Goal: Task Accomplishment & Management: Manage account settings

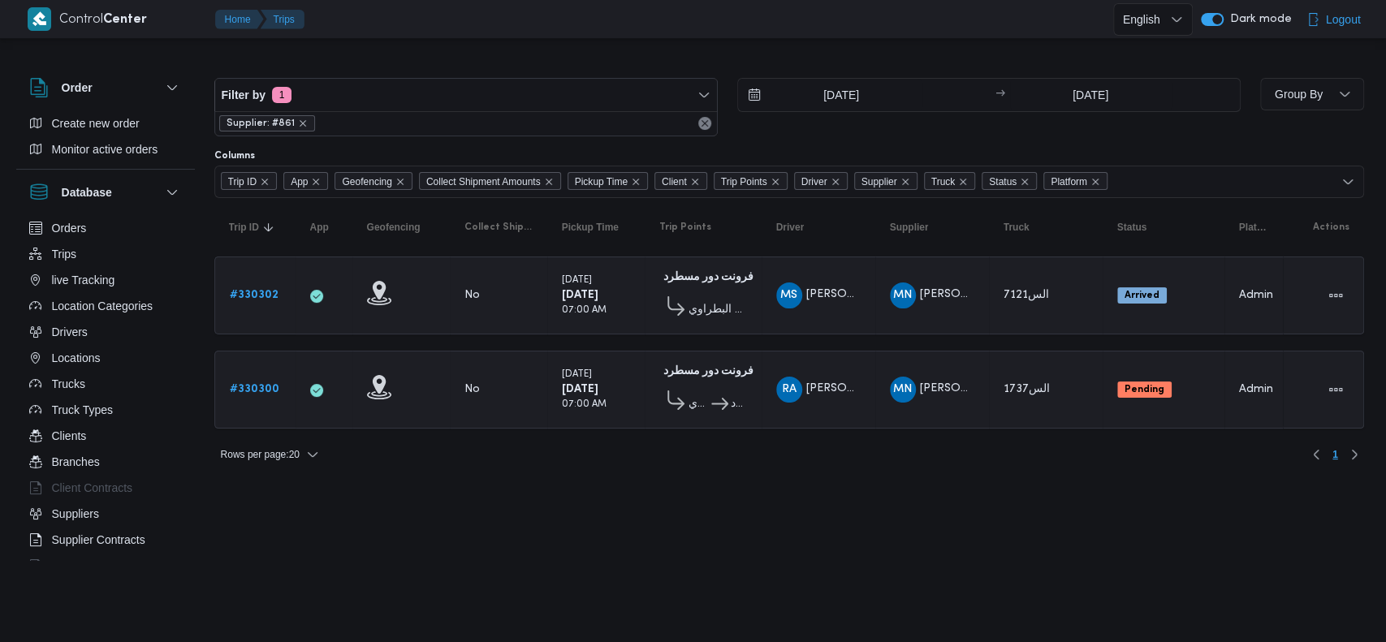
click at [577, 499] on html "Control Center Home Trips English عربي Dark mode Logout Order Create new order …" at bounding box center [693, 321] width 1386 height 642
click at [253, 392] on b "# 330300" at bounding box center [255, 389] width 50 height 11
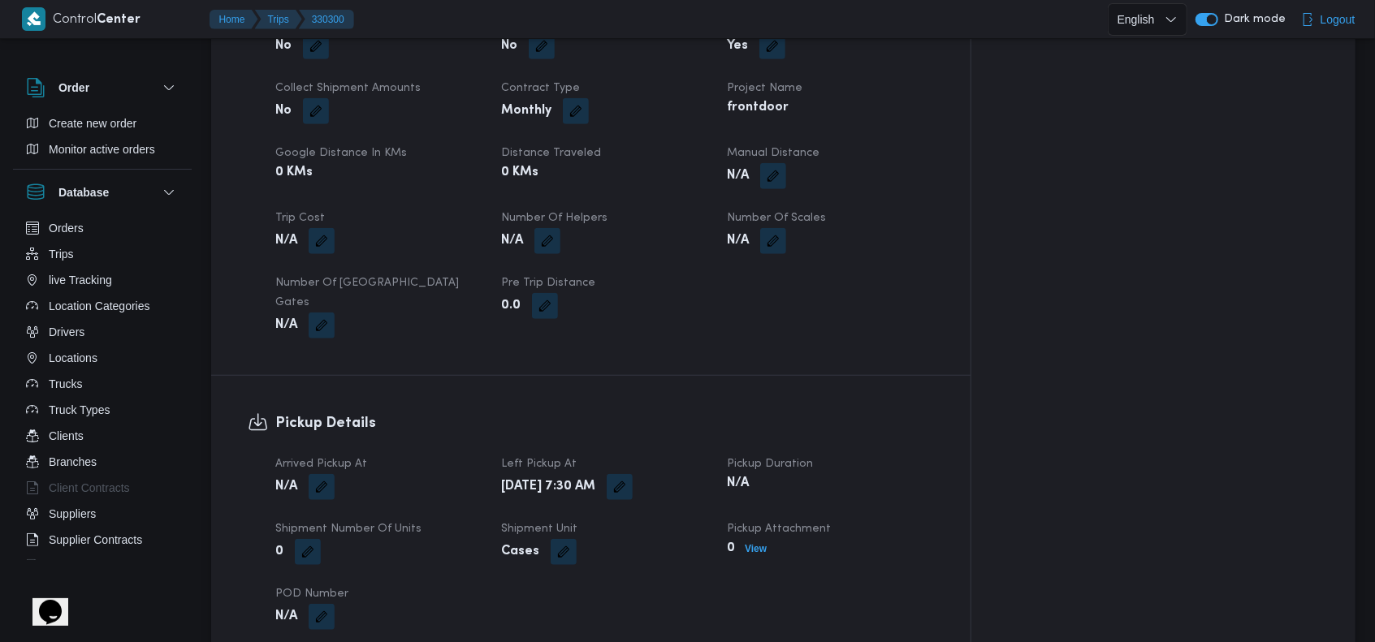
scroll to position [849, 0]
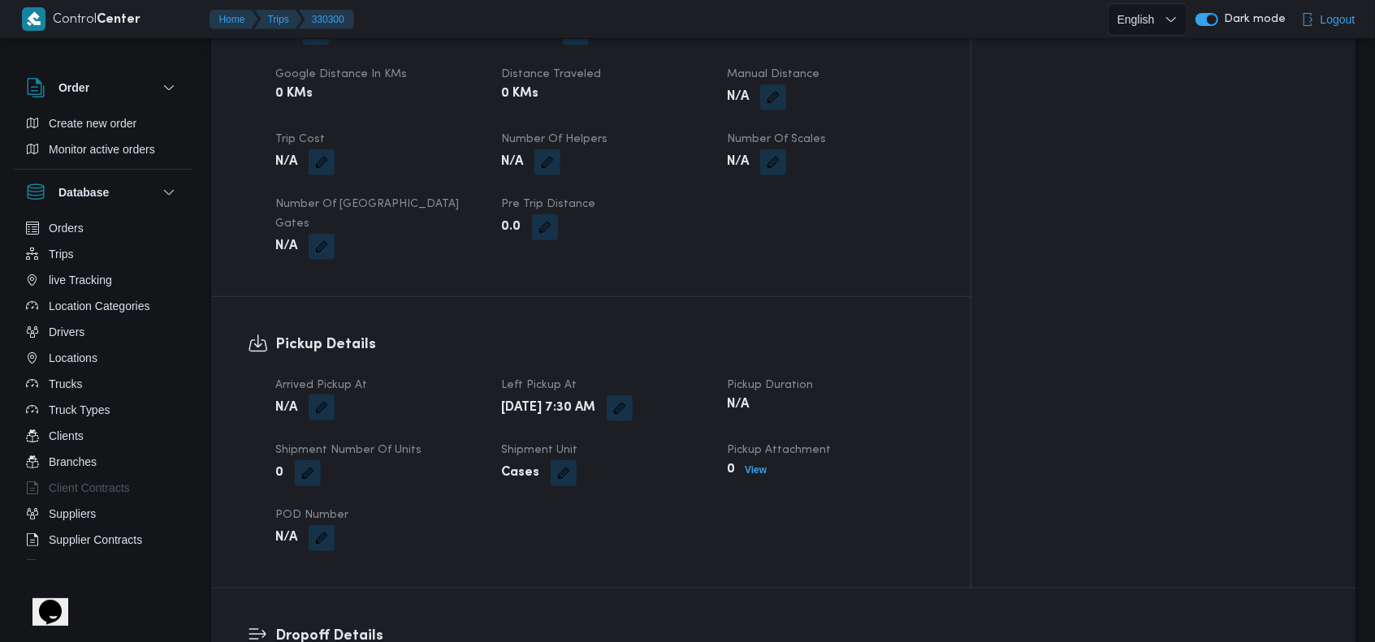
click at [318, 395] on button "button" at bounding box center [322, 408] width 26 height 26
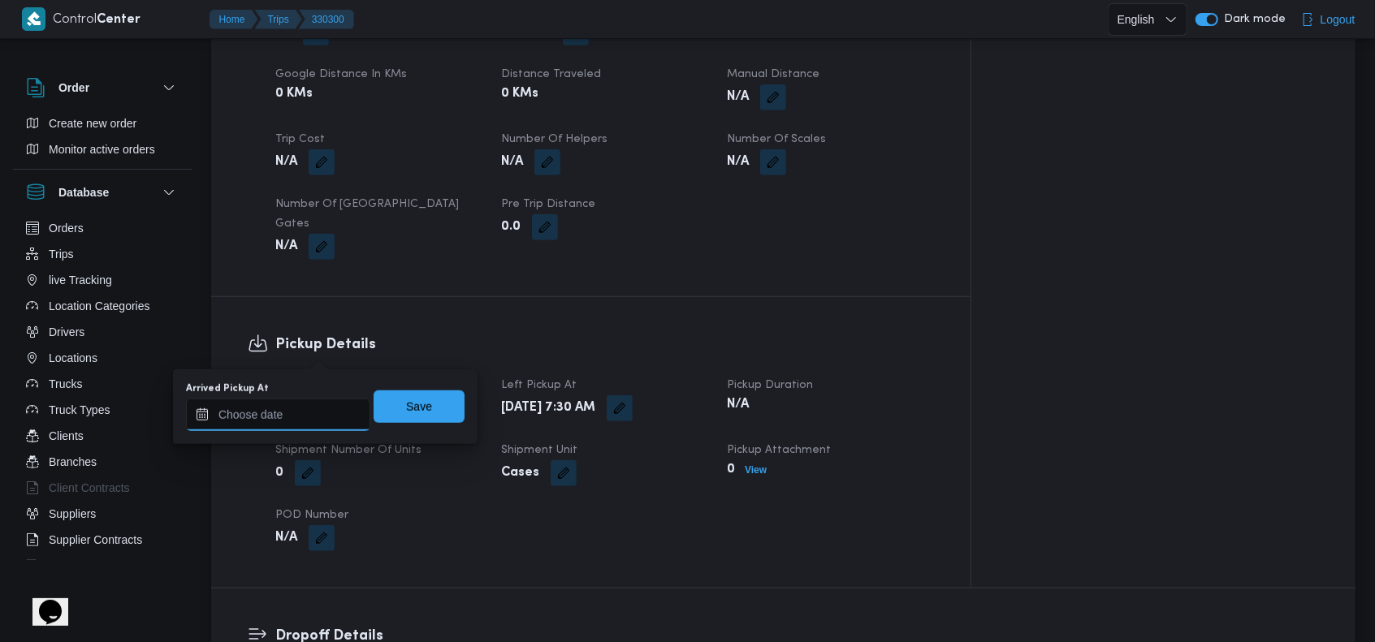
click at [312, 406] on input "Arrived Pickup At" at bounding box center [278, 415] width 184 height 32
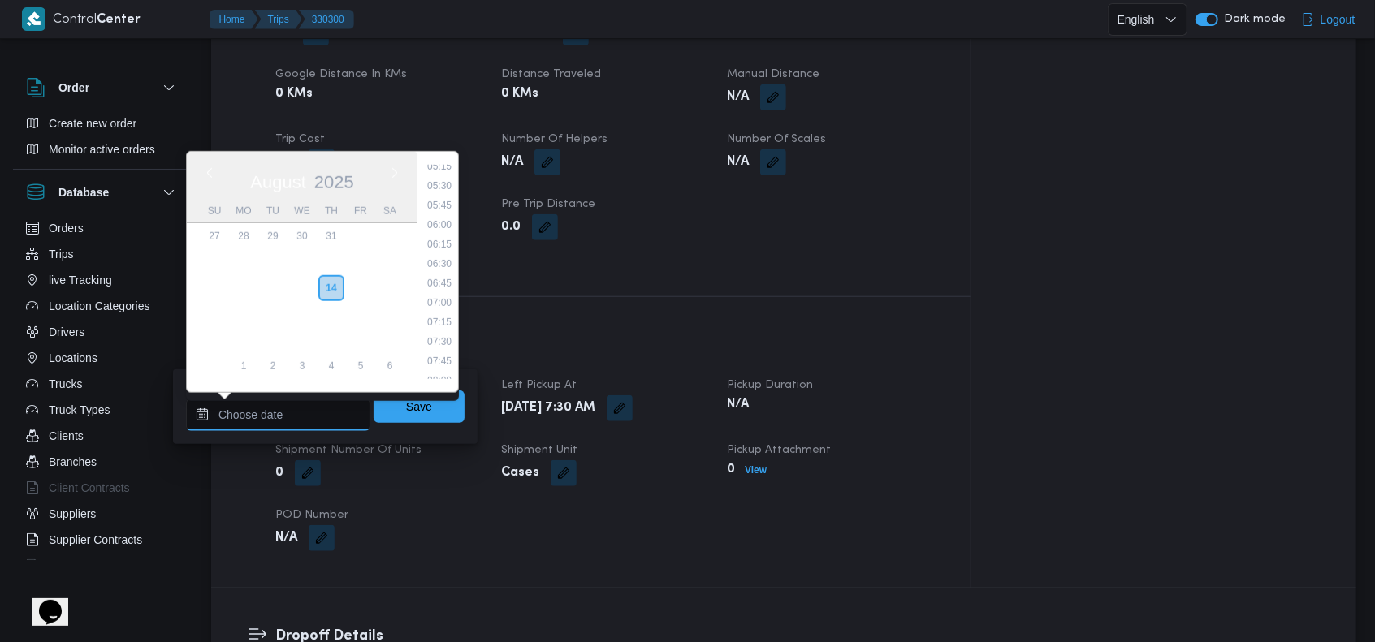
scroll to position [410, 0]
click at [448, 309] on li "07:00" at bounding box center [439, 308] width 37 height 16
type input "14/08/2025 07:00"
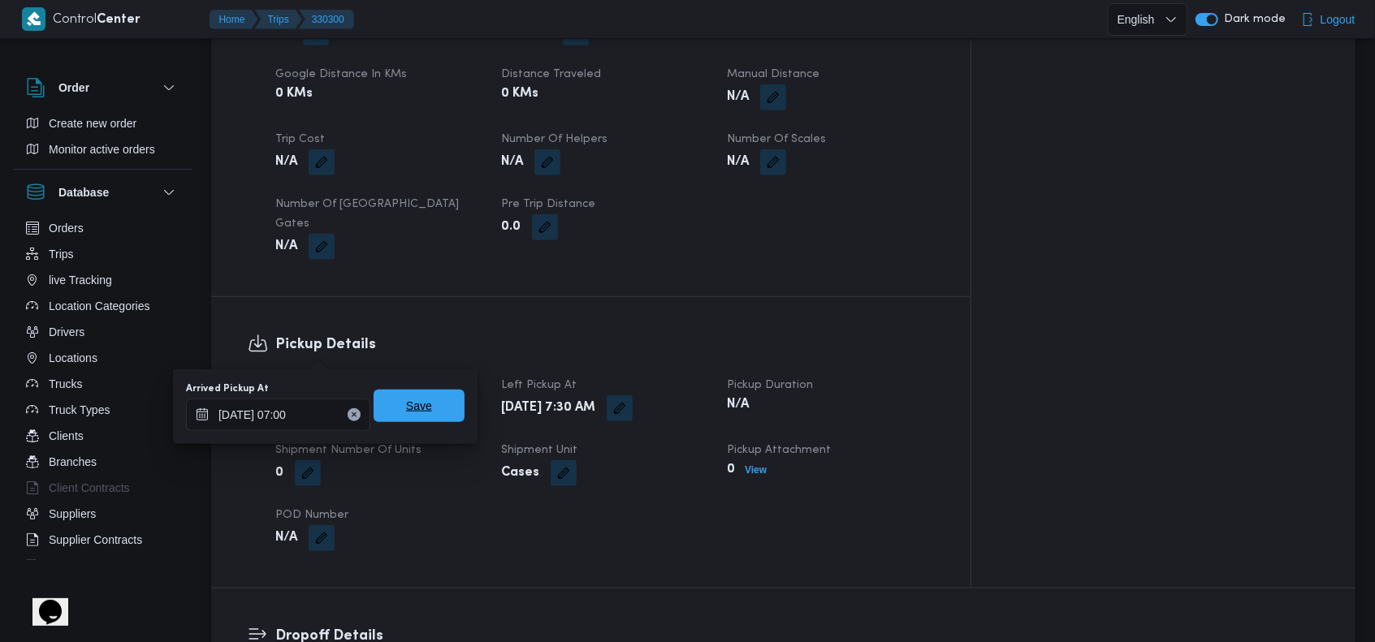
click at [429, 402] on span "Save" at bounding box center [419, 406] width 91 height 32
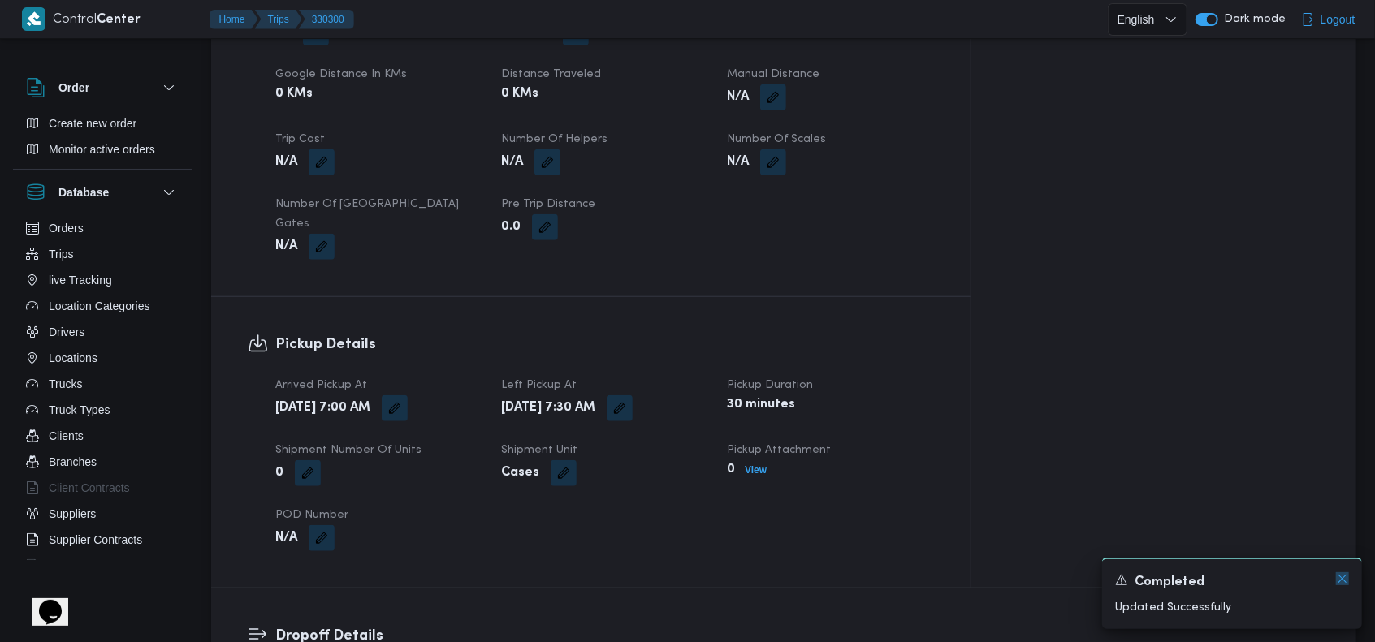
click at [1341, 581] on icon "Dismiss toast" at bounding box center [1342, 578] width 13 height 13
click at [851, 464] on div "Arrived Pickup At Thu, Aug 14, 2025 7:00 AM Left Pickup At Thu, Aug 14, 2025 7:…" at bounding box center [605, 463] width 678 height 195
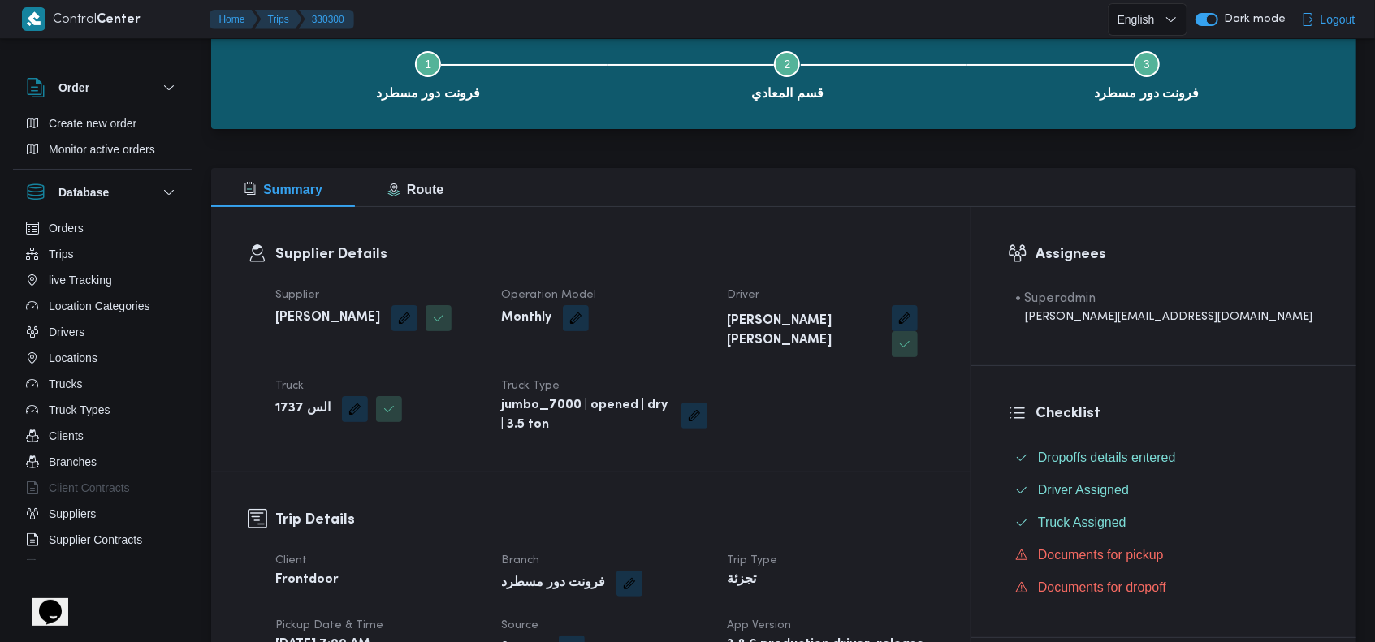
scroll to position [0, 0]
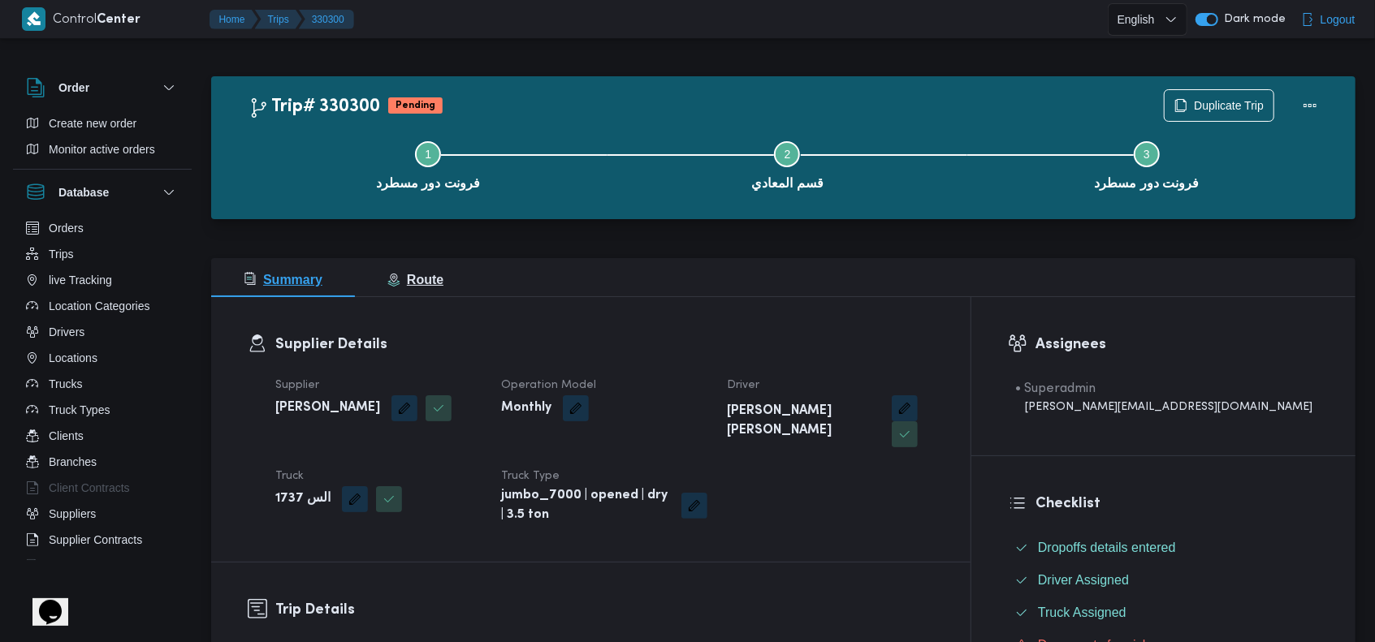
click at [438, 274] on span "Route" at bounding box center [415, 280] width 56 height 14
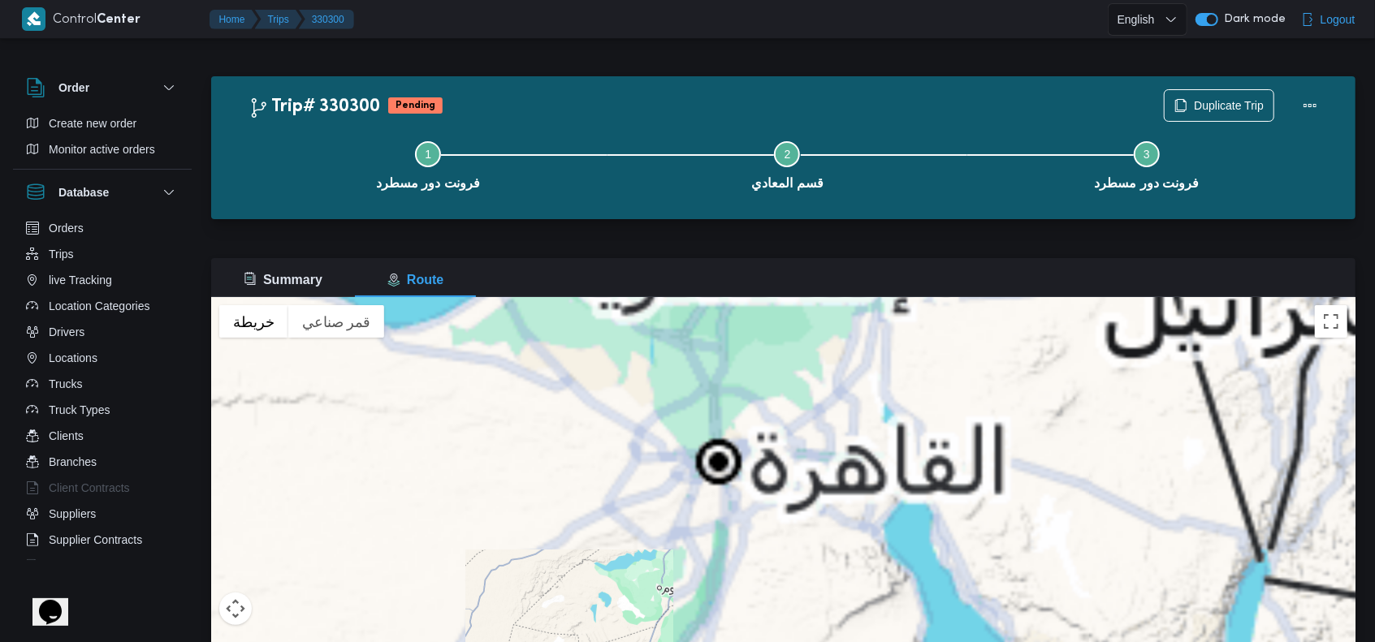
drag, startPoint x: 775, startPoint y: 374, endPoint x: 766, endPoint y: 623, distance: 249.4
click at [766, 623] on div "للتنقّل، يُرجى الضغط على مفاتيح الأسهم." at bounding box center [783, 500] width 1144 height 406
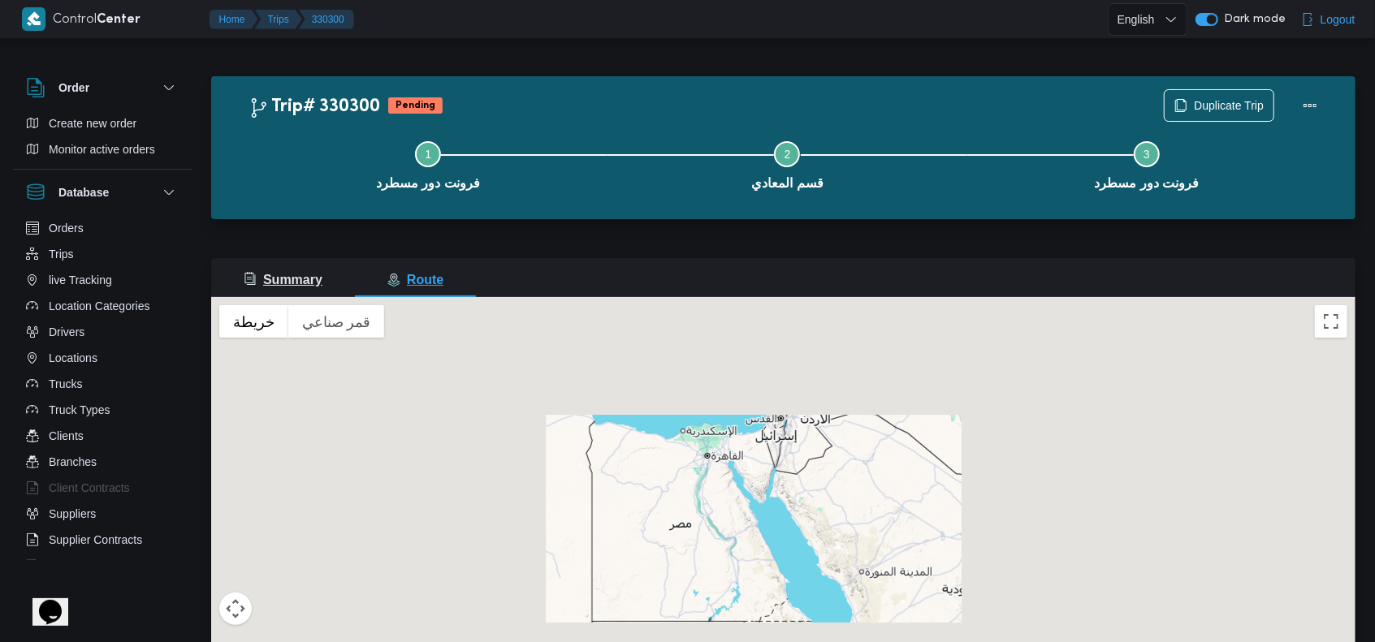
click at [287, 279] on span "Summary" at bounding box center [283, 280] width 79 height 14
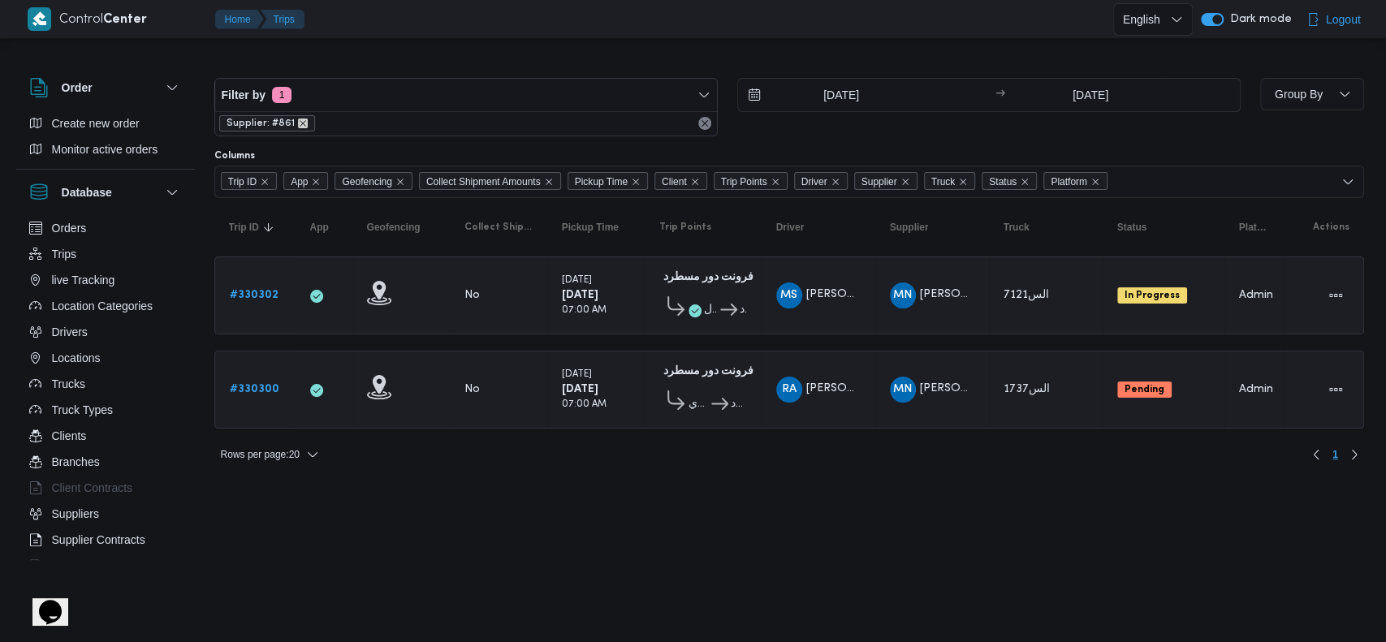
click at [298, 123] on icon "remove selected entity" at bounding box center [303, 124] width 10 height 10
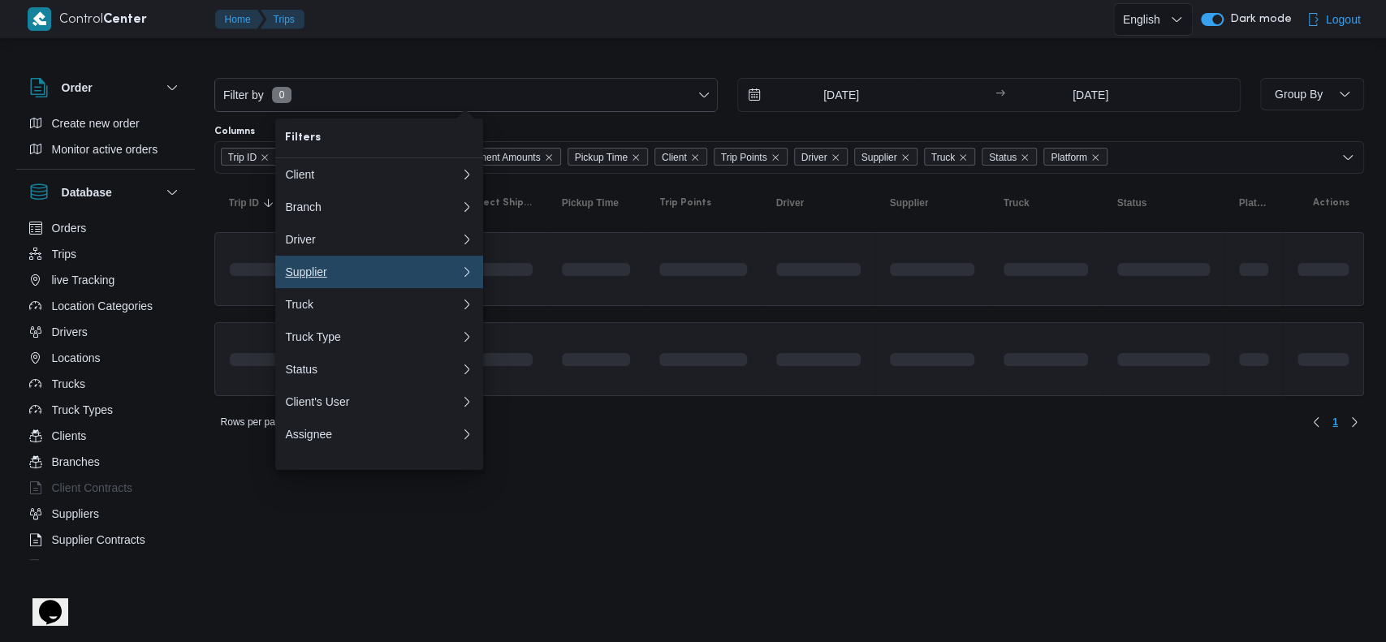
click at [348, 273] on div "Supplier" at bounding box center [369, 272] width 169 height 13
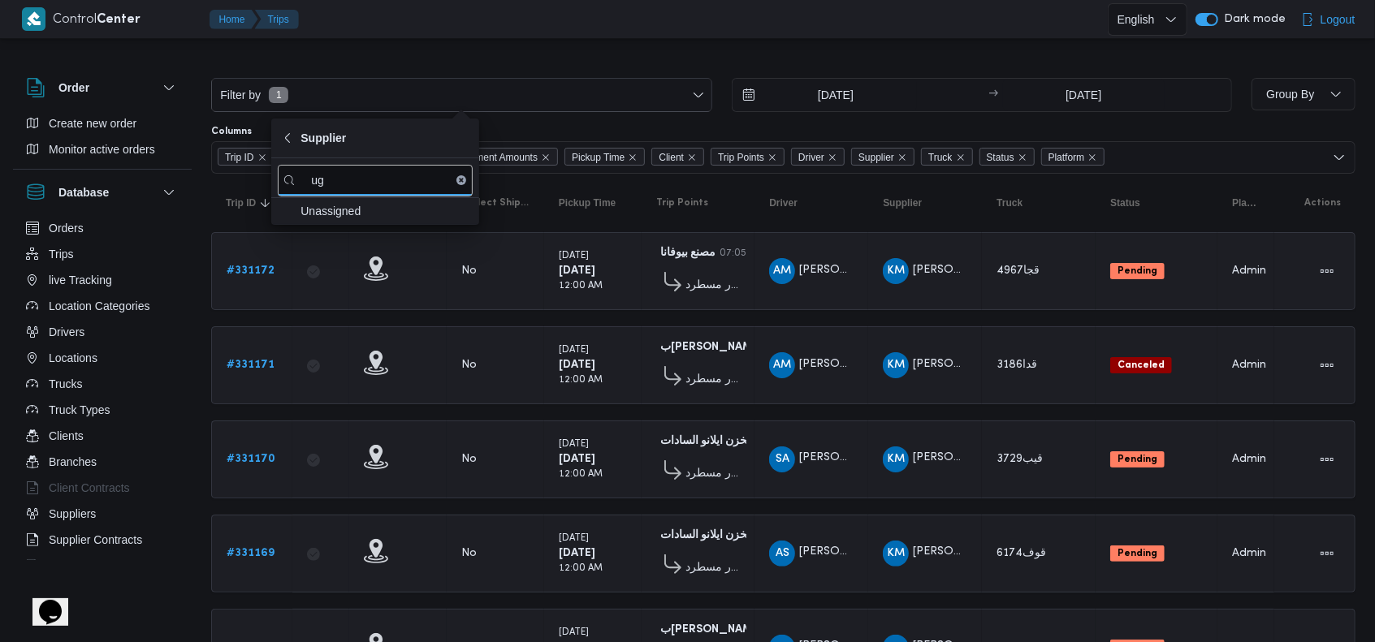
type input "u"
type input "عليو"
click at [369, 240] on span "عليوه سراج الدين عليوه محمد" at bounding box center [384, 237] width 169 height 19
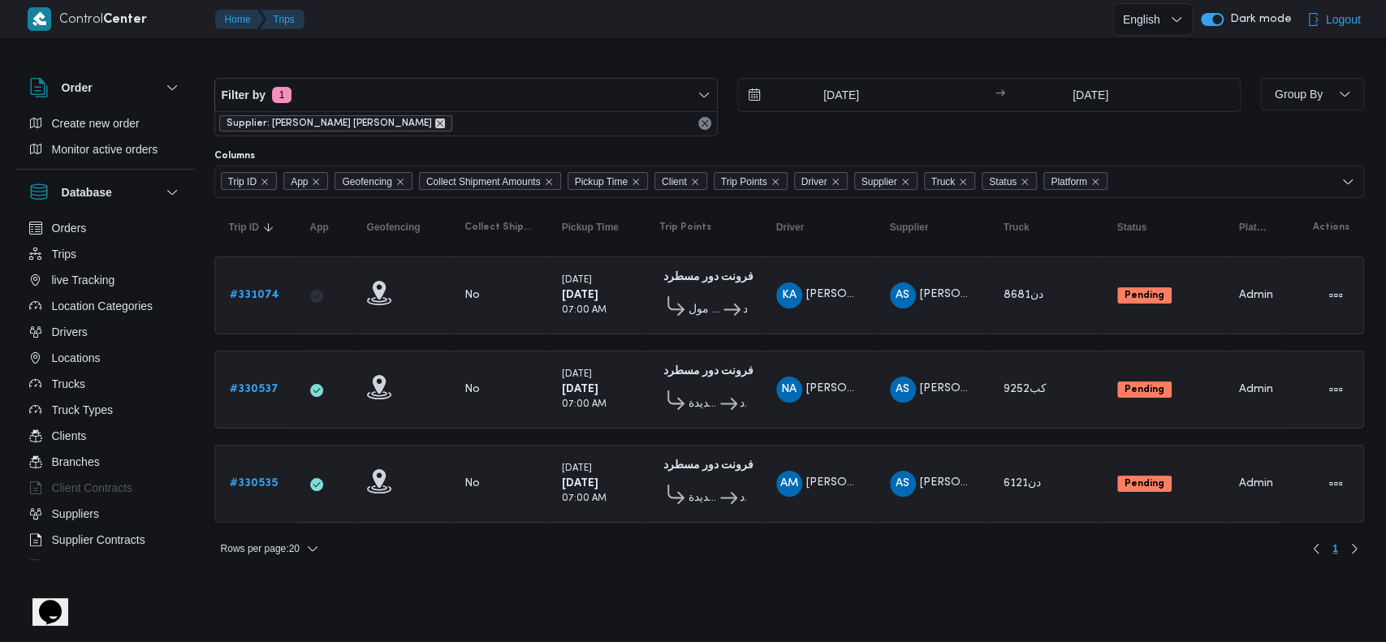
click at [435, 126] on icon "remove selected entity" at bounding box center [440, 124] width 10 height 10
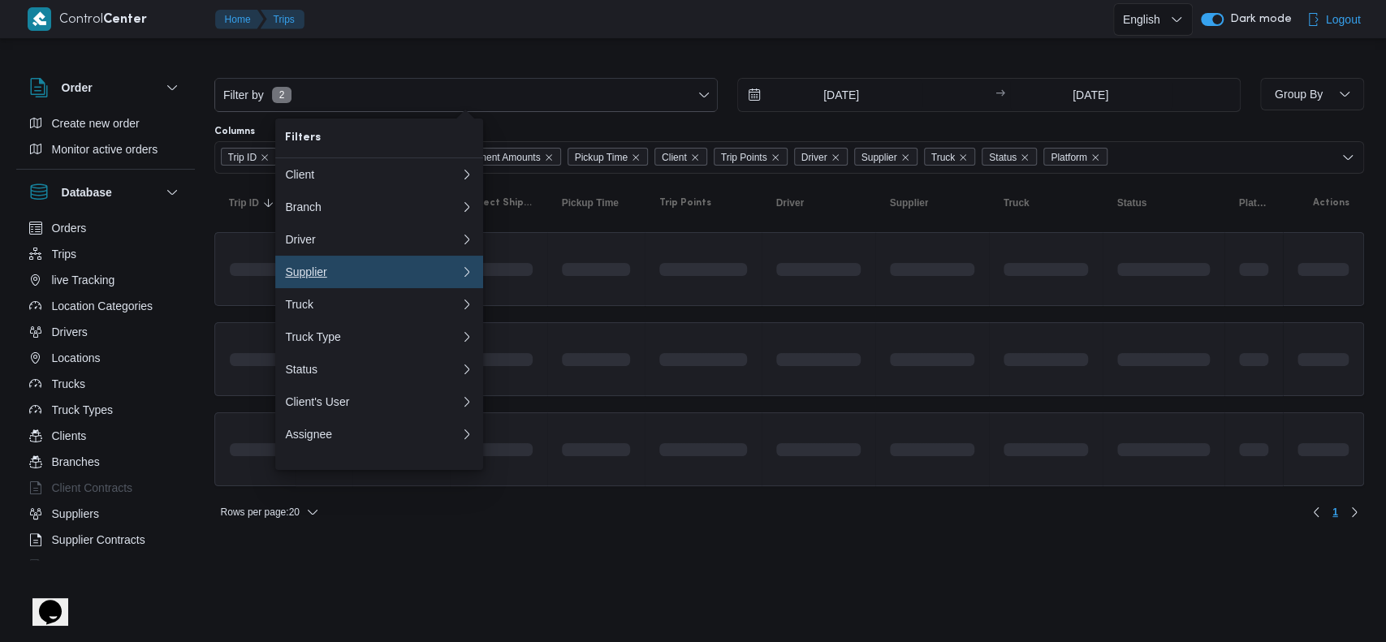
click at [370, 270] on button "Supplier 0" at bounding box center [379, 272] width 208 height 32
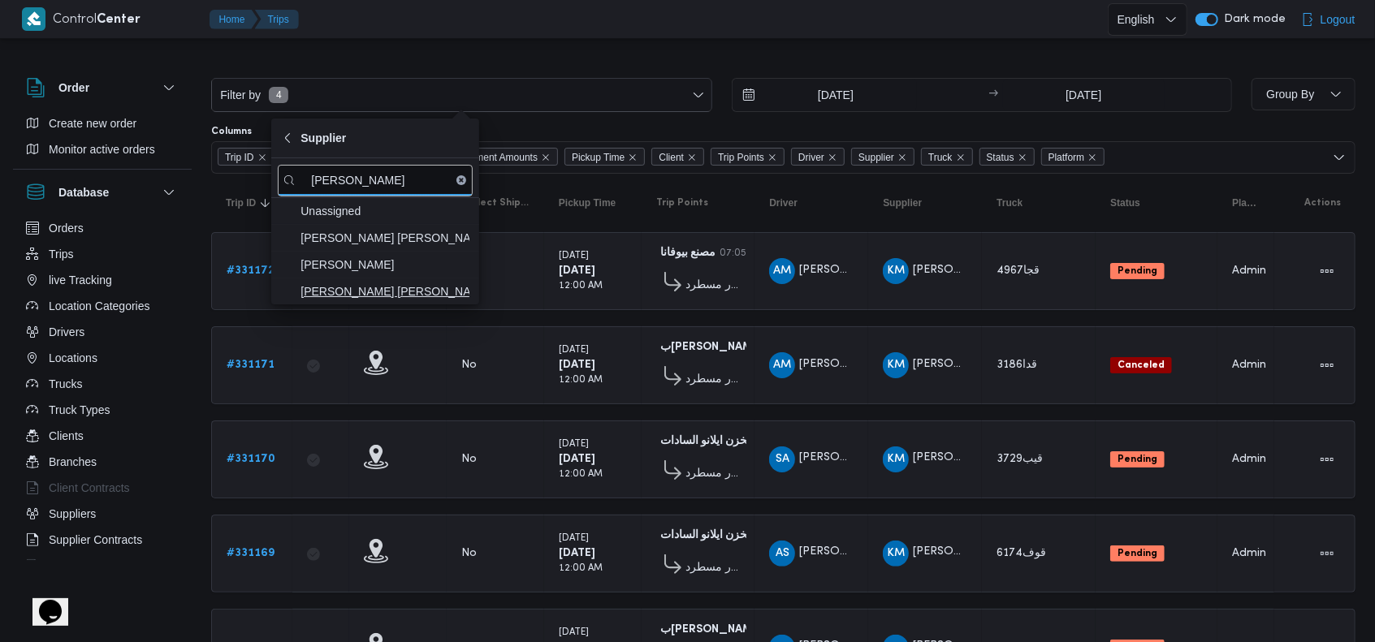
type input "شريف"
click at [414, 283] on span "شريف بدر عبد الحميد عبد المجيد بدر" at bounding box center [384, 291] width 169 height 19
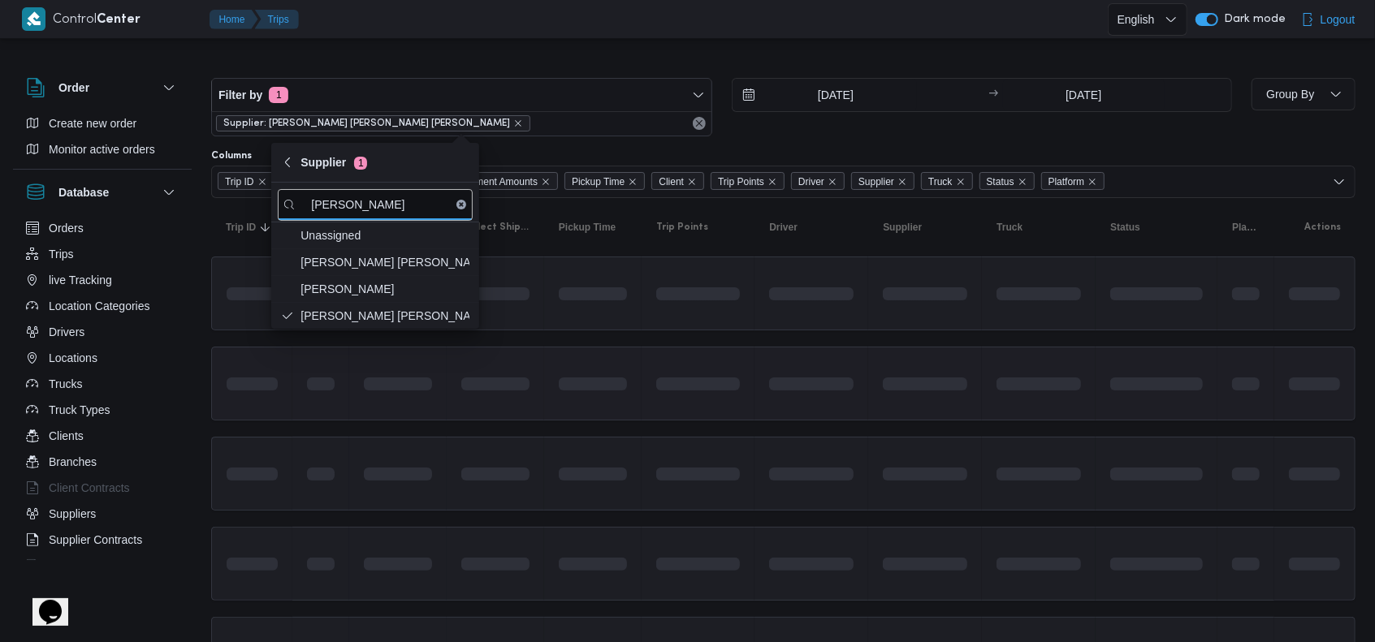
click at [736, 354] on div at bounding box center [698, 384] width 97 height 64
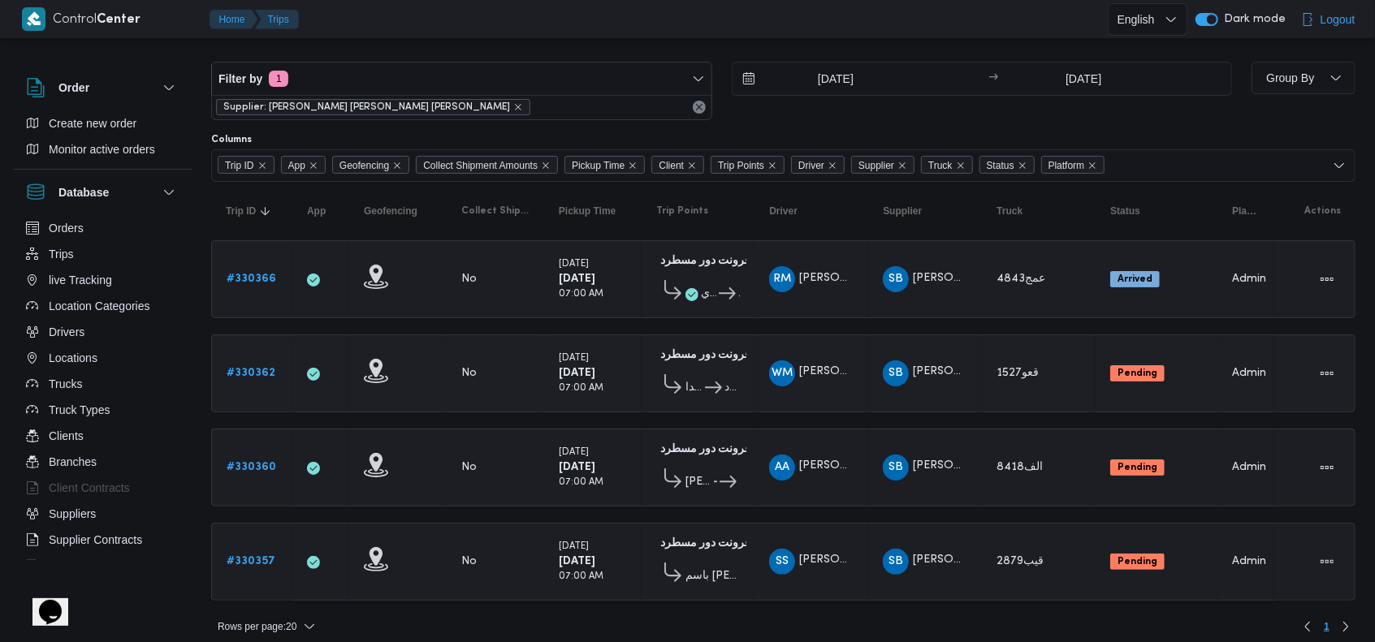
scroll to position [20, 0]
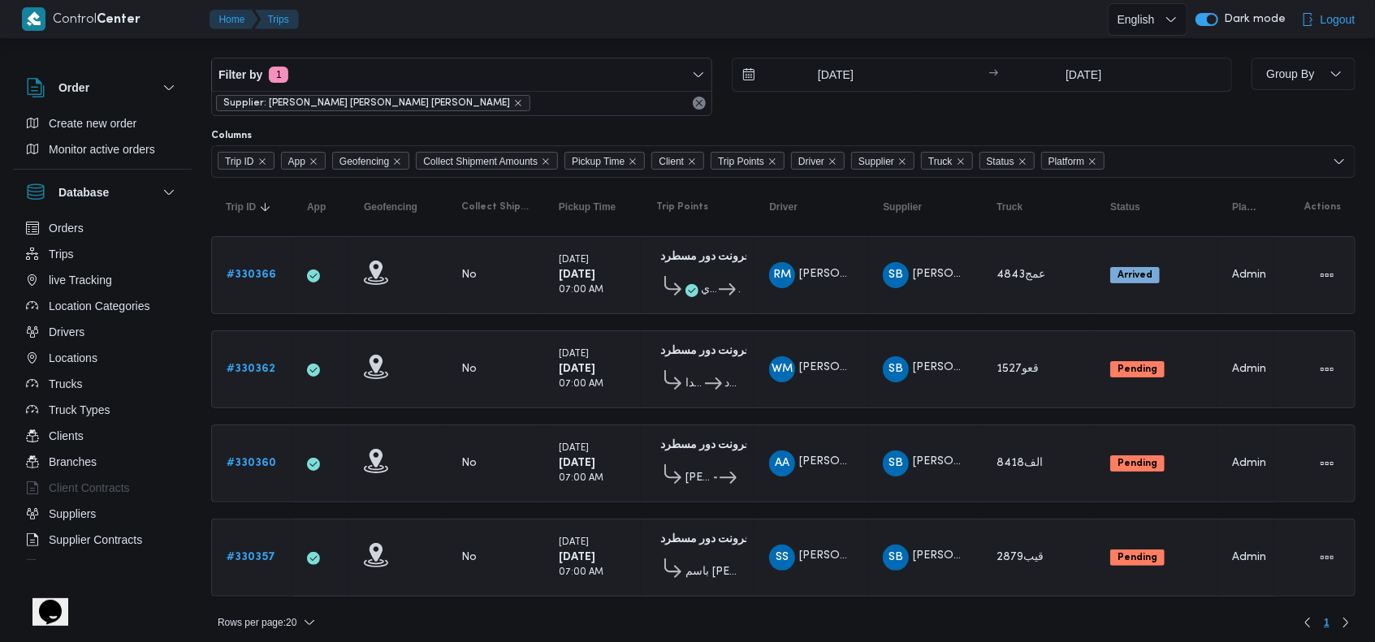
click at [421, 101] on span "Supplier: شريف بدر عبد الحميد عبد المجيد بدر" at bounding box center [373, 103] width 314 height 16
click at [513, 102] on icon "remove selected entity" at bounding box center [518, 103] width 10 height 10
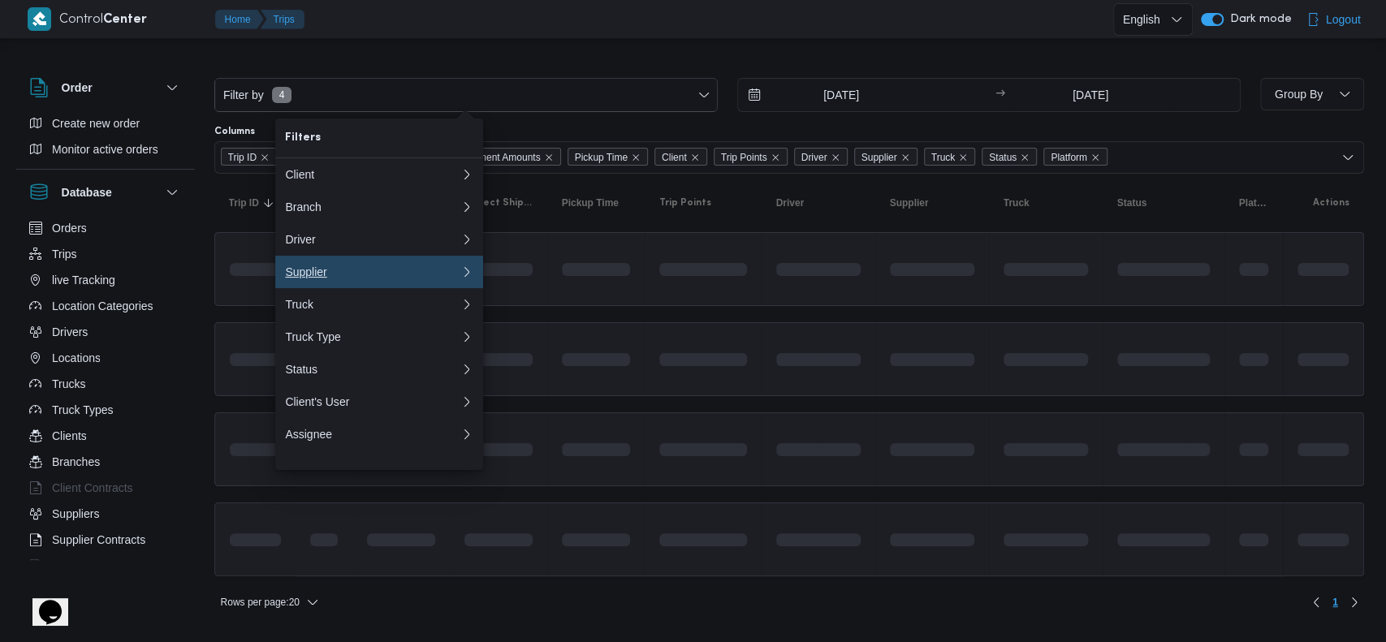
click at [362, 272] on div "Supplier" at bounding box center [369, 272] width 169 height 13
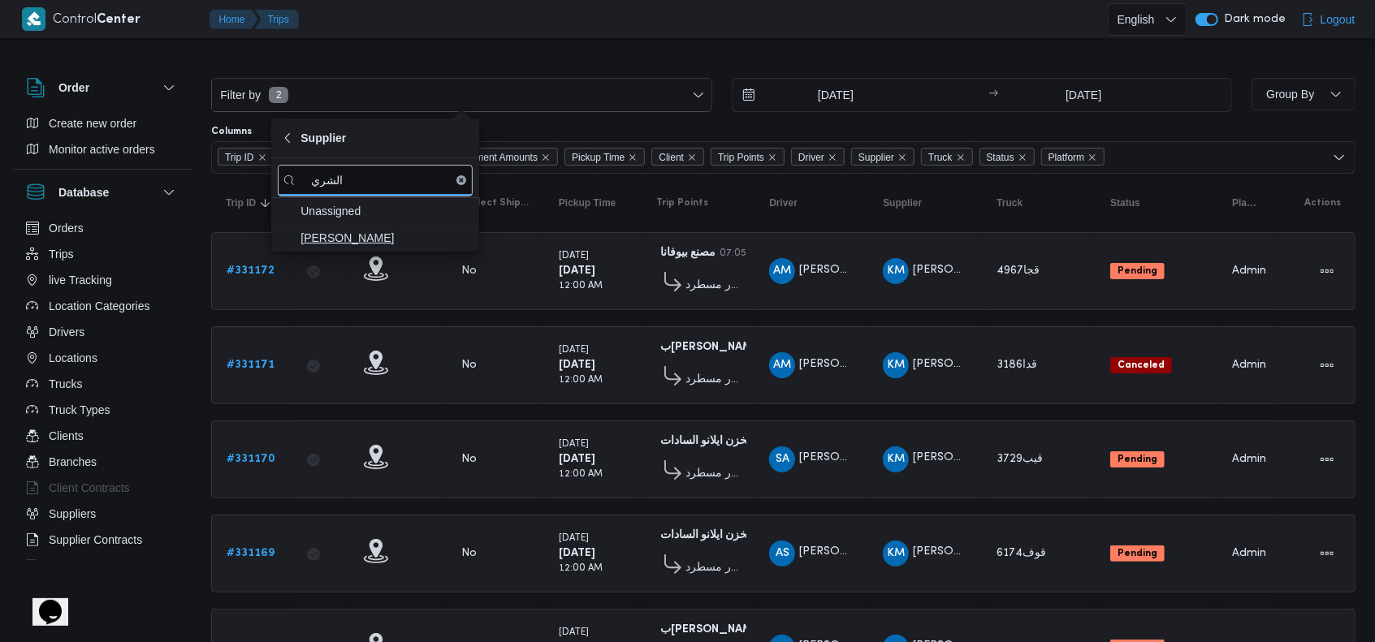
type input "الشري"
click at [422, 248] on span "[PERSON_NAME]" at bounding box center [375, 238] width 195 height 26
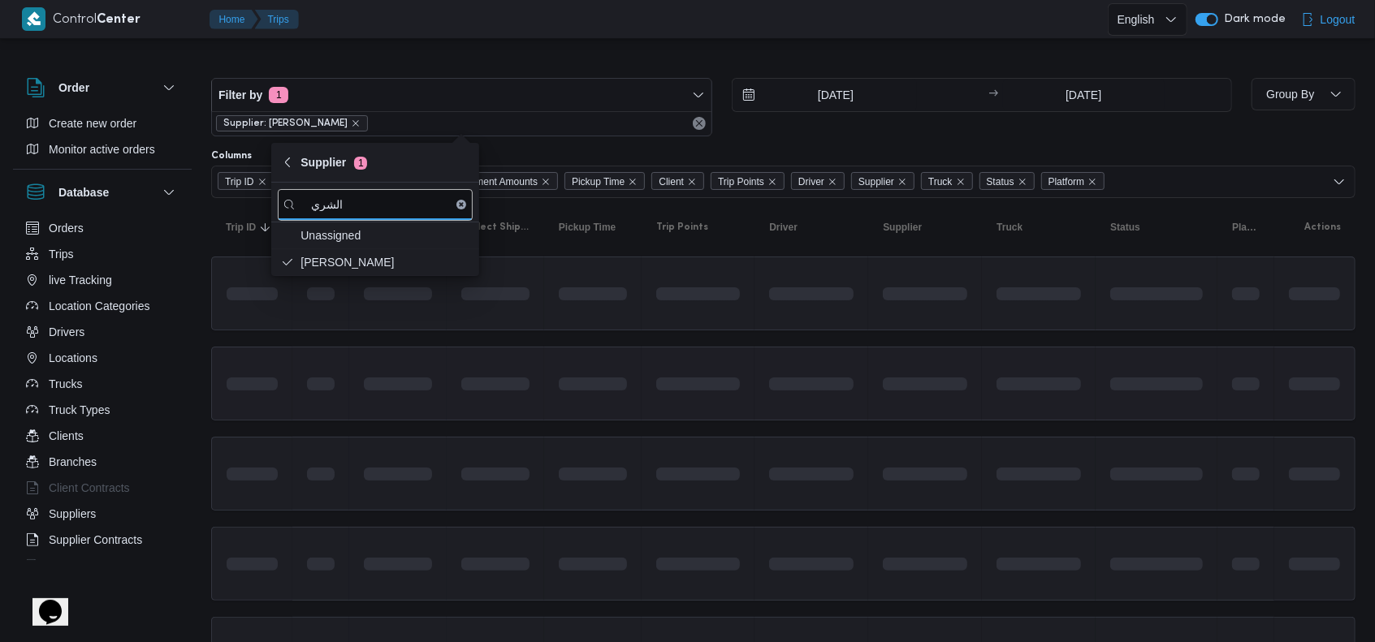
click at [715, 369] on span at bounding box center [698, 383] width 84 height 51
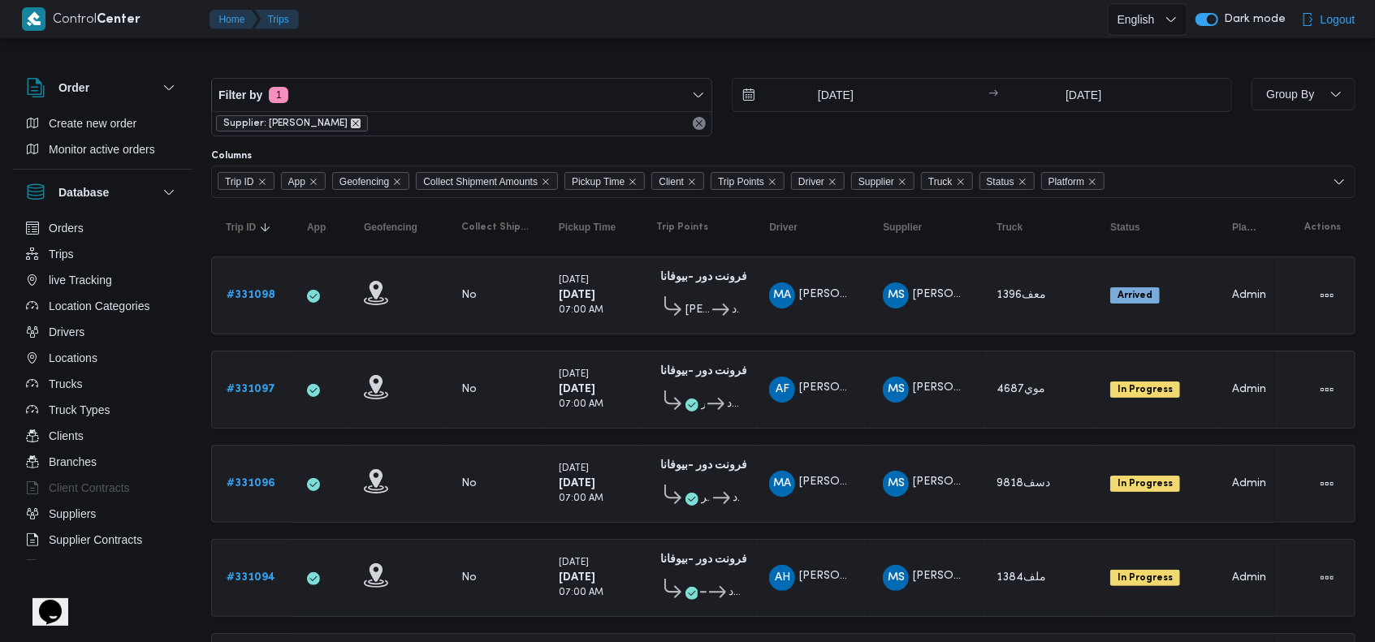
click at [361, 127] on icon "remove selected entity" at bounding box center [356, 124] width 10 height 10
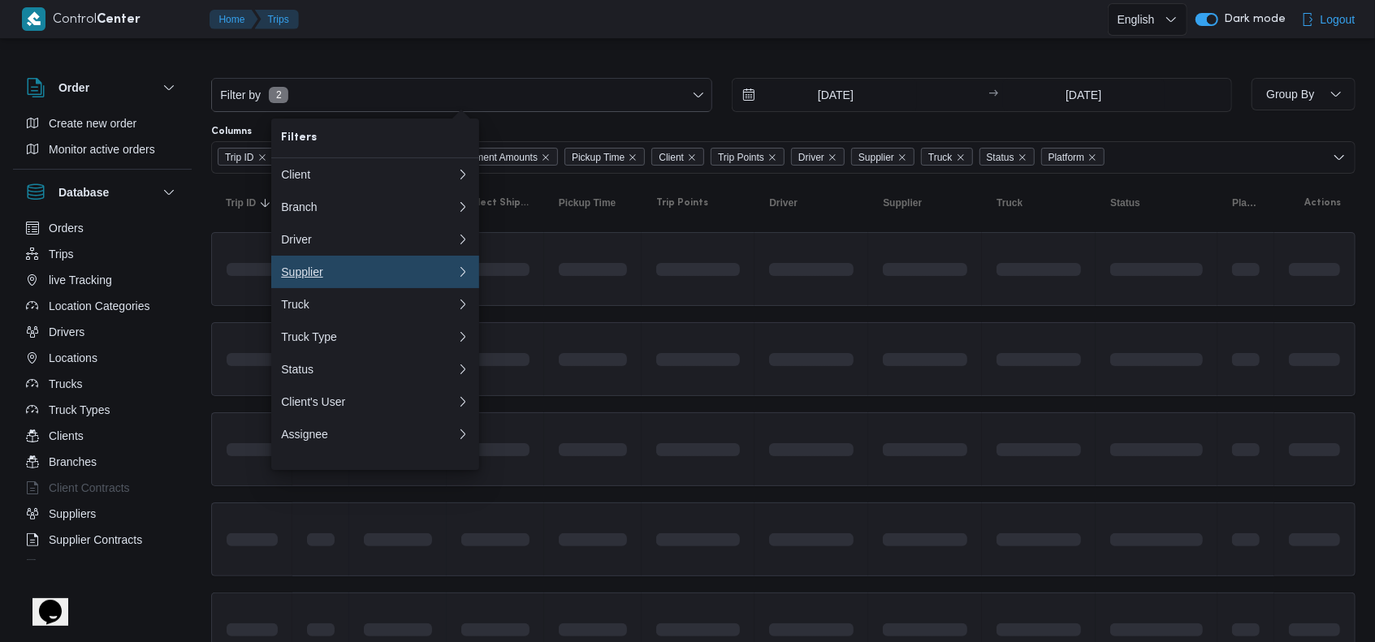
click at [347, 288] on button "Supplier 0" at bounding box center [375, 272] width 208 height 32
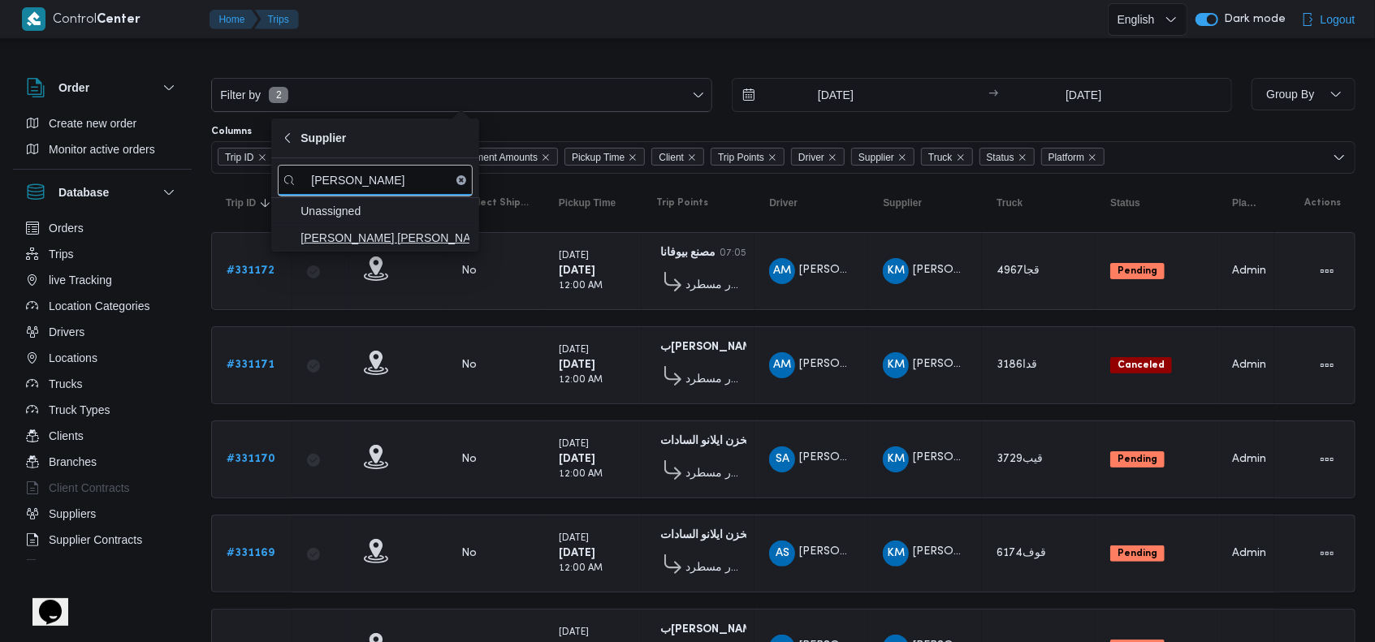
type input "احمد عزت"
click at [419, 242] on span "احمد عزت سيد دويش سليمان" at bounding box center [384, 237] width 169 height 19
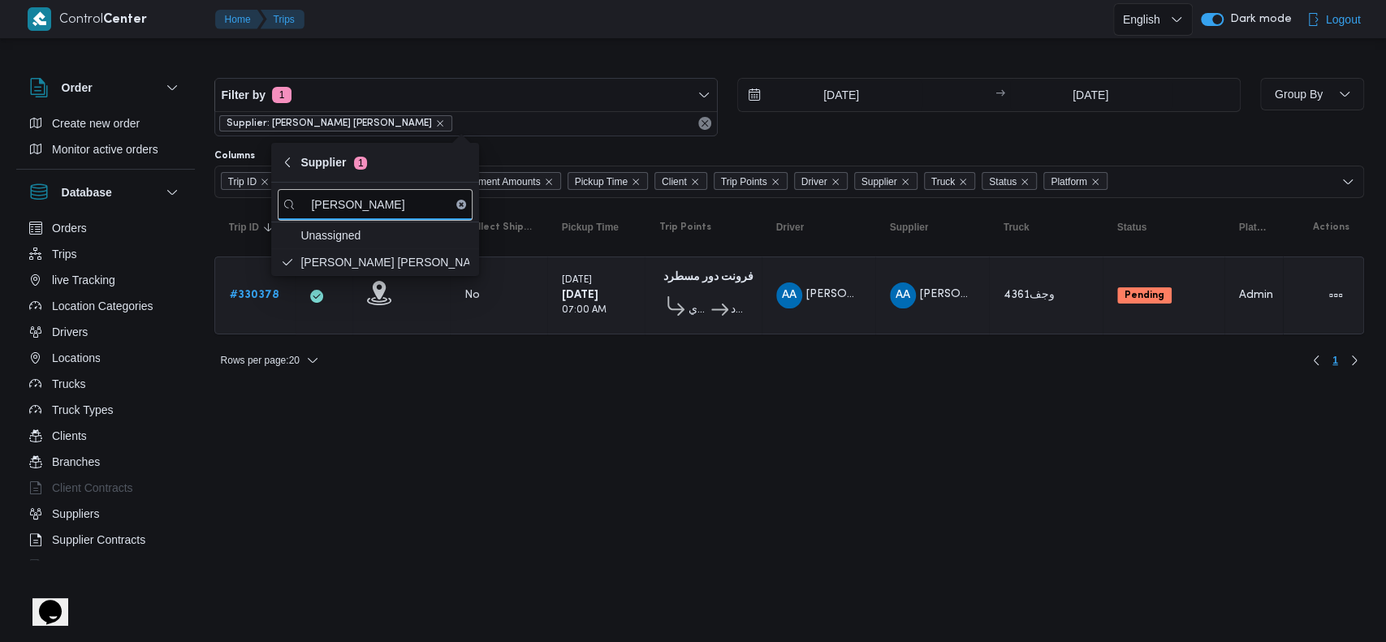
click at [763, 404] on html "Control Center Home Trips English عربي Dark mode Logout Order Create new order …" at bounding box center [693, 321] width 1386 height 642
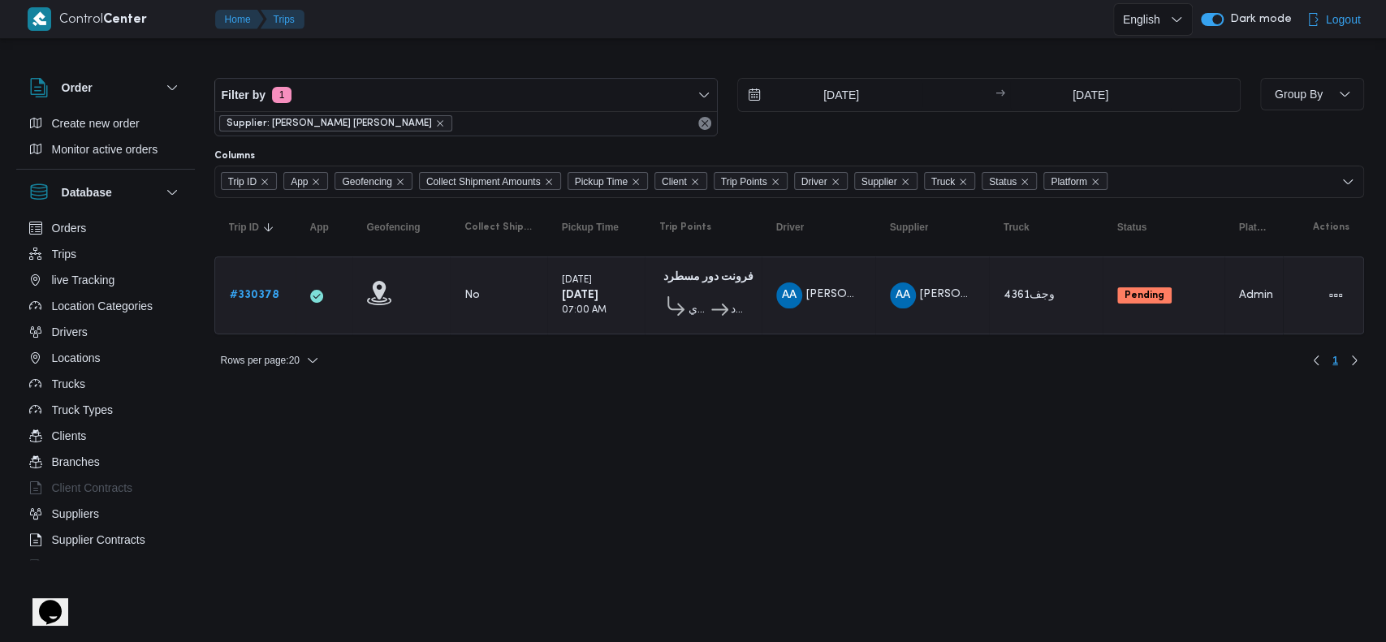
click at [270, 294] on b "# 330378" at bounding box center [255, 295] width 50 height 11
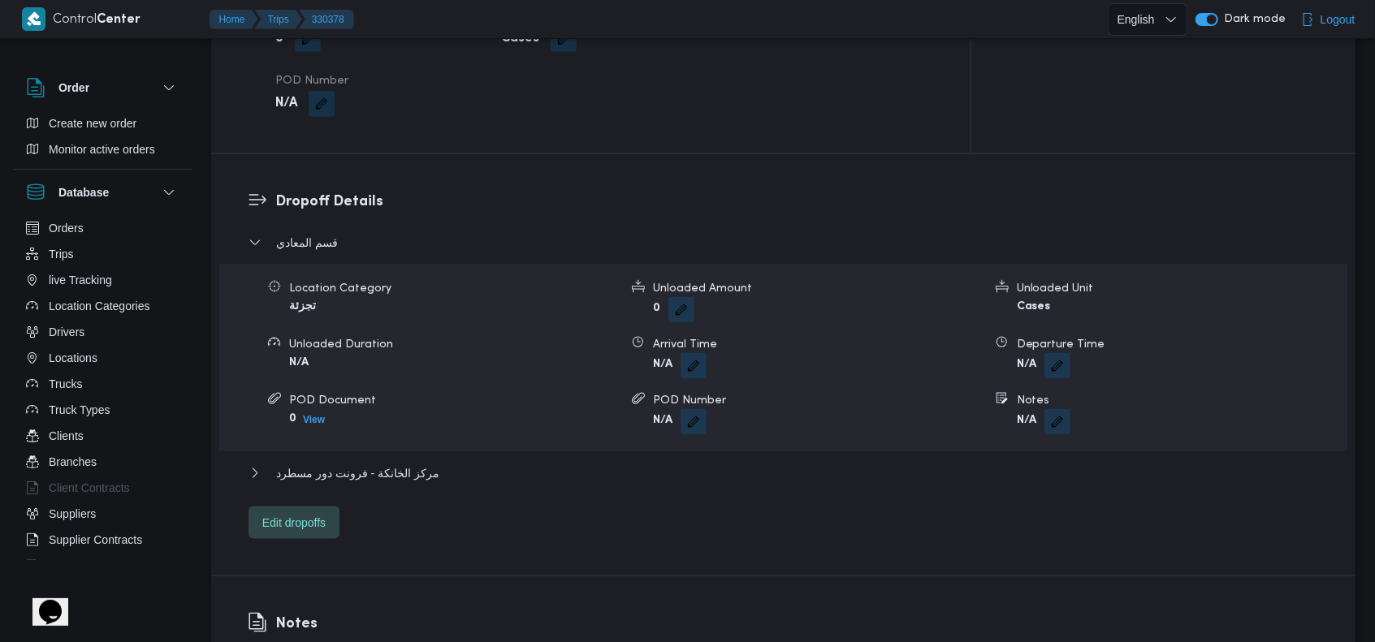
scroll to position [1190, 0]
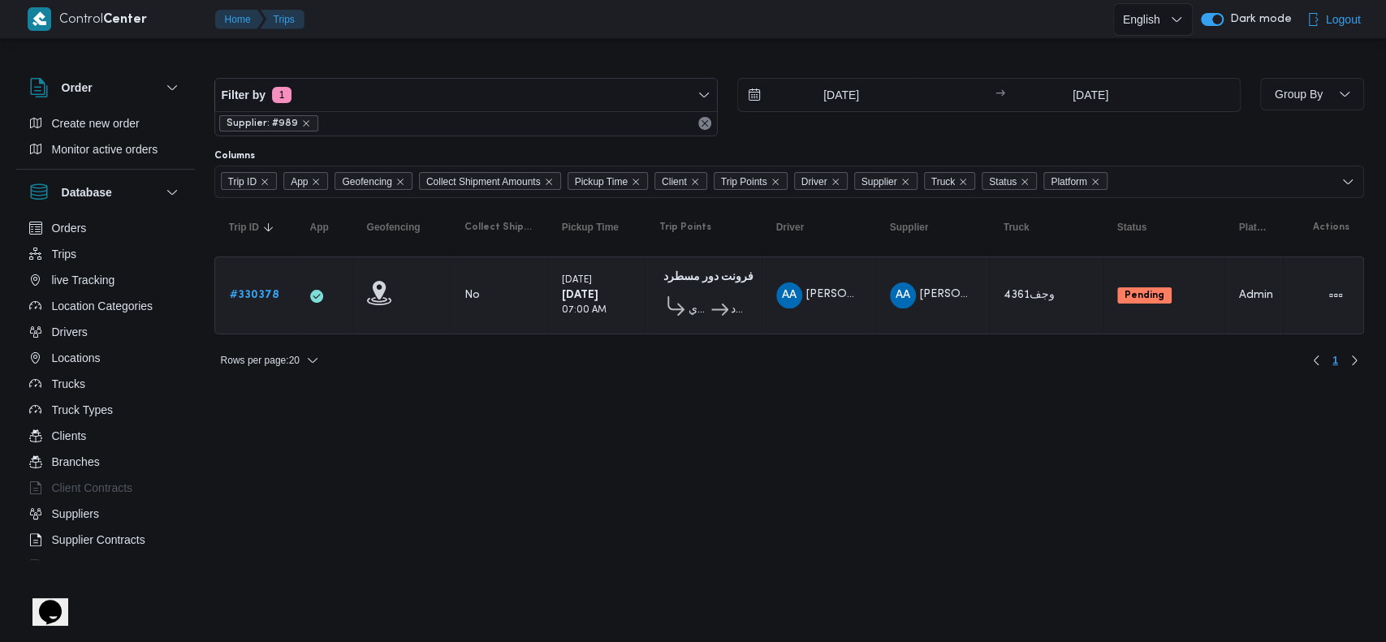
click at [250, 296] on b "# 330378" at bounding box center [255, 295] width 50 height 11
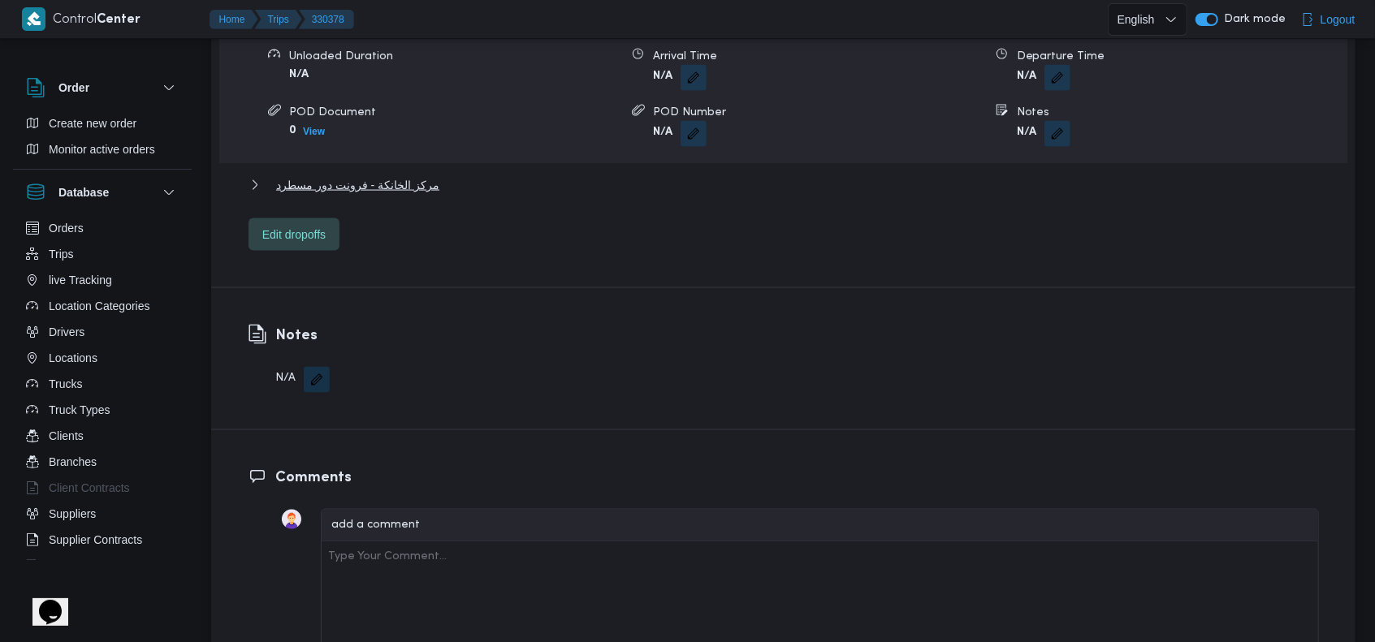
scroll to position [1298, 0]
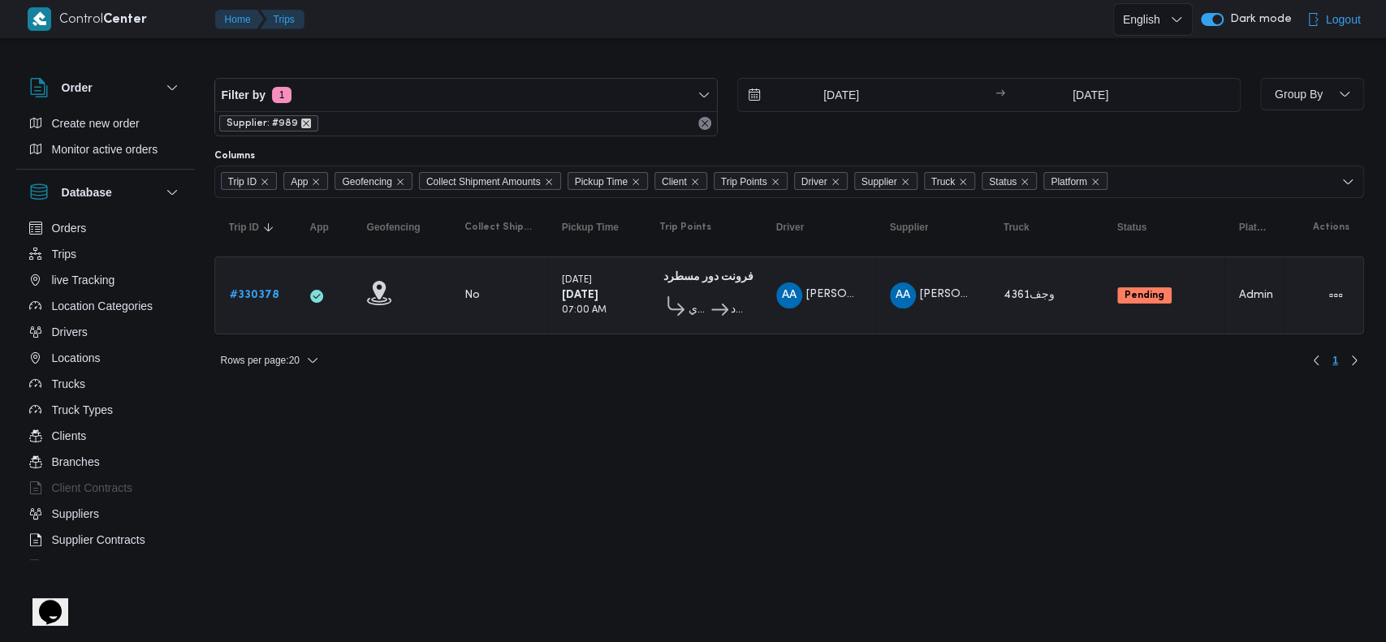
click at [301, 122] on icon "remove selected entity" at bounding box center [306, 124] width 10 height 10
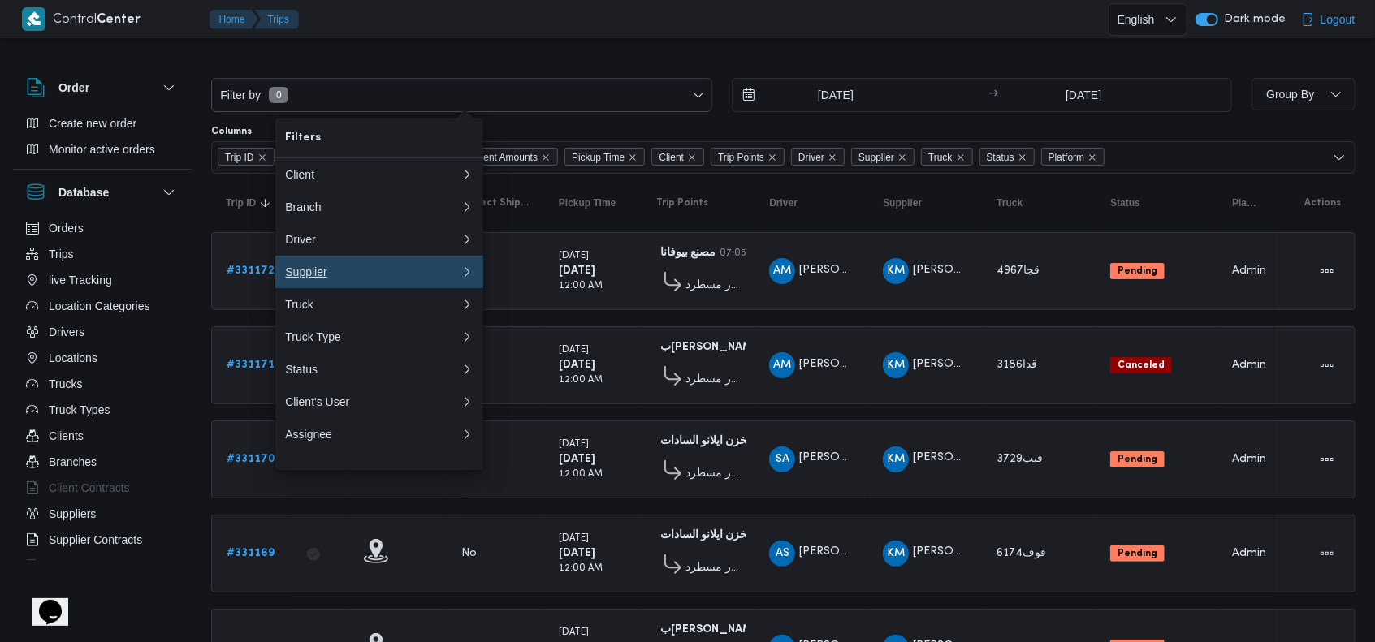
click at [364, 273] on div "Supplier" at bounding box center [369, 272] width 169 height 13
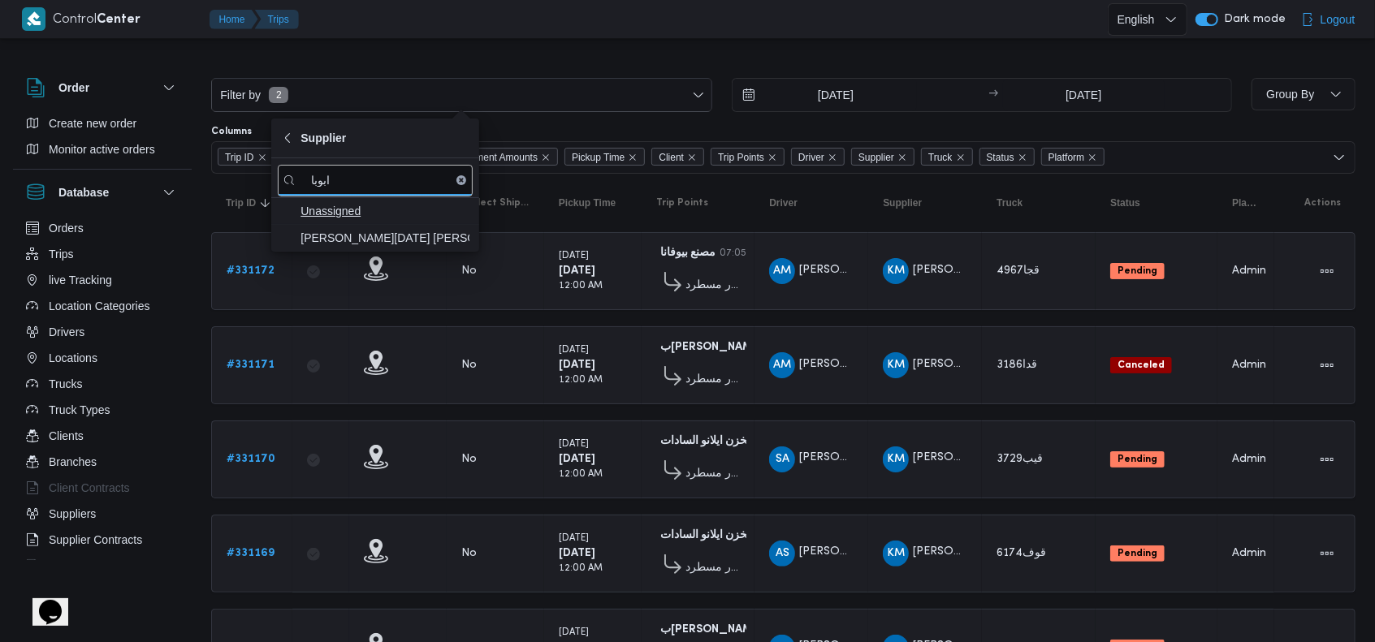
type input "ابوبا"
click at [399, 247] on span "ابراهيم رمضان ابراهيم عثمان ابوباشا" at bounding box center [375, 238] width 195 height 26
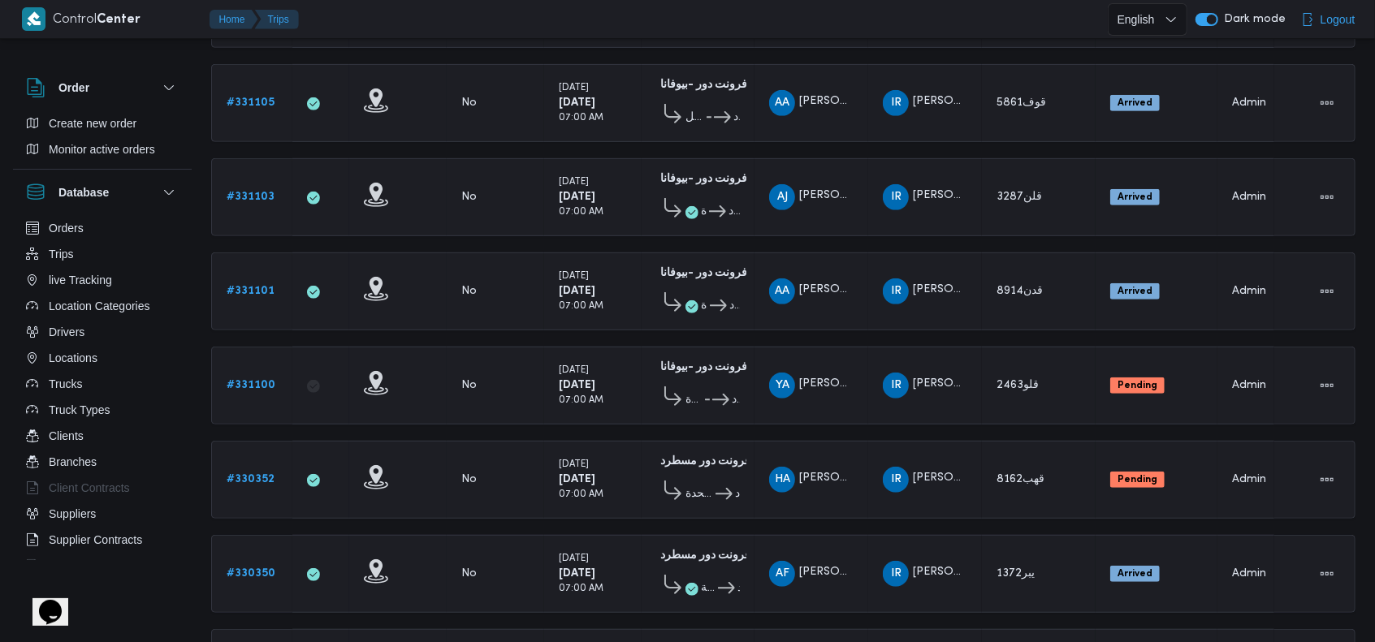
scroll to position [42, 0]
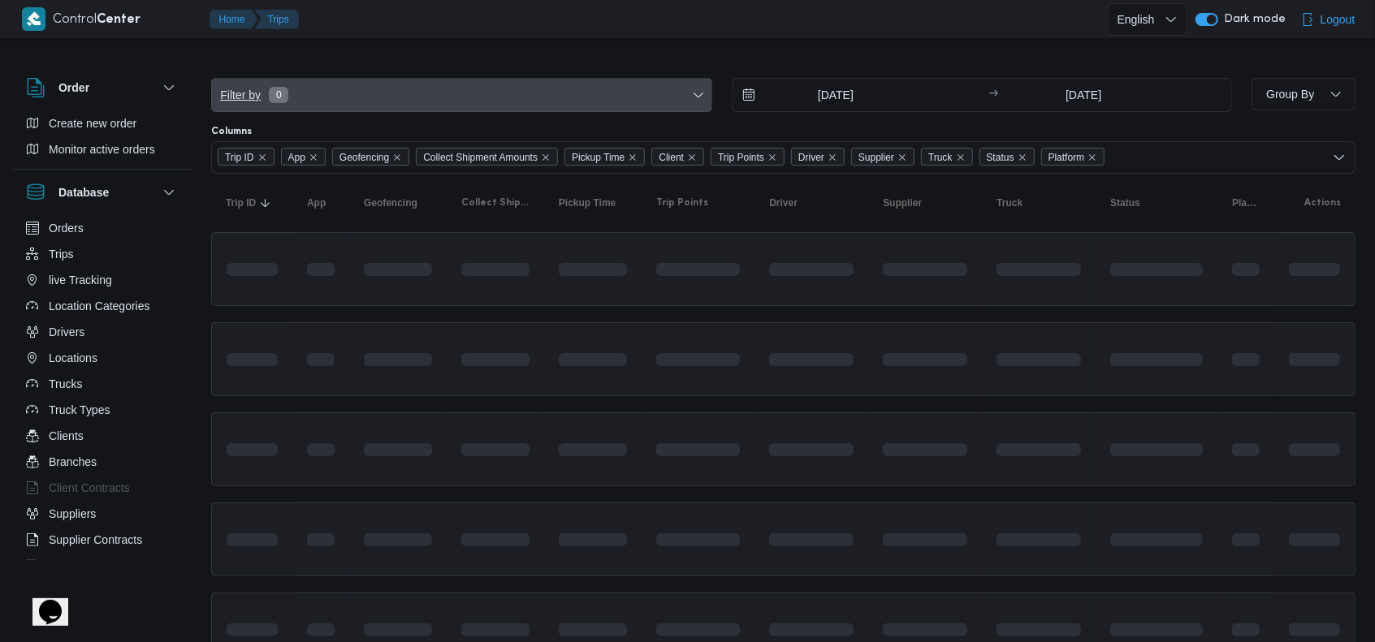
click at [395, 92] on span "Filter by 0" at bounding box center [461, 95] width 499 height 32
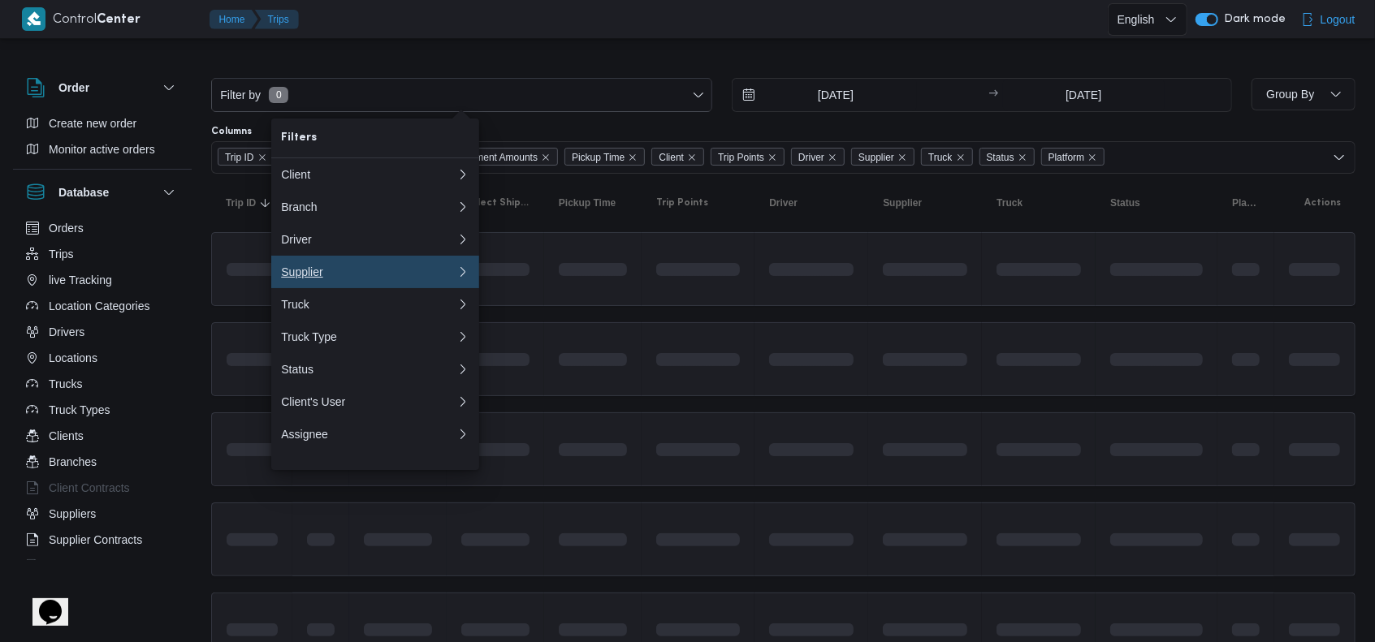
click at [359, 276] on div "Supplier" at bounding box center [368, 272] width 175 height 13
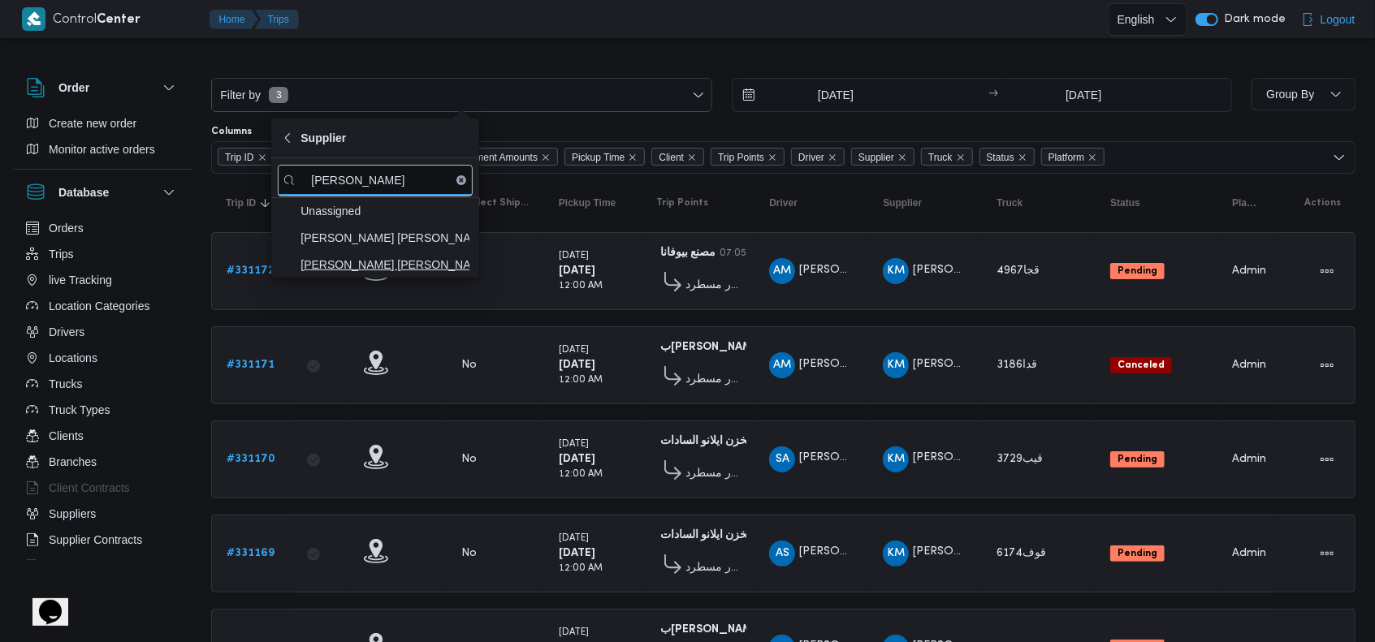
type input "احمد سيد"
click at [385, 262] on span "سيد احمد سيد حسن احمد" at bounding box center [384, 264] width 169 height 19
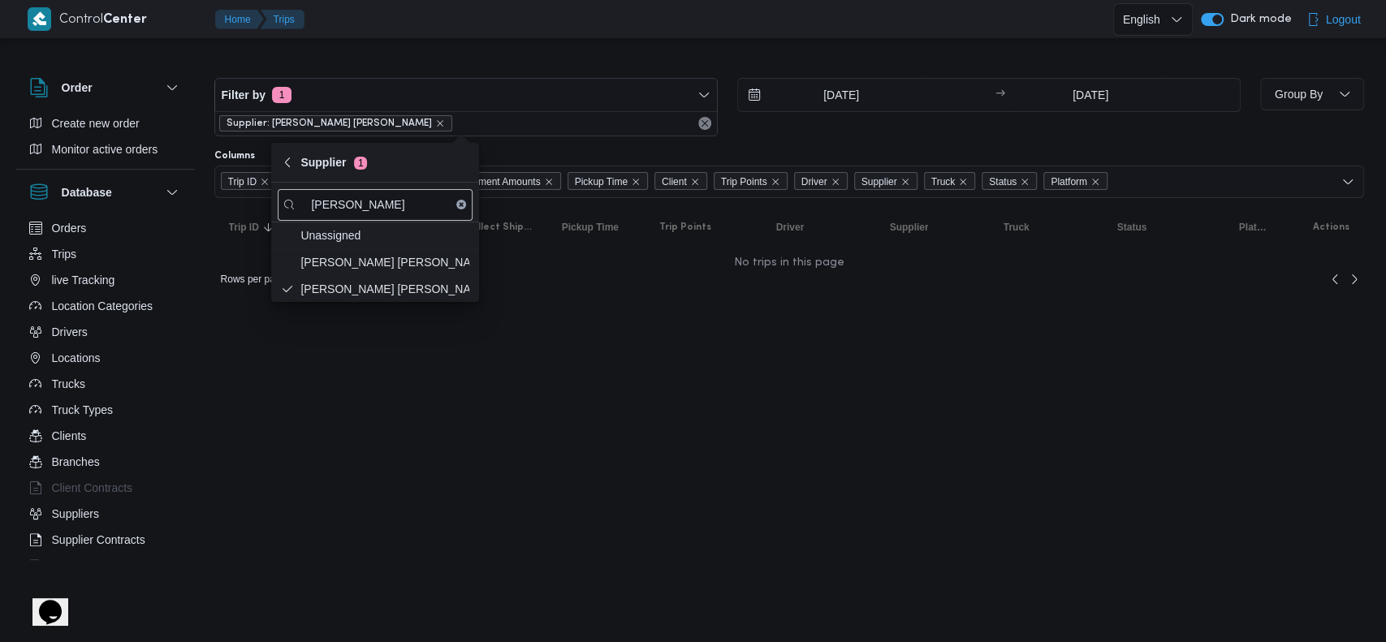
click at [460, 204] on icon "Clear input" at bounding box center [461, 204] width 3 height 3
type input "احمد عزت"
click at [404, 266] on span "احمد عزت سيد دويش سليمان" at bounding box center [388, 262] width 169 height 19
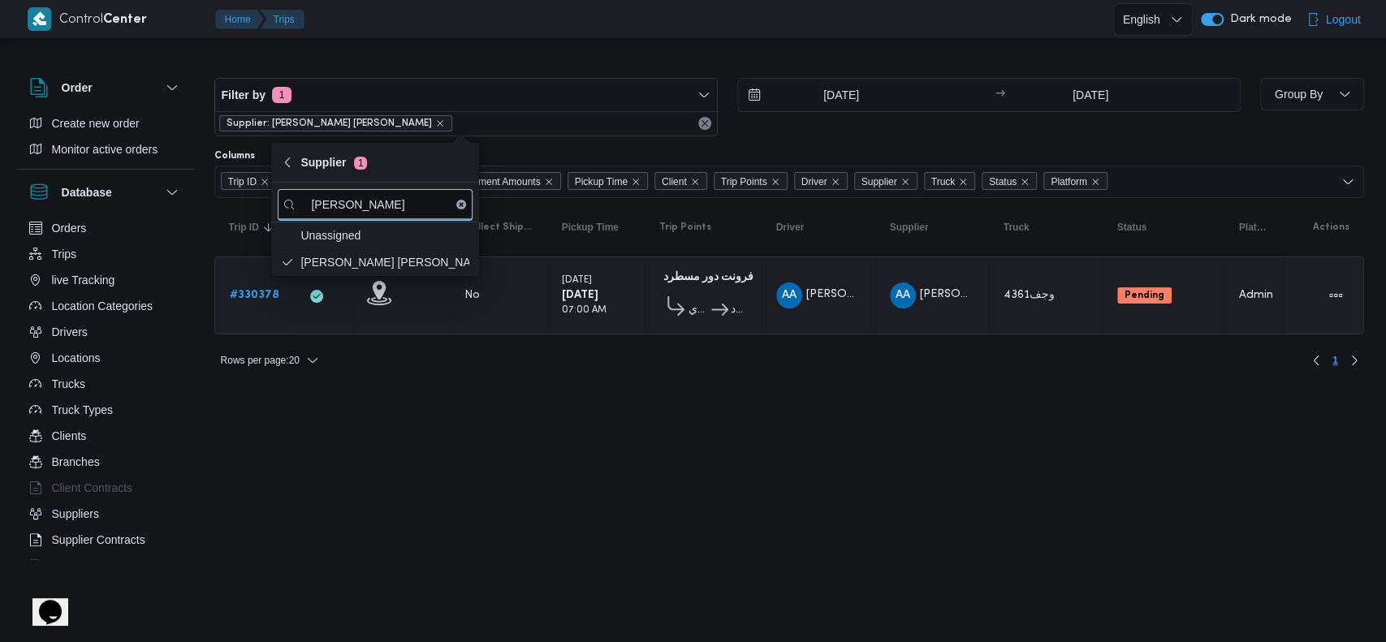
click at [654, 355] on div "Rows per page : 20 1" at bounding box center [789, 360] width 1169 height 39
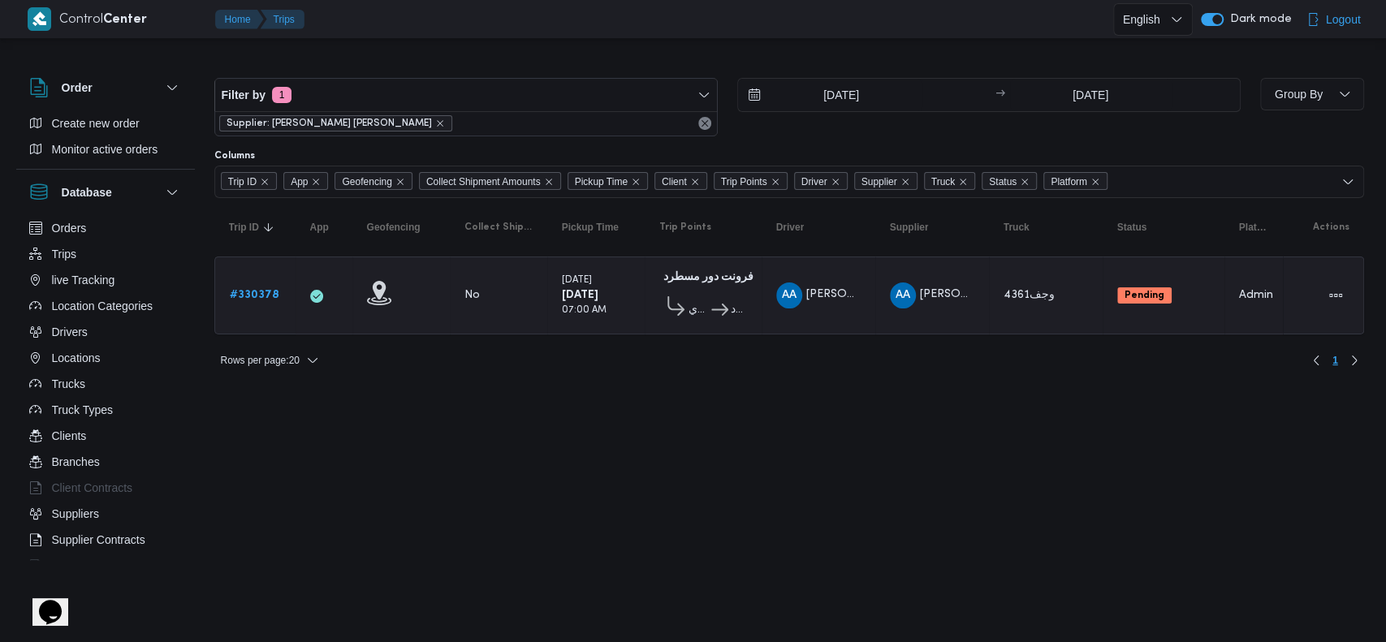
click at [248, 290] on b "# 330378" at bounding box center [255, 295] width 50 height 11
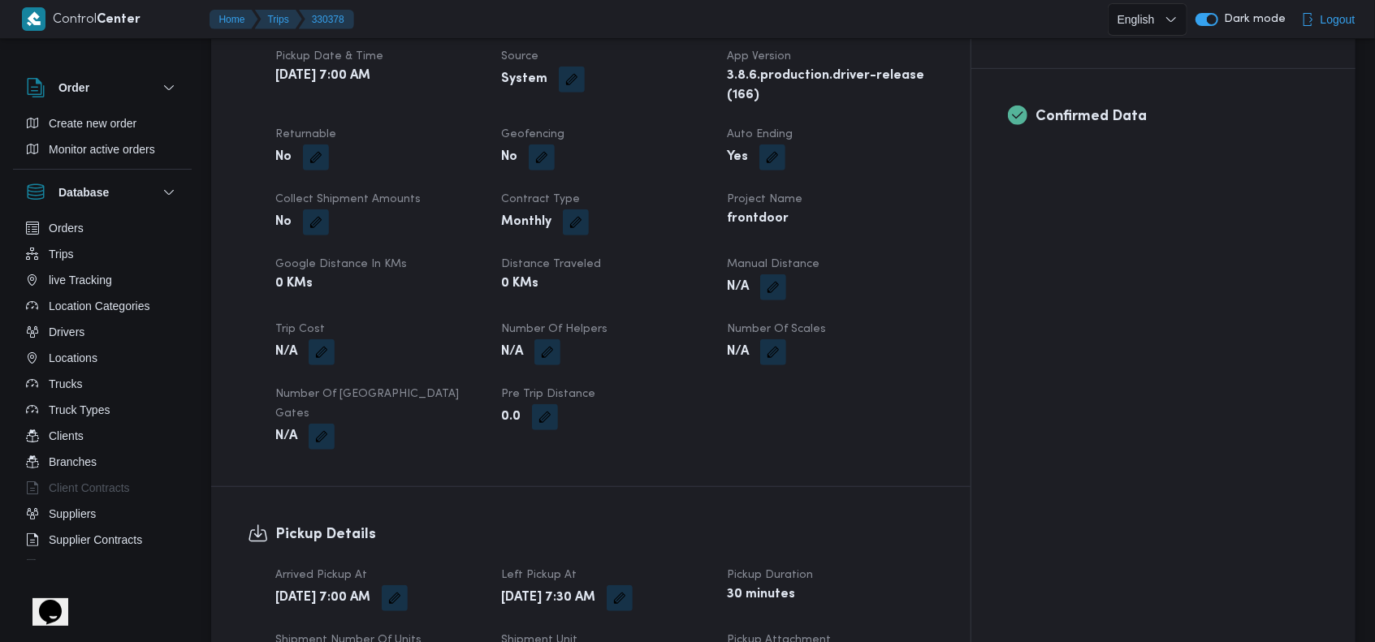
scroll to position [866, 0]
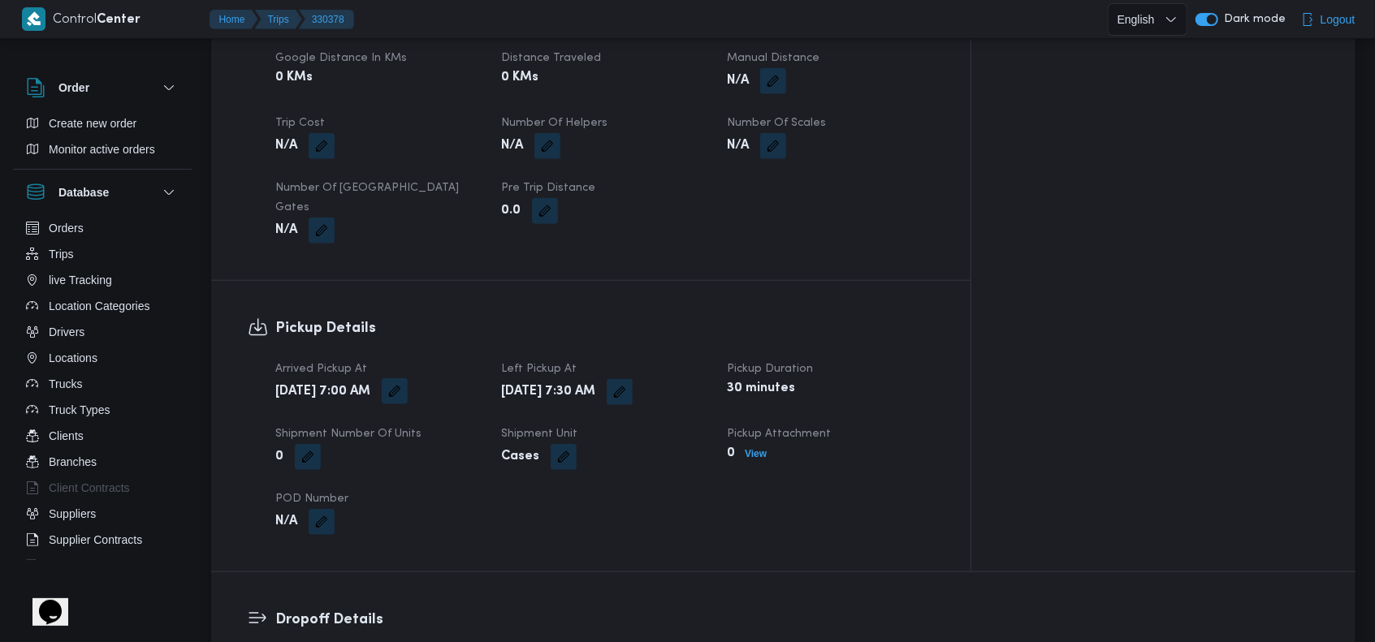
click at [408, 378] on button "button" at bounding box center [395, 391] width 26 height 26
click at [486, 399] on icon "Clear input" at bounding box center [488, 398] width 4 height 4
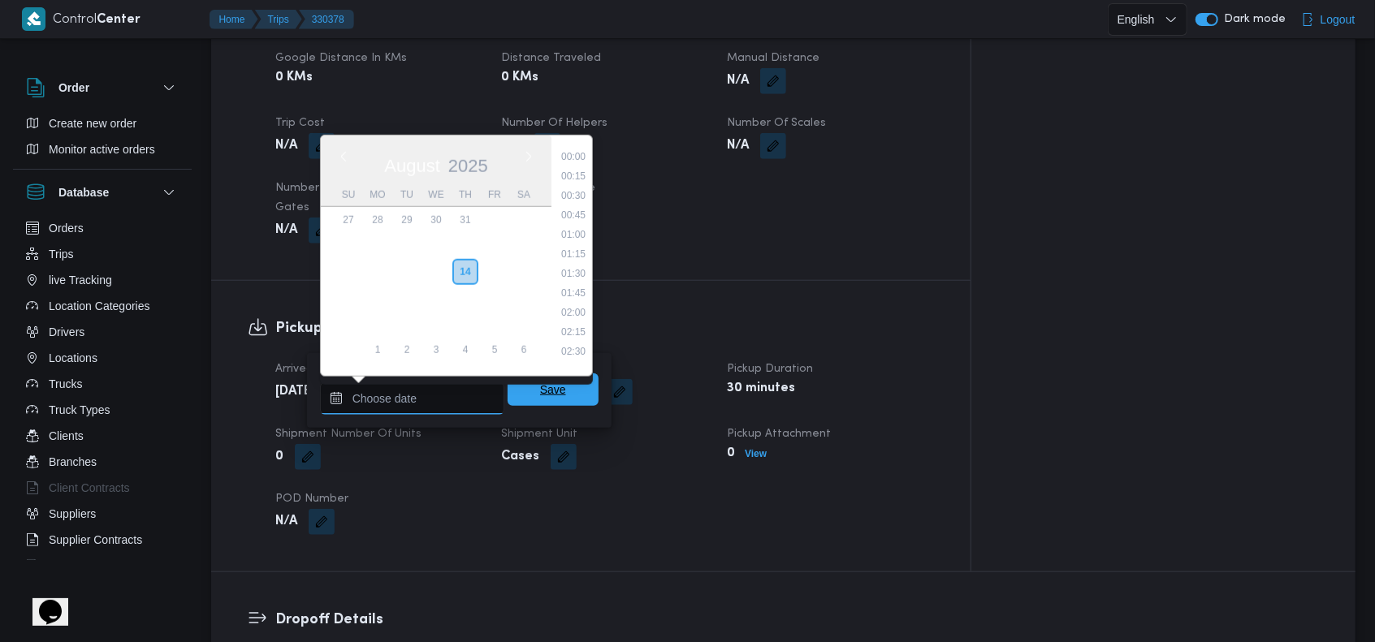
scroll to position [863, 0]
click at [542, 395] on span "Save" at bounding box center [553, 389] width 26 height 19
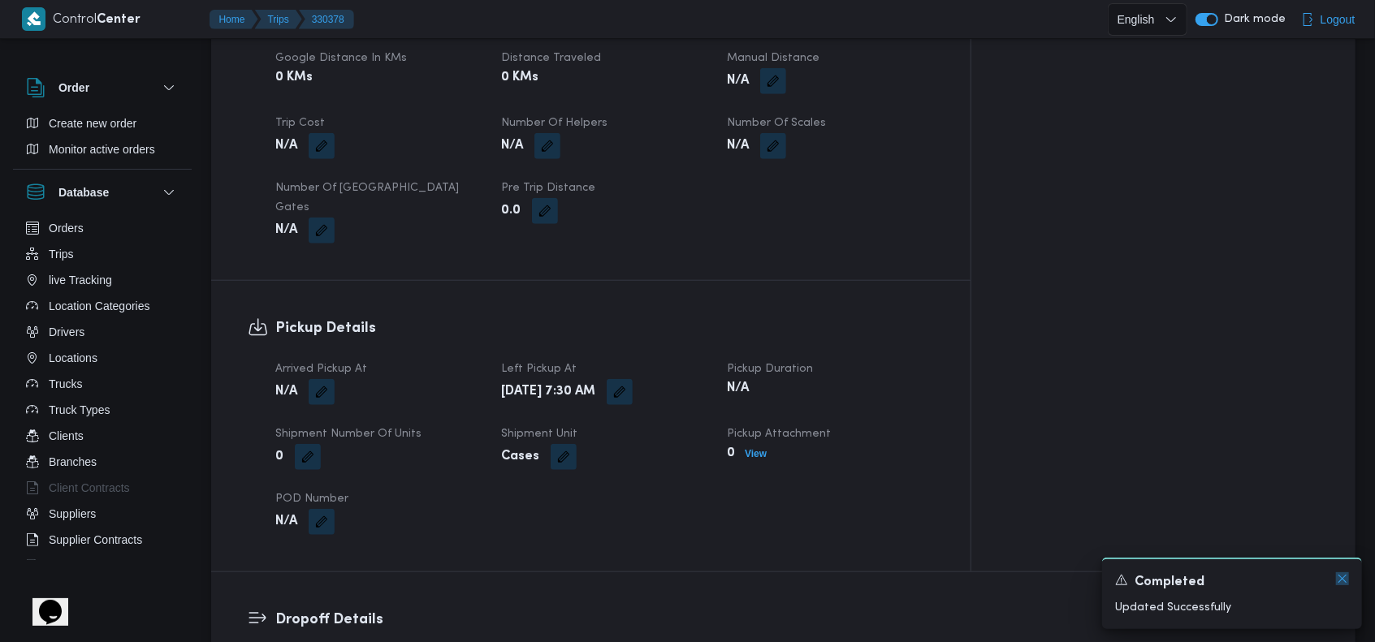
click at [1338, 577] on icon "Dismiss toast" at bounding box center [1342, 578] width 13 height 13
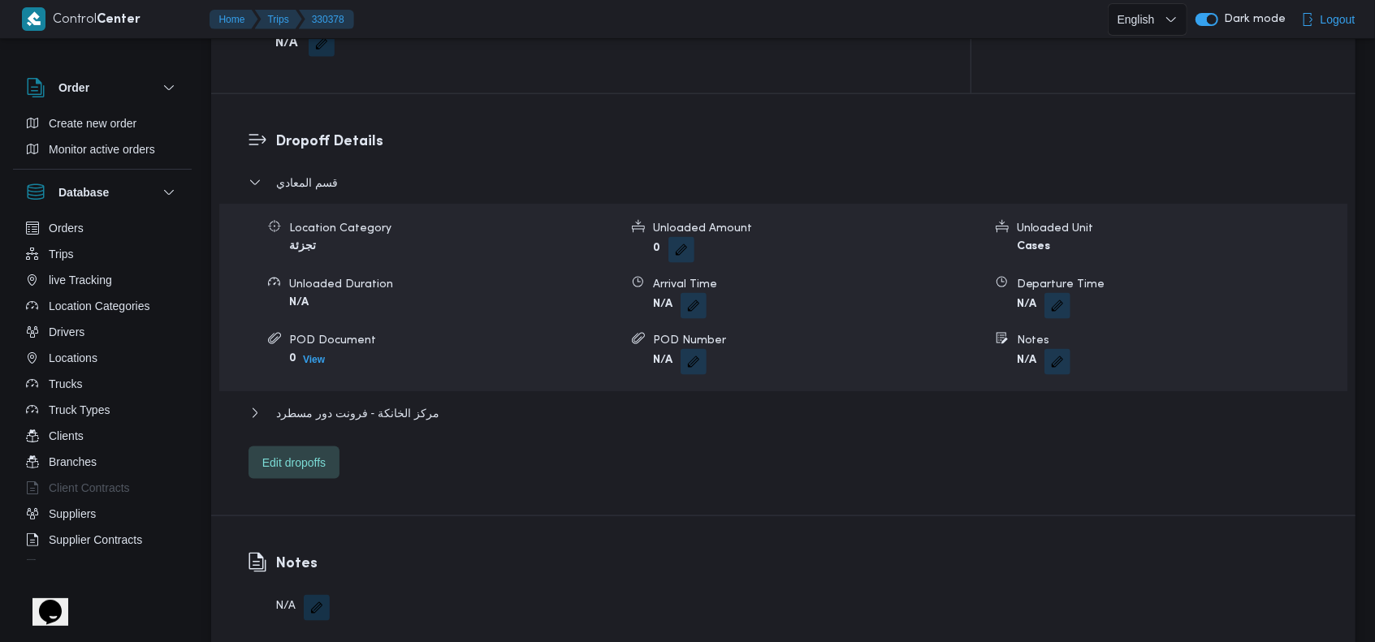
scroll to position [1236, 0]
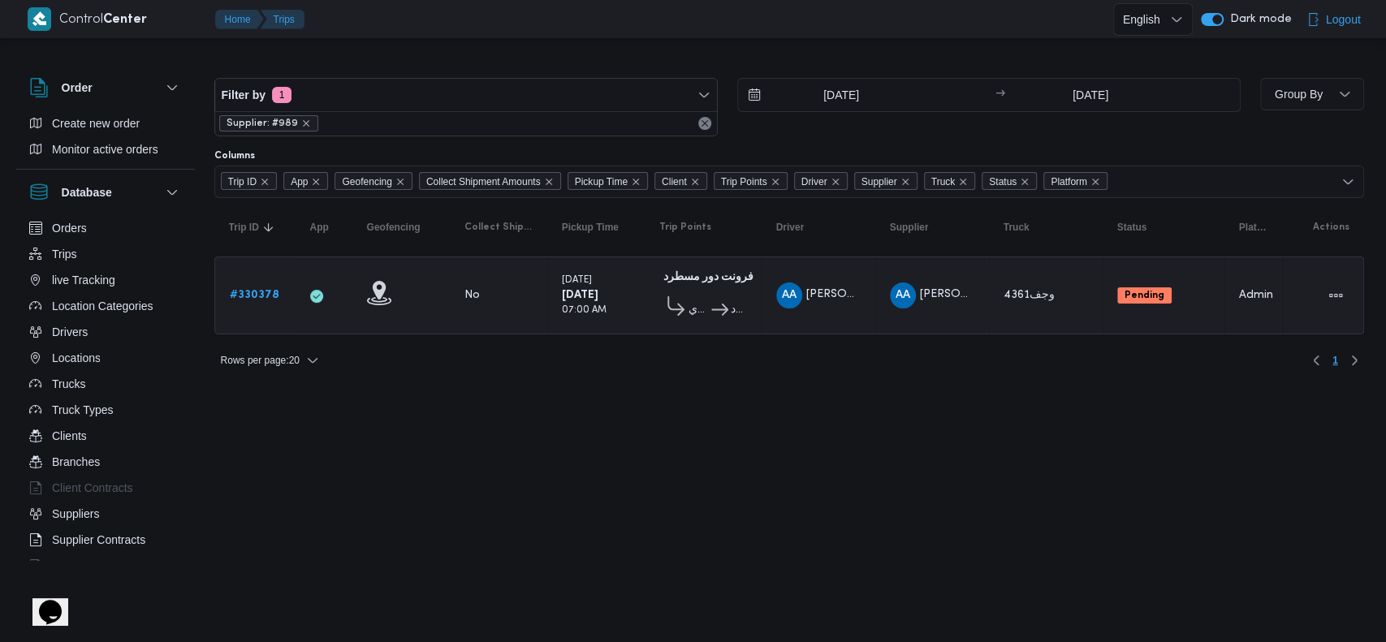
click at [870, 402] on html "Control Center Home Trips English عربي Dark mode Logout Order Create new order …" at bounding box center [693, 321] width 1386 height 642
drag, startPoint x: 870, startPoint y: 402, endPoint x: 764, endPoint y: 423, distance: 108.4
click at [764, 423] on html "Control Center Home Trips English عربي Dark mode Logout Order Create new order …" at bounding box center [693, 321] width 1386 height 642
click at [303, 120] on icon "remove selected entity" at bounding box center [306, 123] width 6 height 6
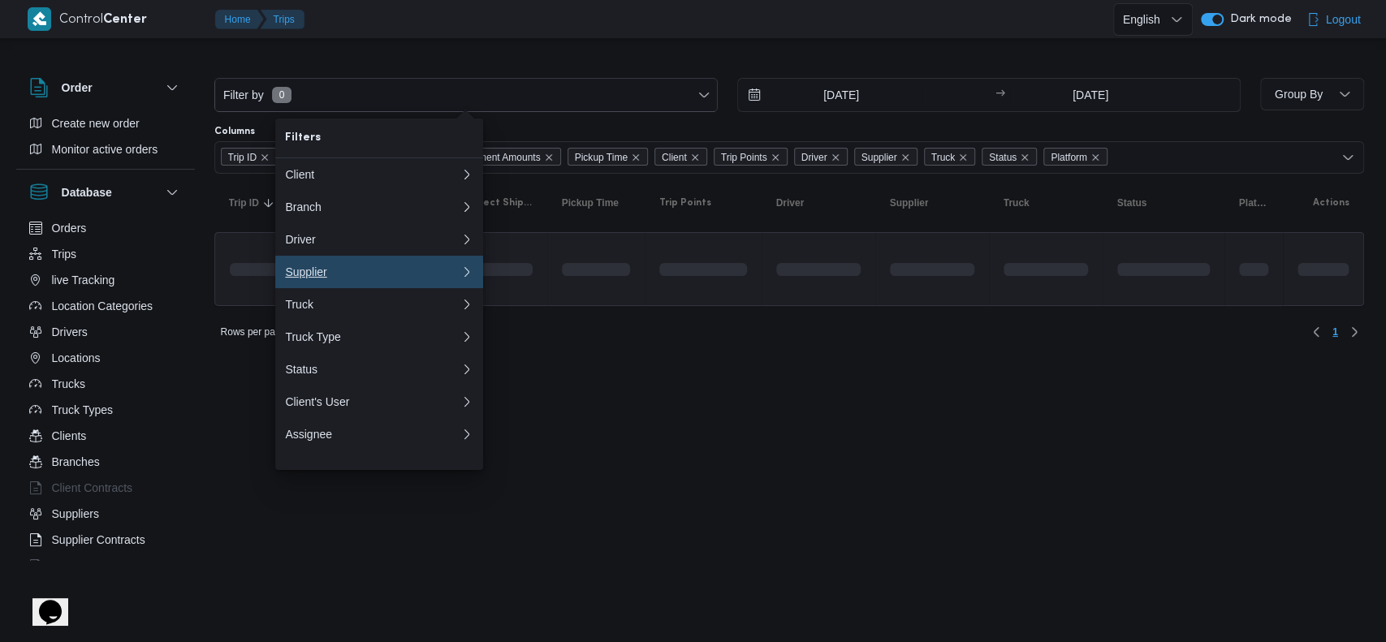
click at [344, 279] on div "Supplier" at bounding box center [369, 272] width 169 height 13
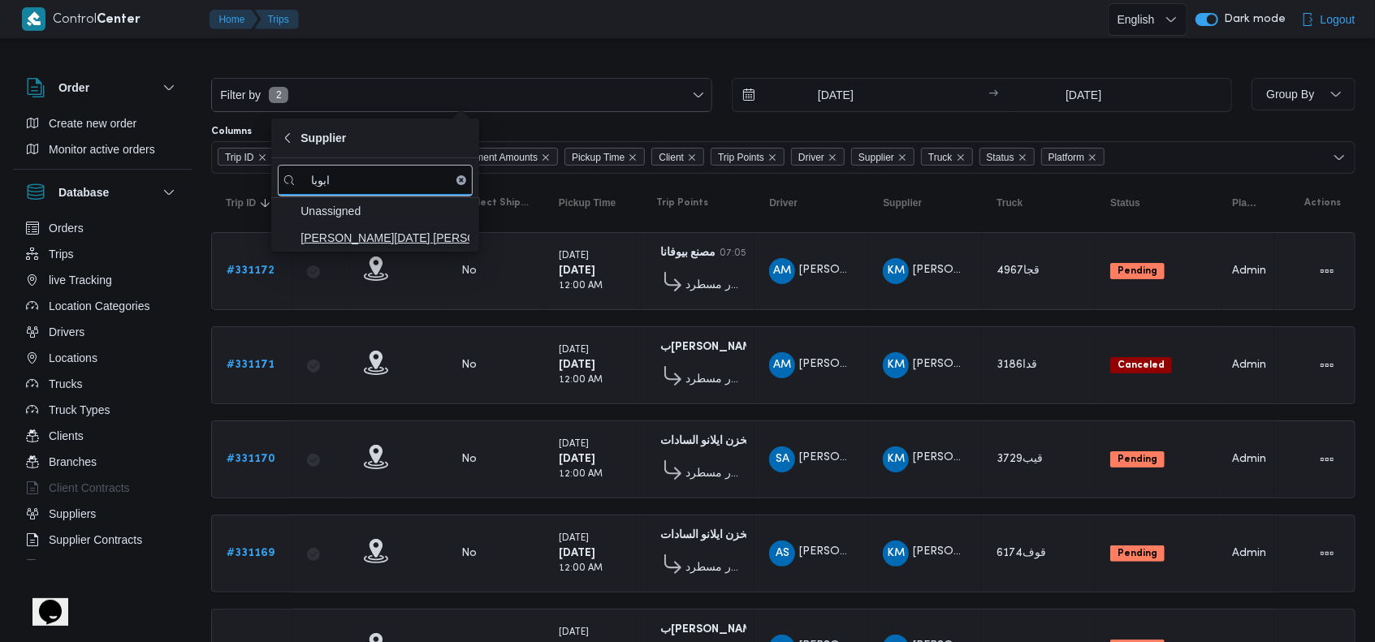
type input "ابوبا"
click at [405, 243] on span "ابراهيم رمضان ابراهيم عثمان ابوباشا" at bounding box center [384, 237] width 169 height 19
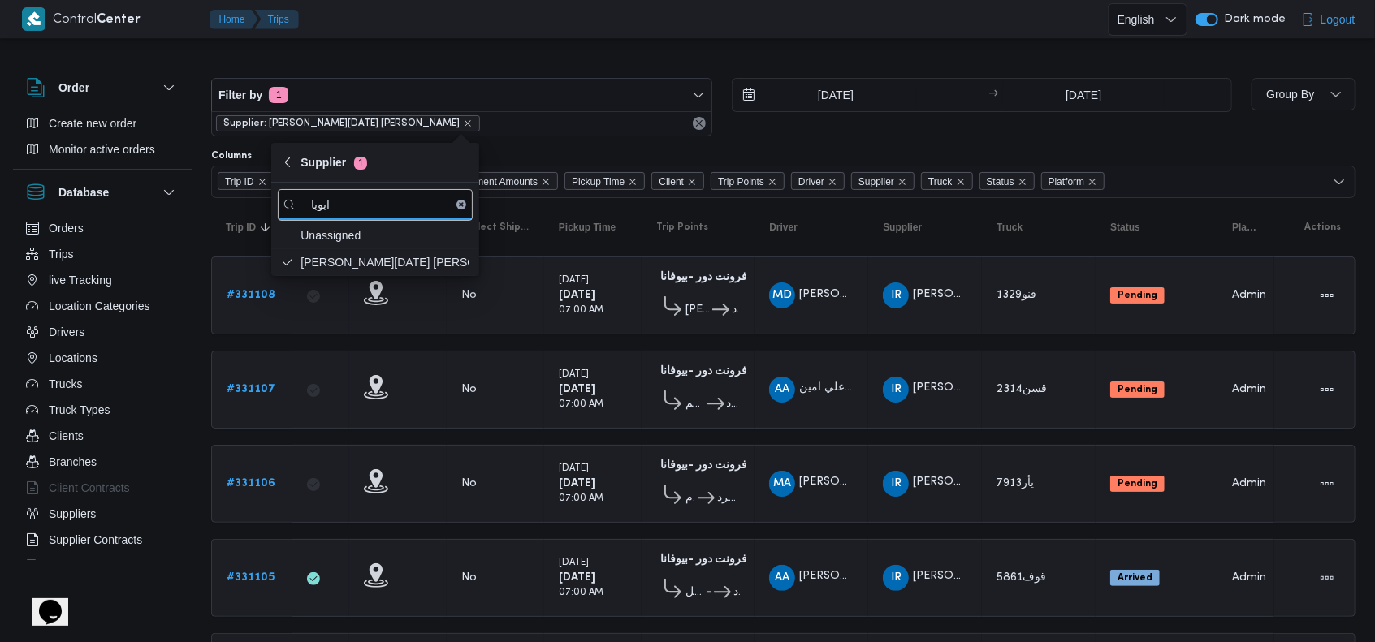
click at [624, 29] on div at bounding box center [706, 19] width 802 height 38
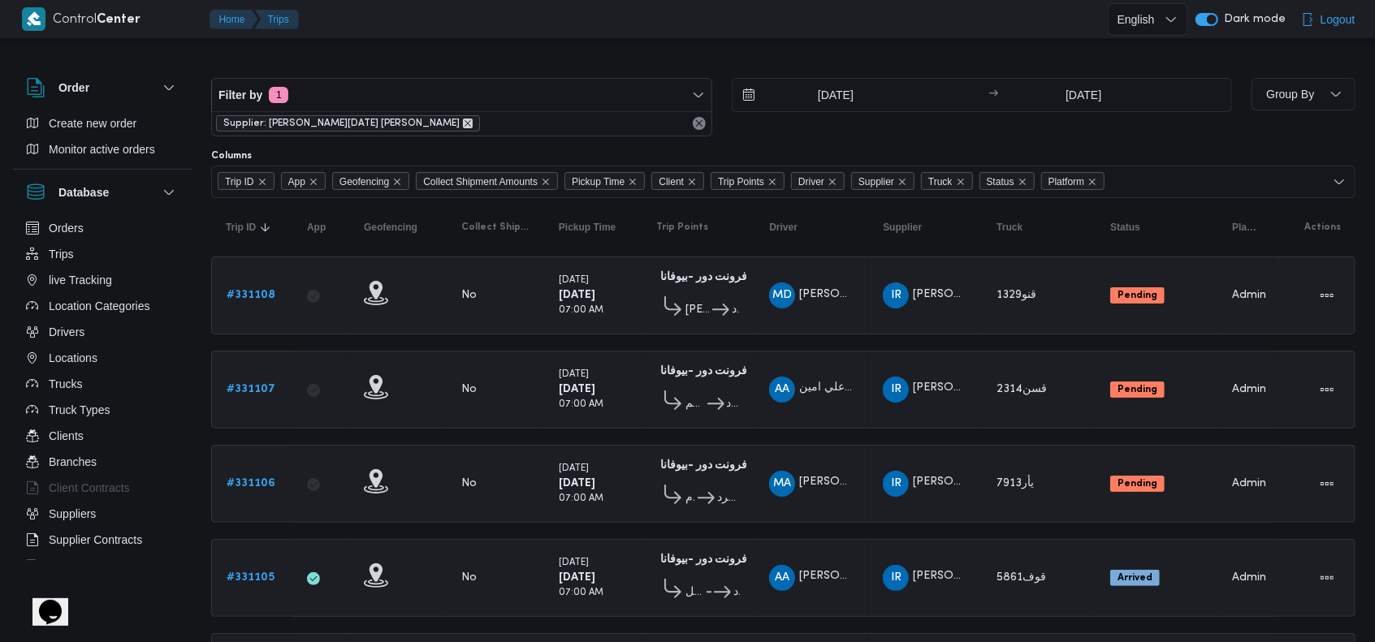
click at [464, 121] on icon "remove selected entity" at bounding box center [467, 123] width 6 height 6
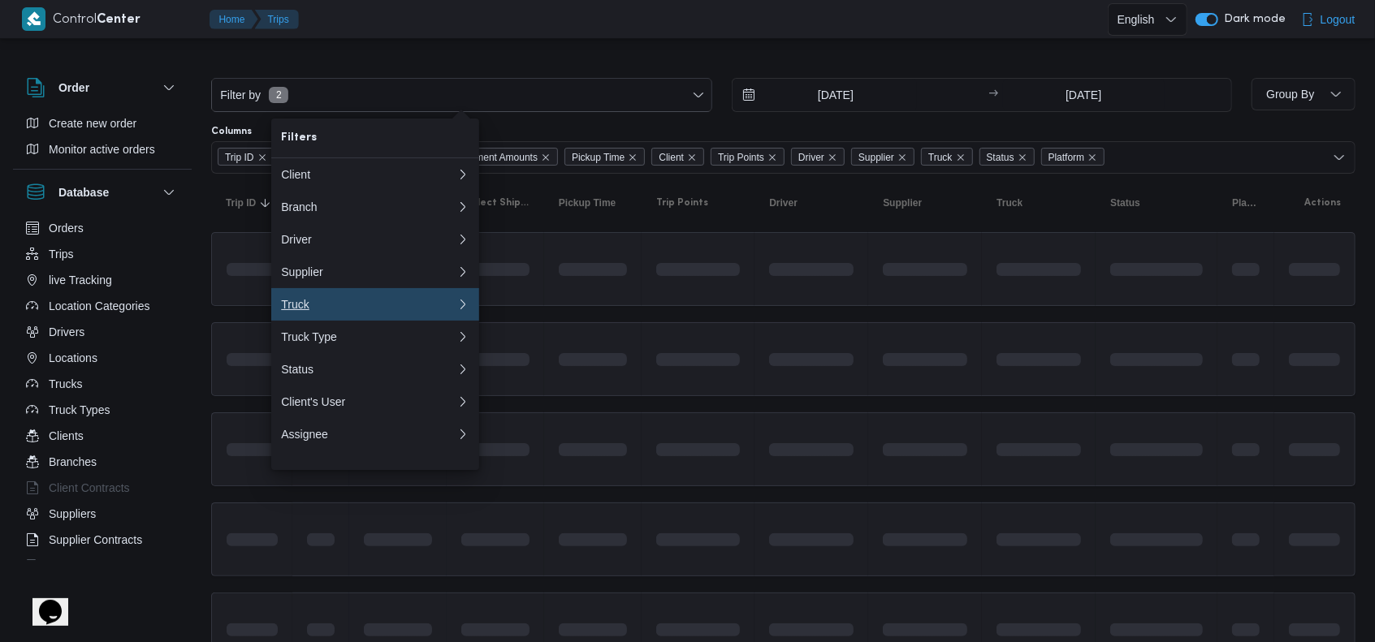
click at [356, 297] on button "Truck" at bounding box center [375, 304] width 208 height 32
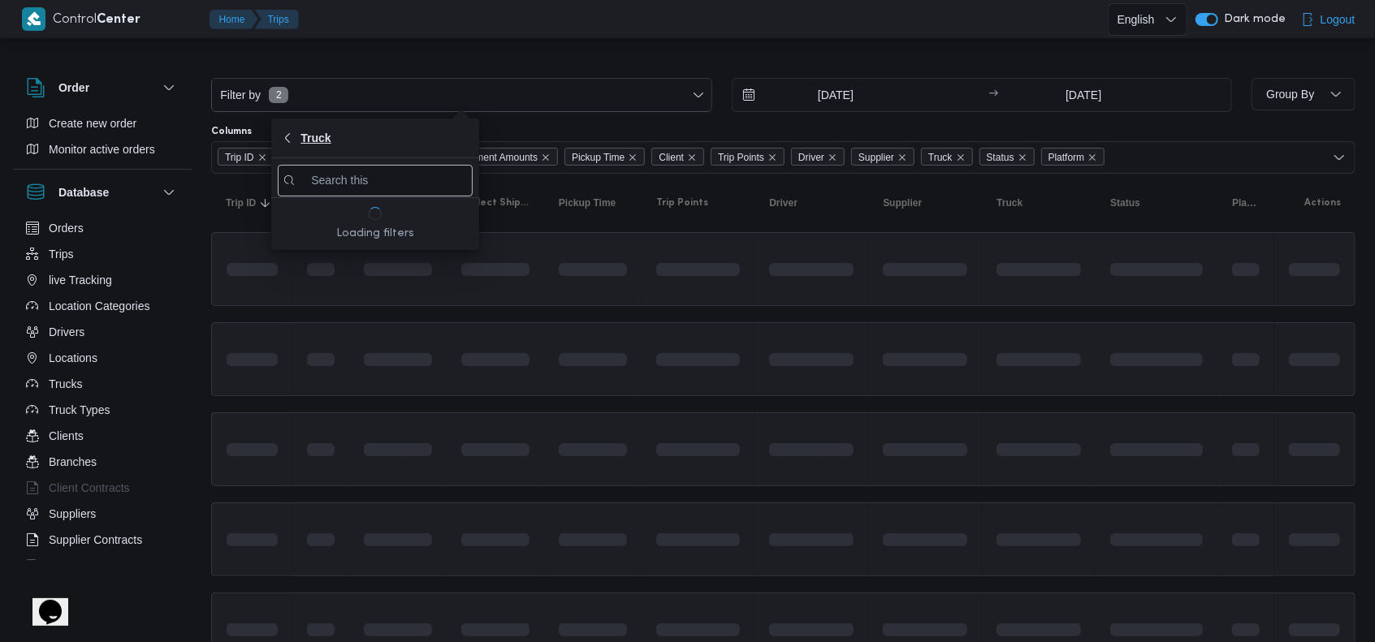
click at [300, 138] on span "Truck" at bounding box center [315, 137] width 30 height 19
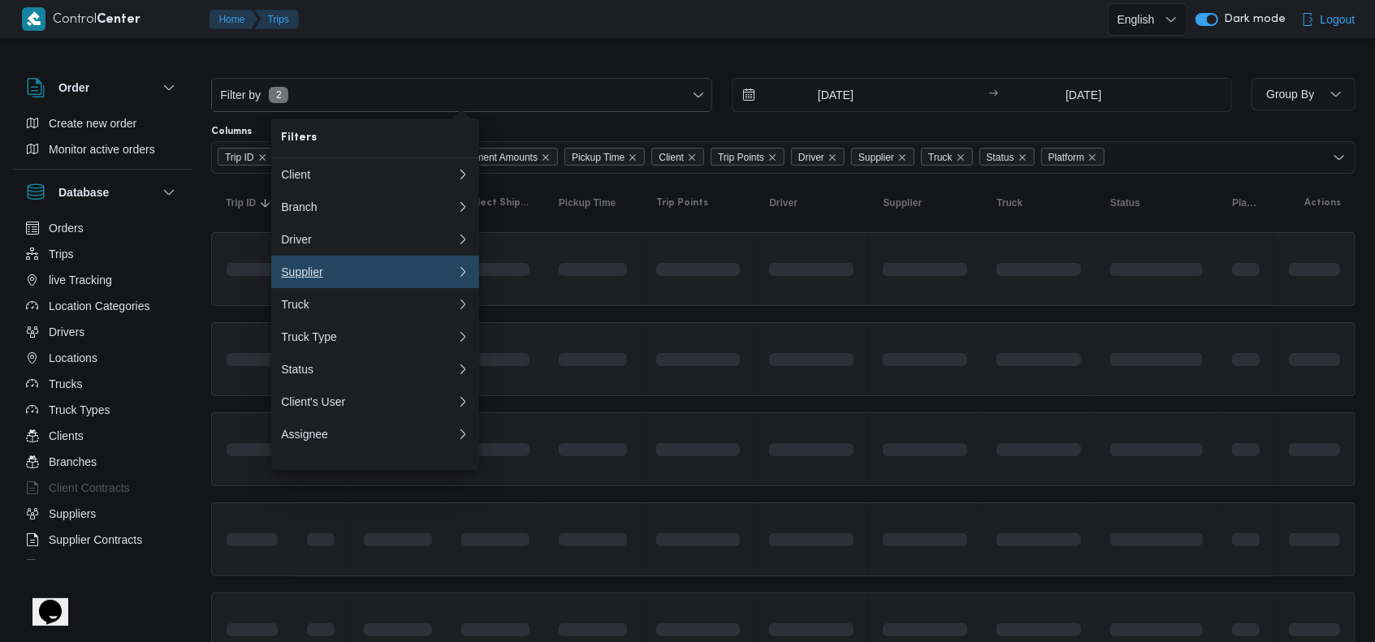
click at [344, 279] on div "Supplier" at bounding box center [365, 272] width 169 height 13
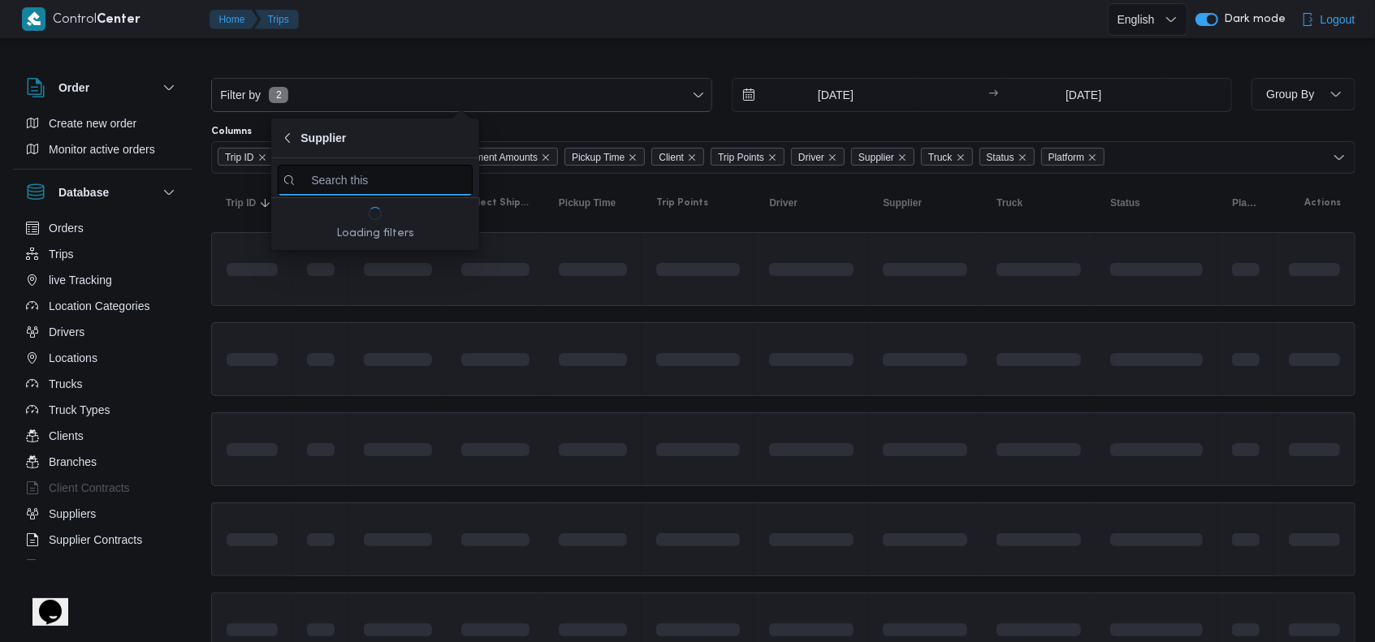
click at [379, 184] on input "search filters" at bounding box center [375, 181] width 195 height 32
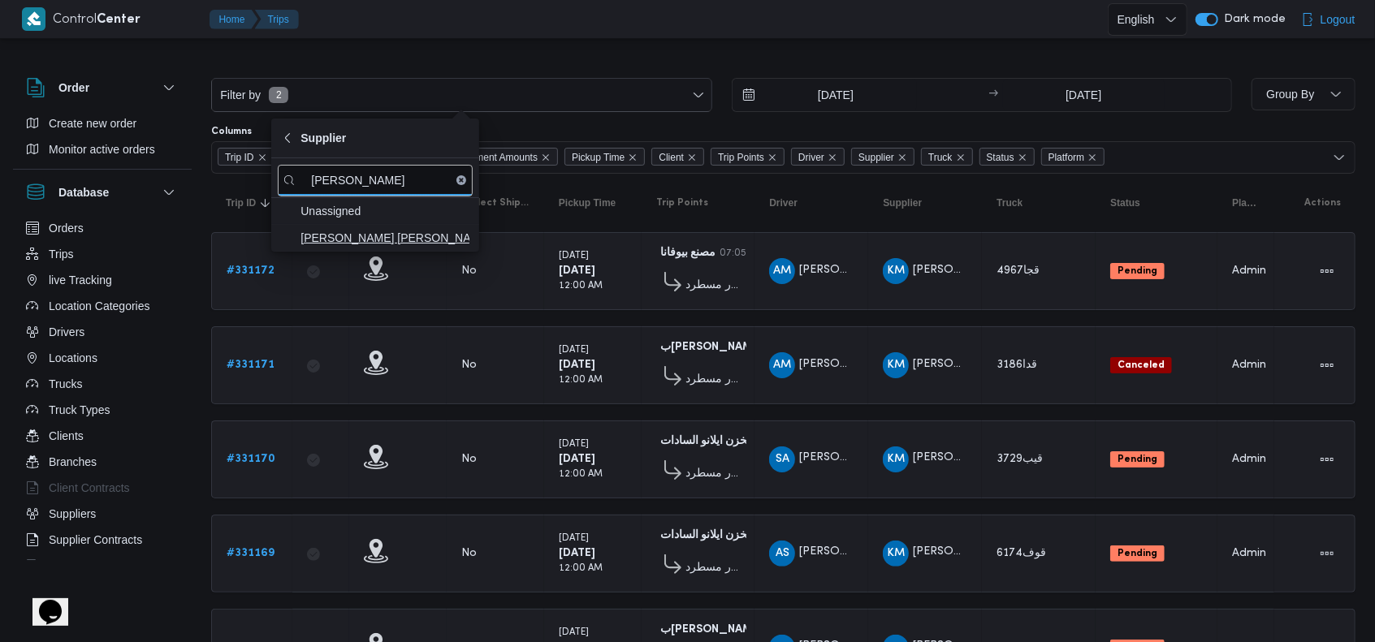
type input "احمد عزت"
drag, startPoint x: 409, startPoint y: 245, endPoint x: 431, endPoint y: 262, distance: 27.8
click at [409, 245] on span "احمد عزت سيد دويش سليمان" at bounding box center [384, 237] width 169 height 19
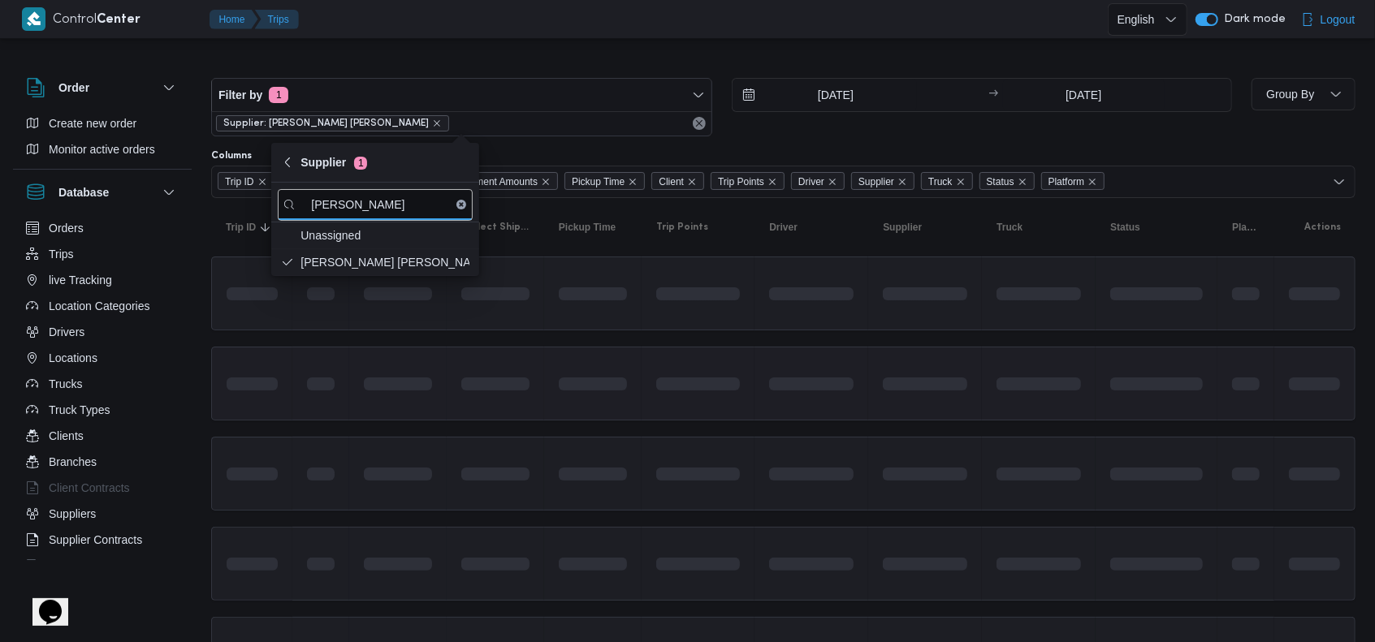
click at [701, 365] on span at bounding box center [698, 383] width 84 height 51
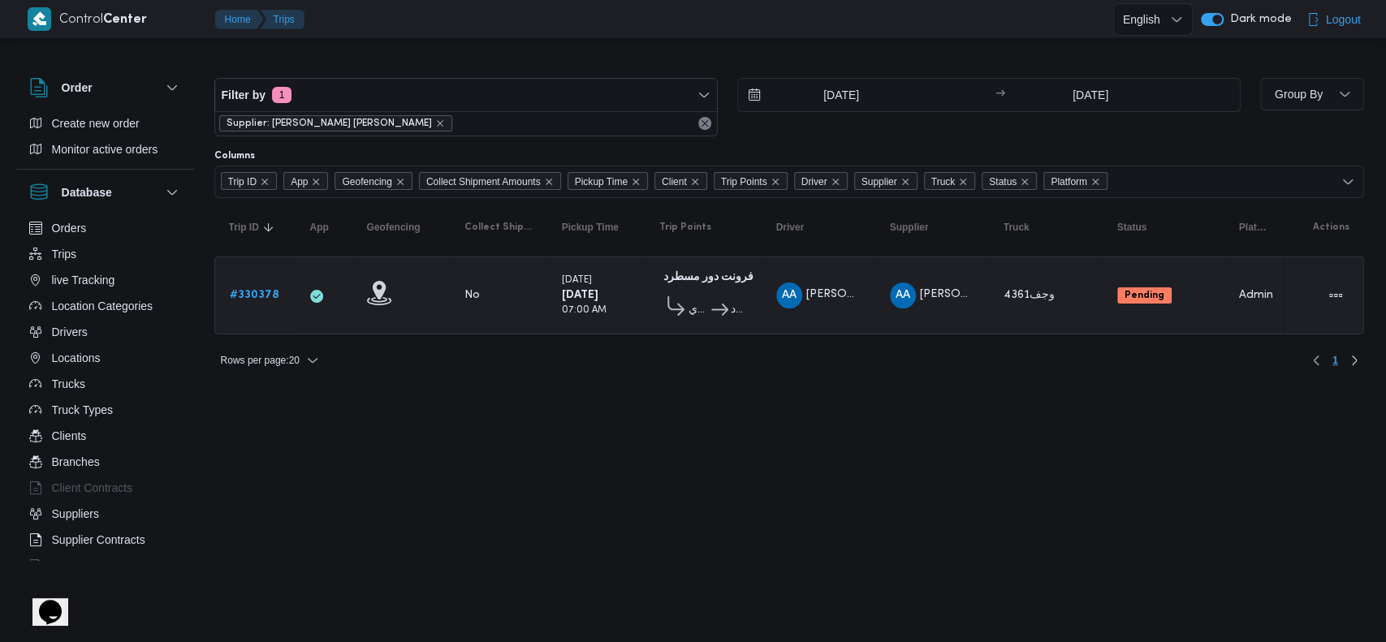
click at [250, 297] on b "# 330378" at bounding box center [255, 295] width 50 height 11
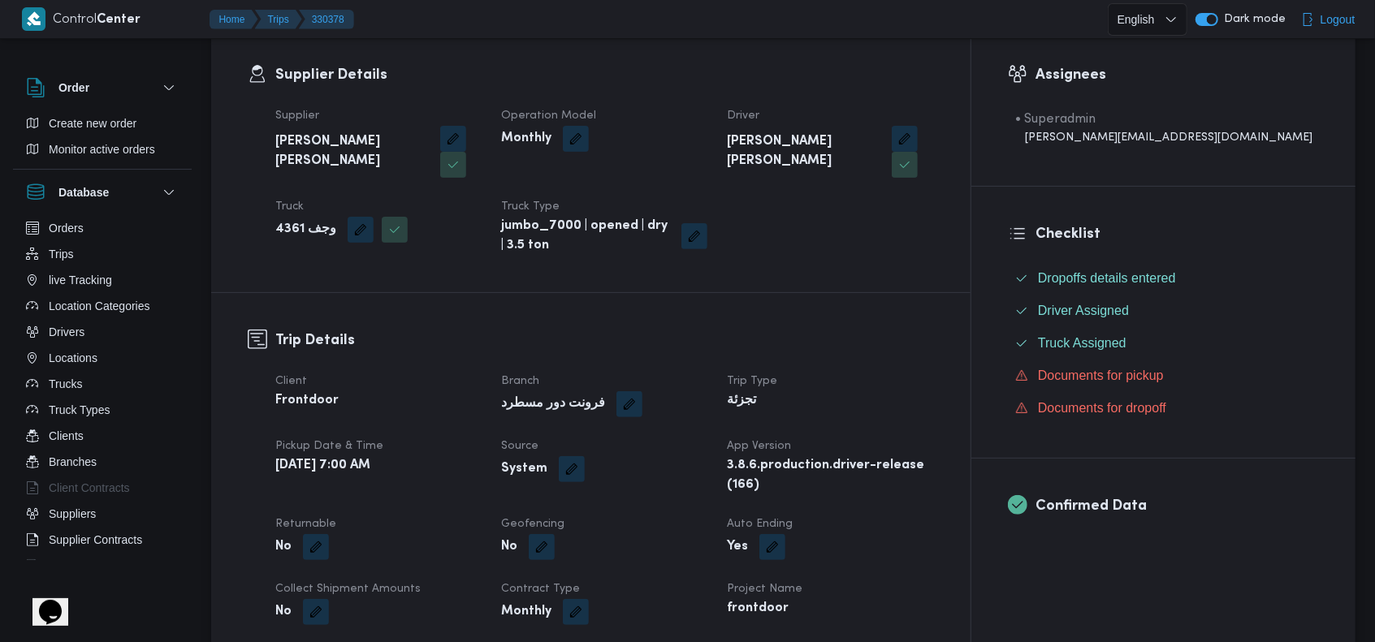
scroll to position [216, 0]
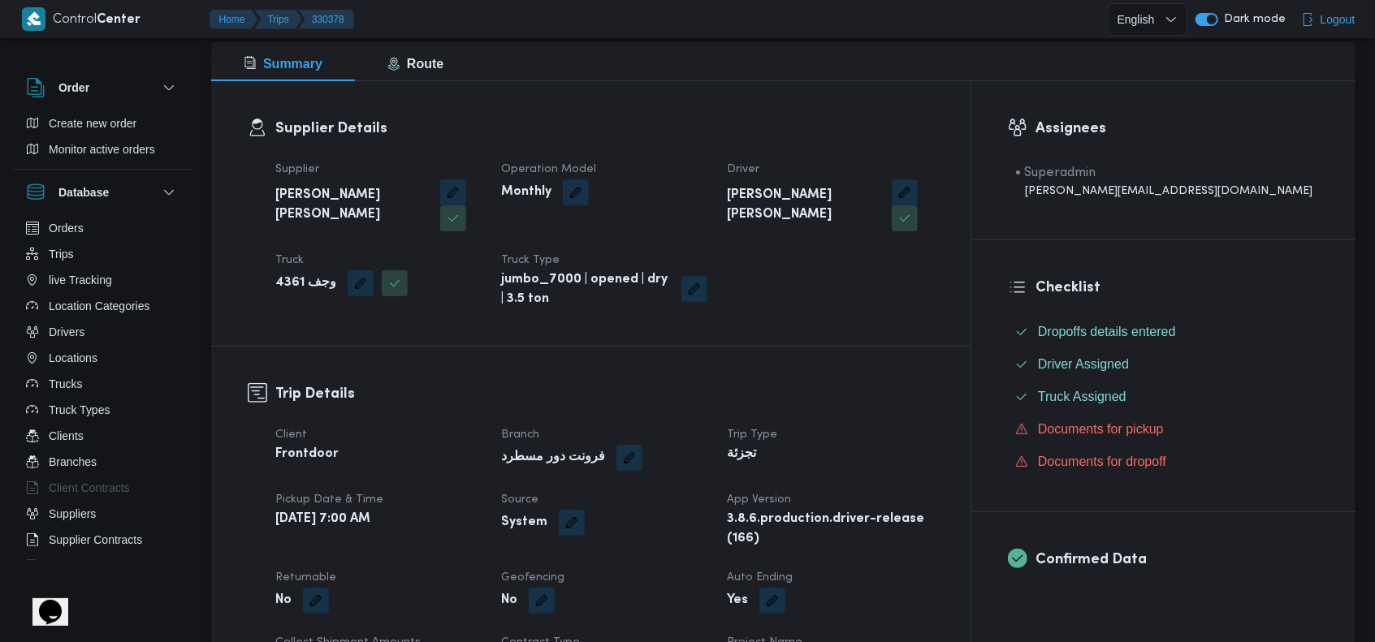
click at [707, 276] on button "button" at bounding box center [694, 289] width 26 height 26
click at [822, 252] on div "Supplier احمد عزت سيد دويش سليمان Operation Model Monthly Driver احمد عزت سيد د…" at bounding box center [605, 234] width 678 height 169
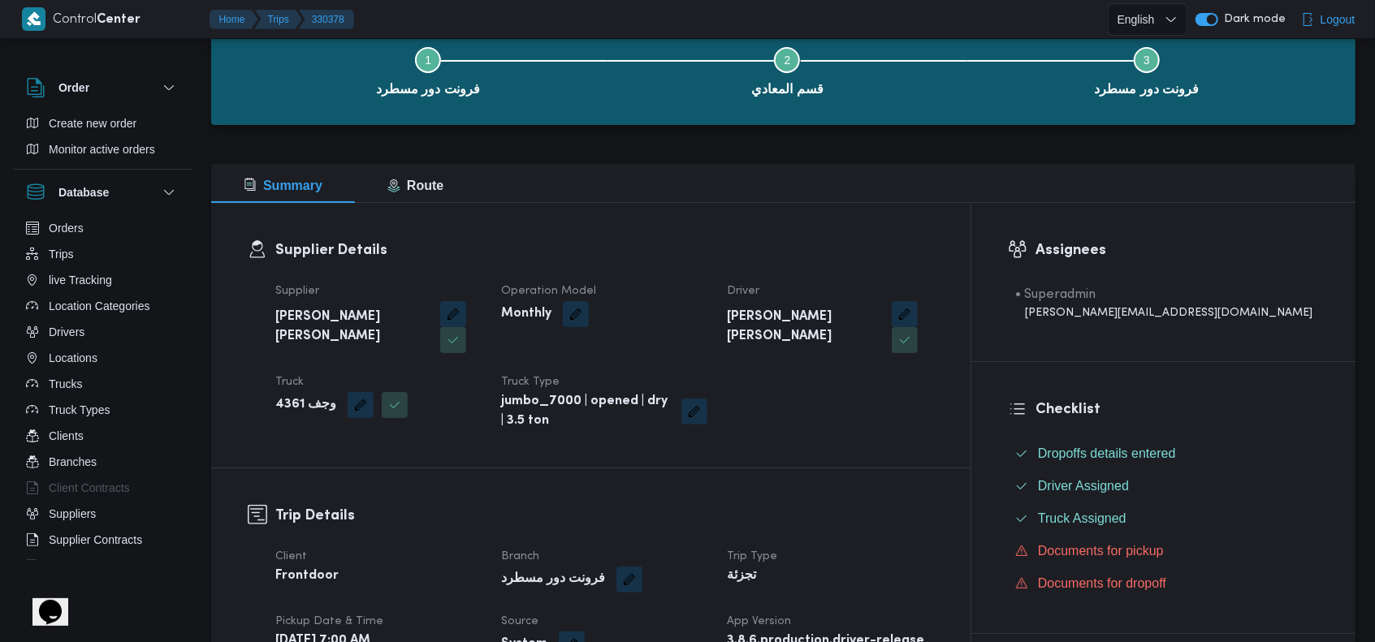
scroll to position [0, 0]
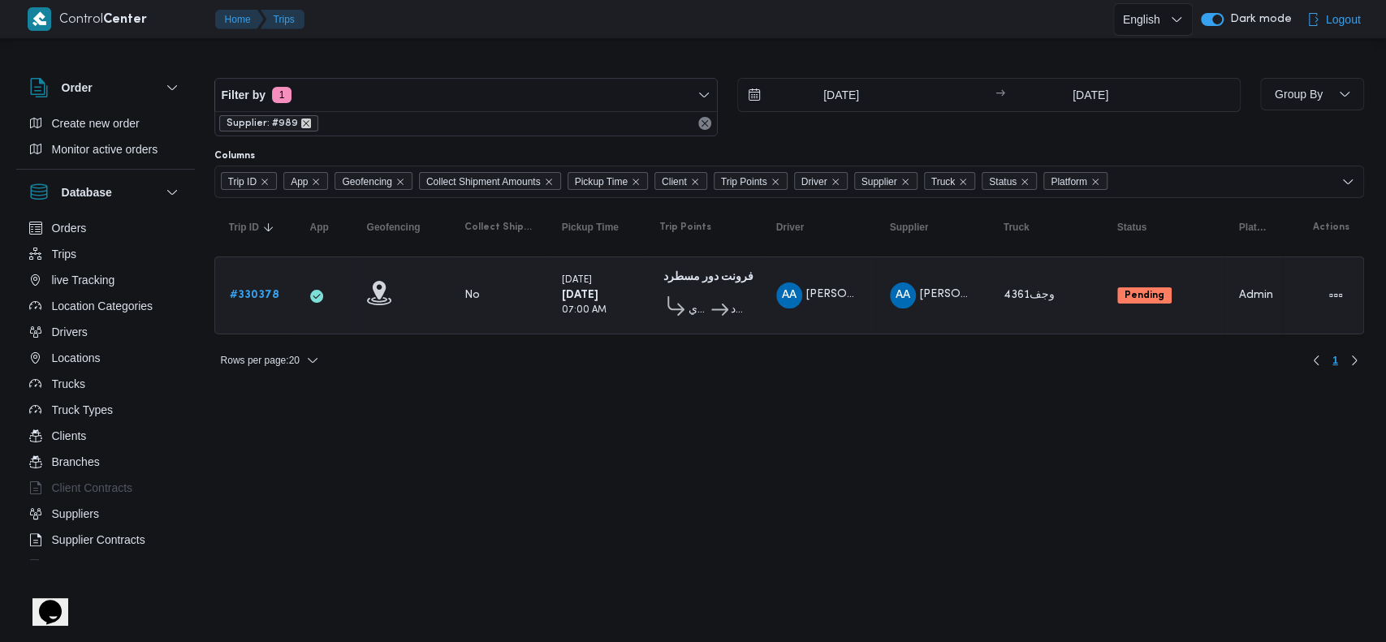
click at [301, 126] on icon "remove selected entity" at bounding box center [306, 124] width 10 height 10
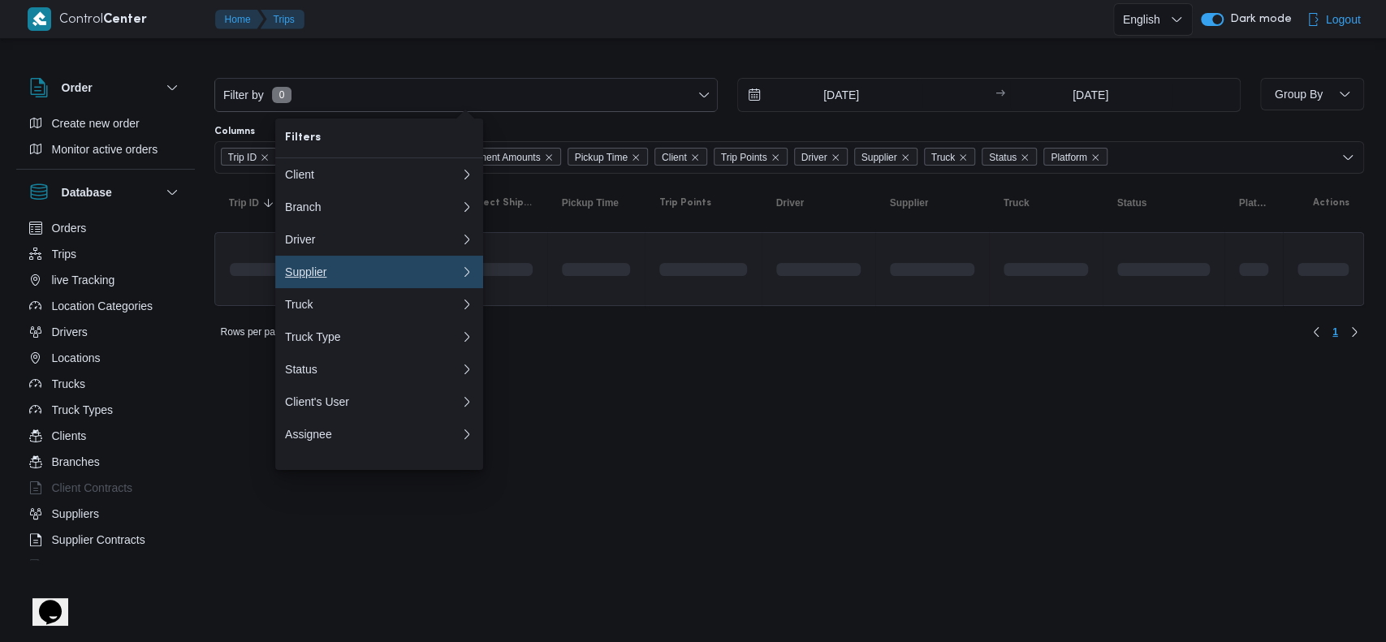
click at [350, 279] on div "Supplier" at bounding box center [369, 272] width 169 height 13
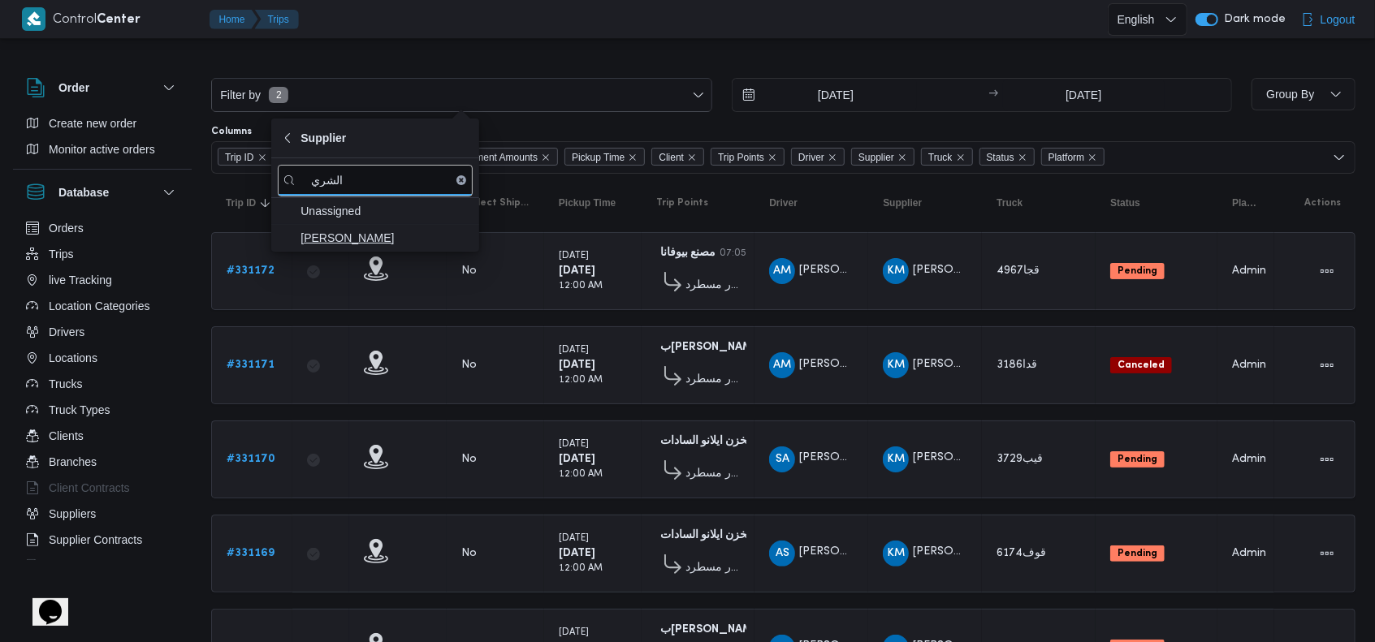
type input "الشري"
click at [399, 245] on span "محمد صلاح عبداللطيف الشريف" at bounding box center [384, 237] width 169 height 19
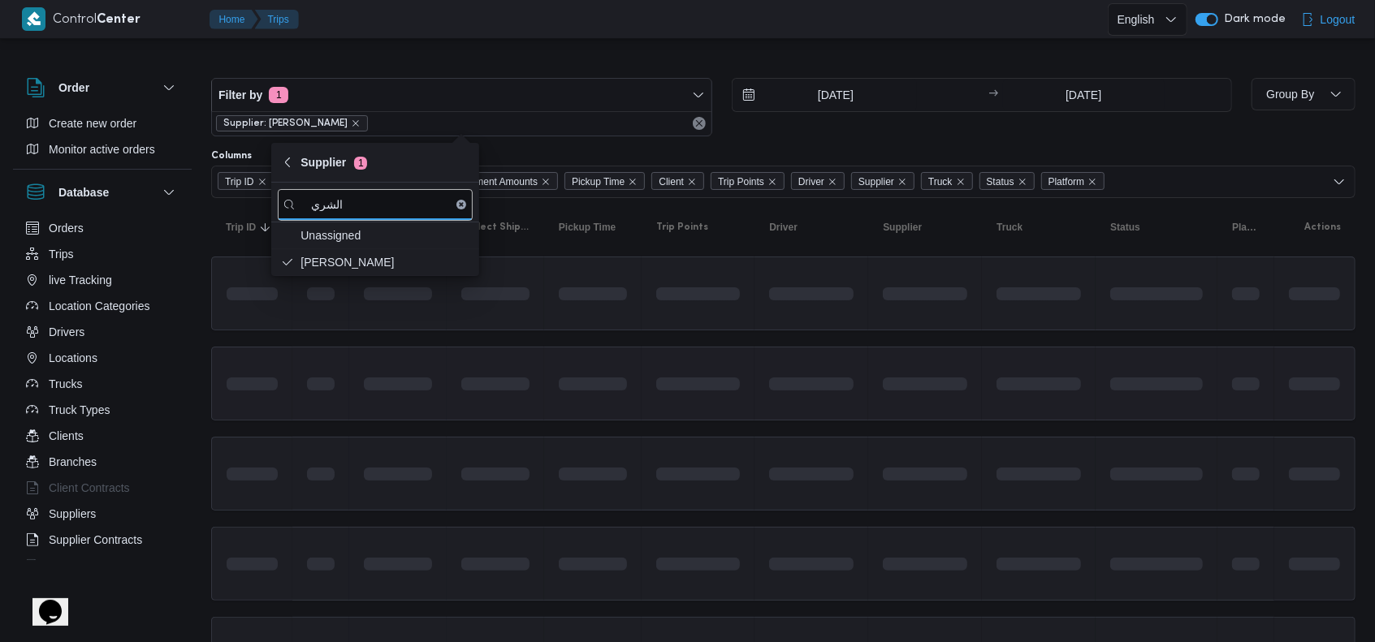
click at [632, 362] on td at bounding box center [592, 384] width 97 height 74
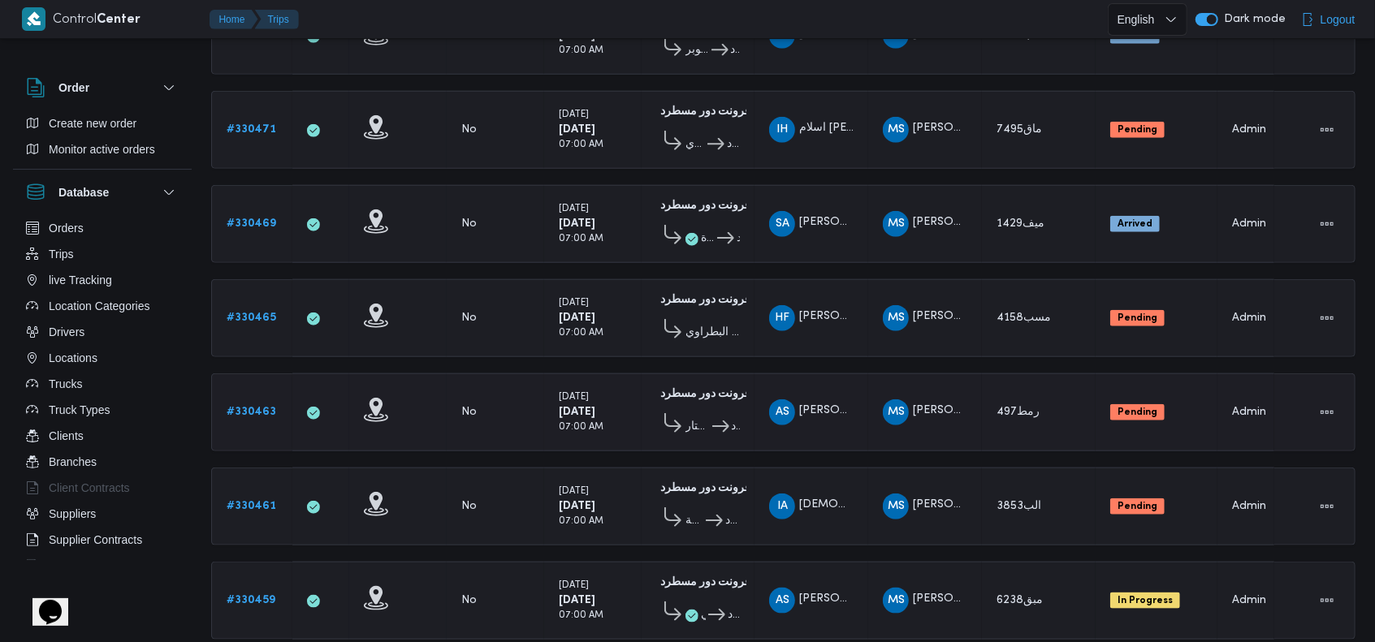
scroll to position [1000, 0]
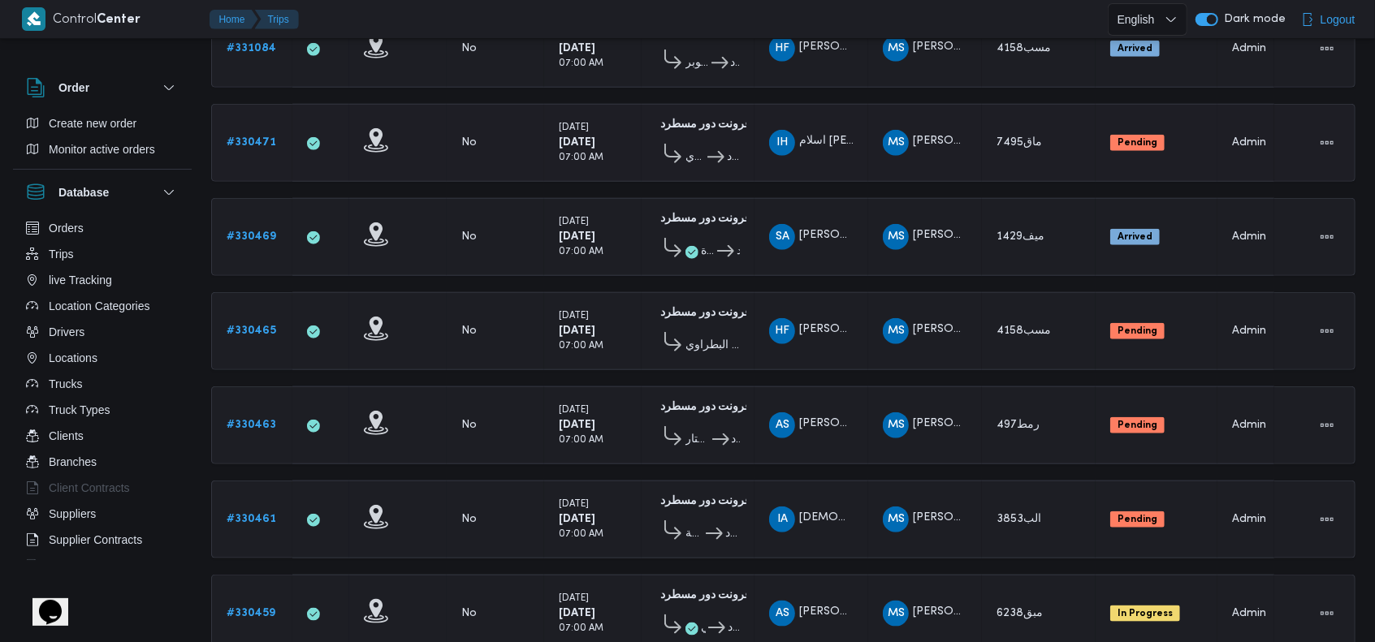
click at [222, 127] on div "# 330471" at bounding box center [252, 143] width 64 height 32
click at [257, 137] on b "# 330471" at bounding box center [252, 142] width 50 height 11
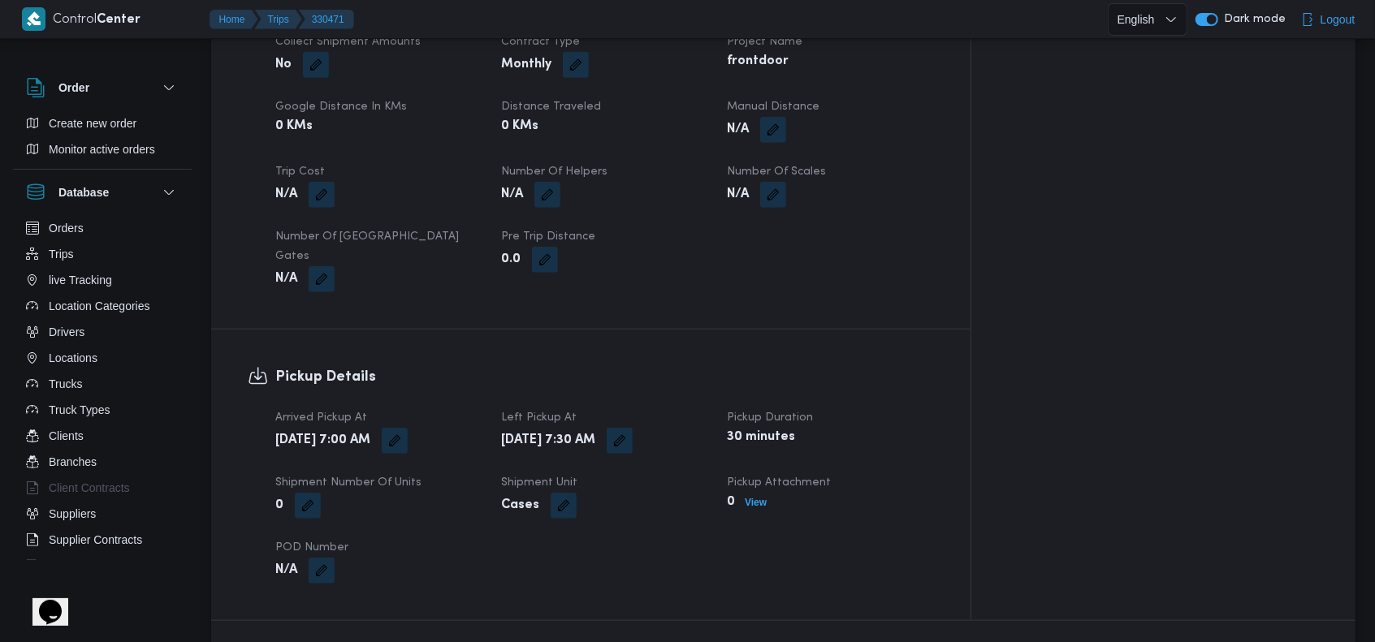
scroll to position [892, 0]
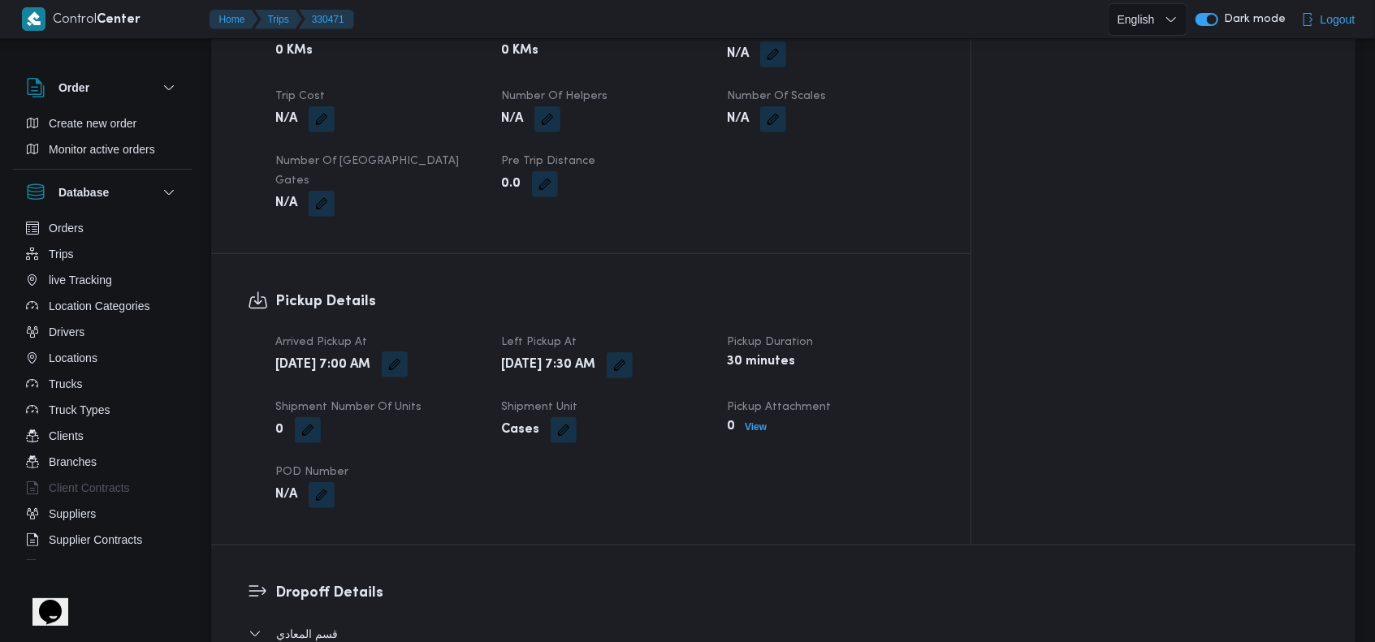
click at [408, 352] on button "button" at bounding box center [395, 365] width 26 height 26
click at [486, 373] on icon "Clear input" at bounding box center [488, 371] width 4 height 4
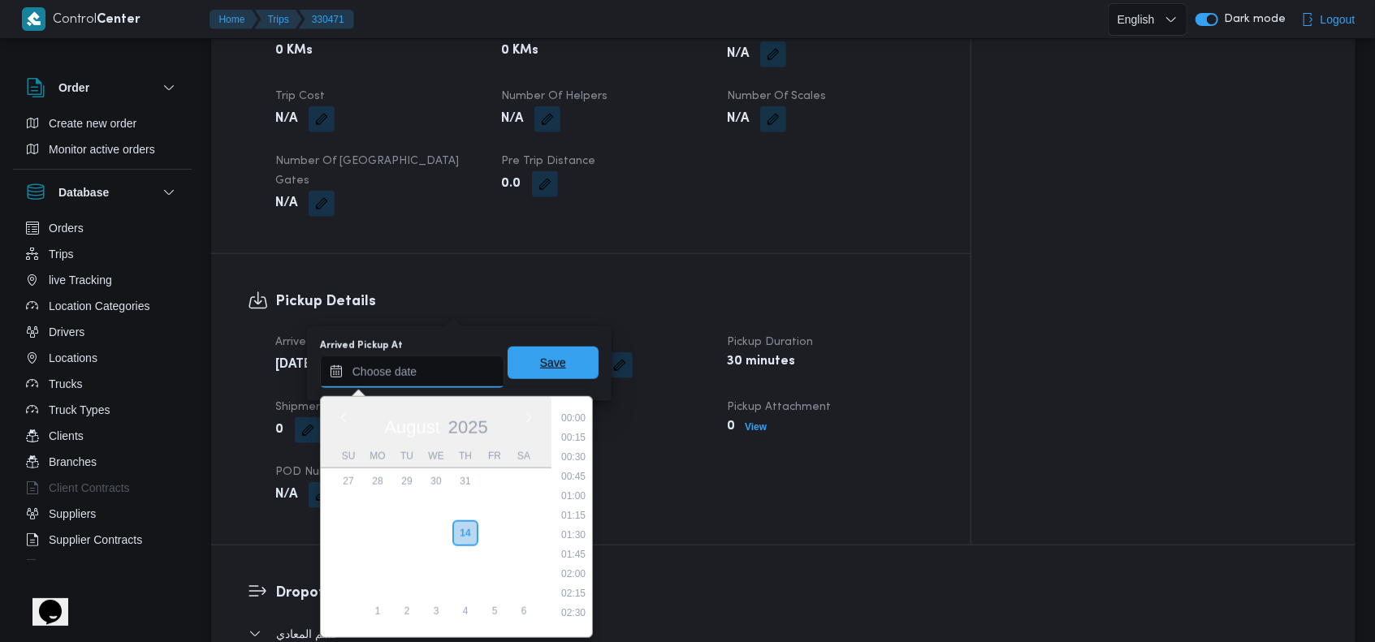
scroll to position [863, 0]
click at [540, 363] on span "Save" at bounding box center [553, 362] width 26 height 19
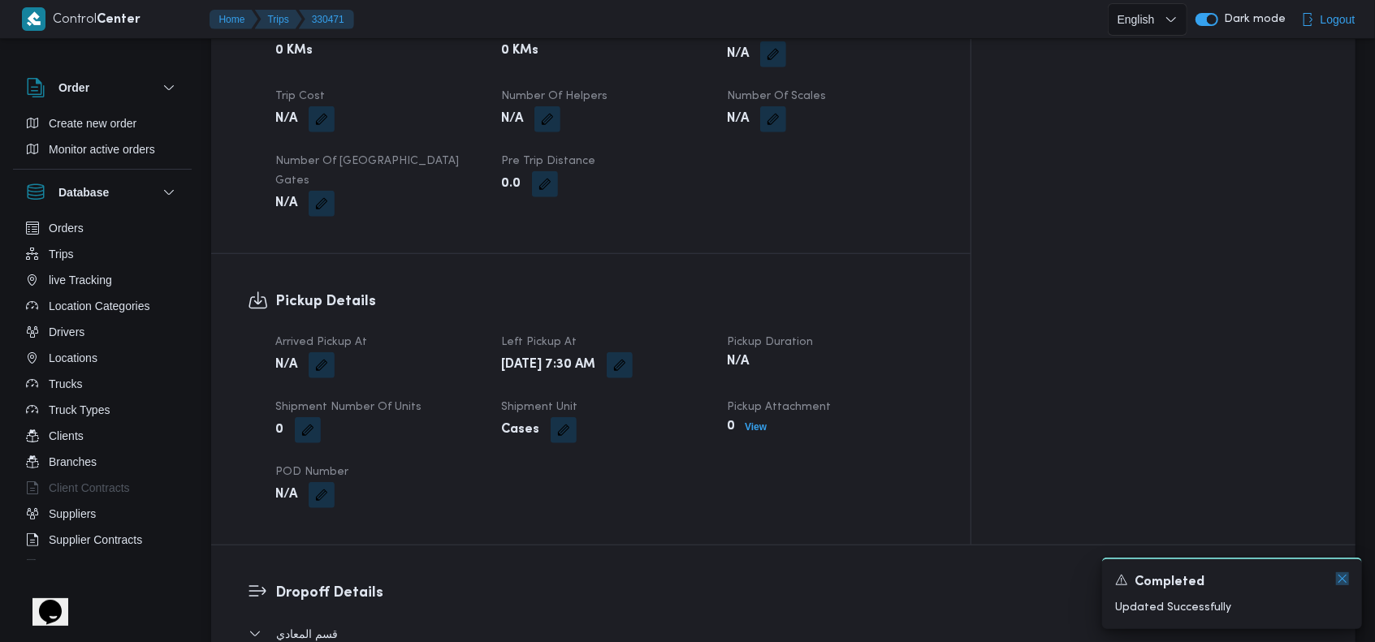
click at [1341, 581] on icon "Dismiss toast" at bounding box center [1342, 578] width 13 height 13
click at [748, 427] on div "Arrived Pickup At N/A Left Pickup At Thu, Aug 14, 2025 7:30 AM Pickup Duration …" at bounding box center [605, 420] width 678 height 195
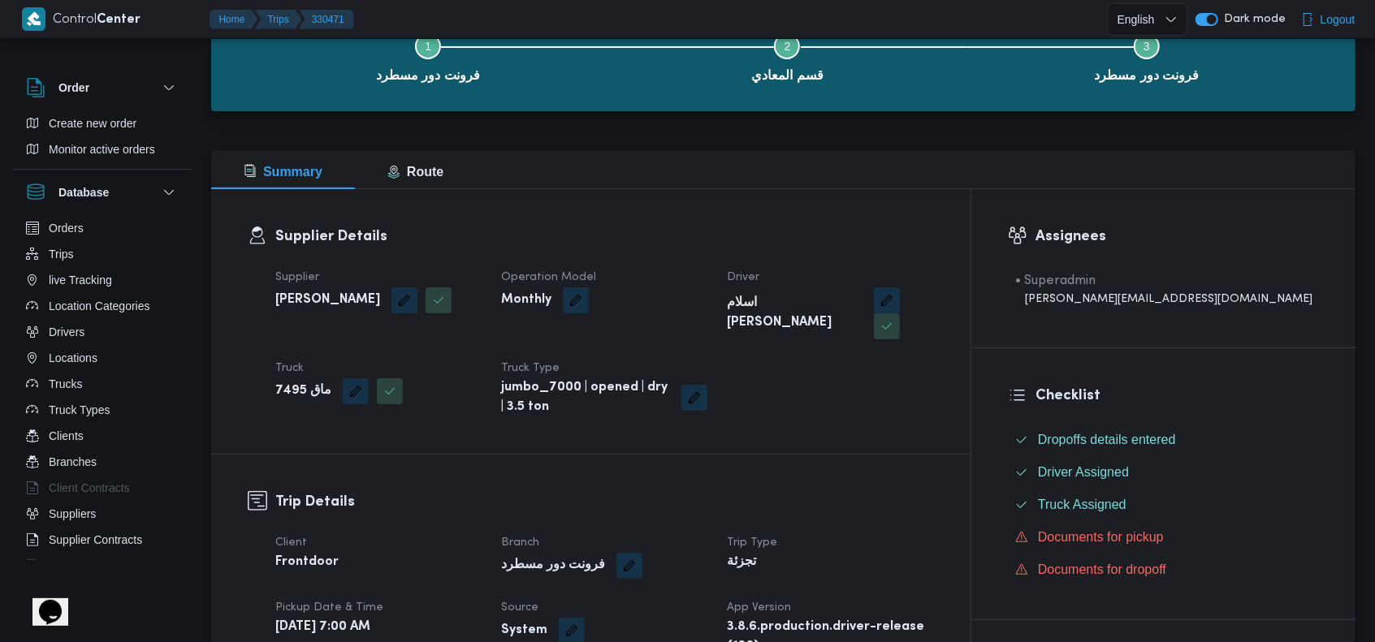
scroll to position [0, 0]
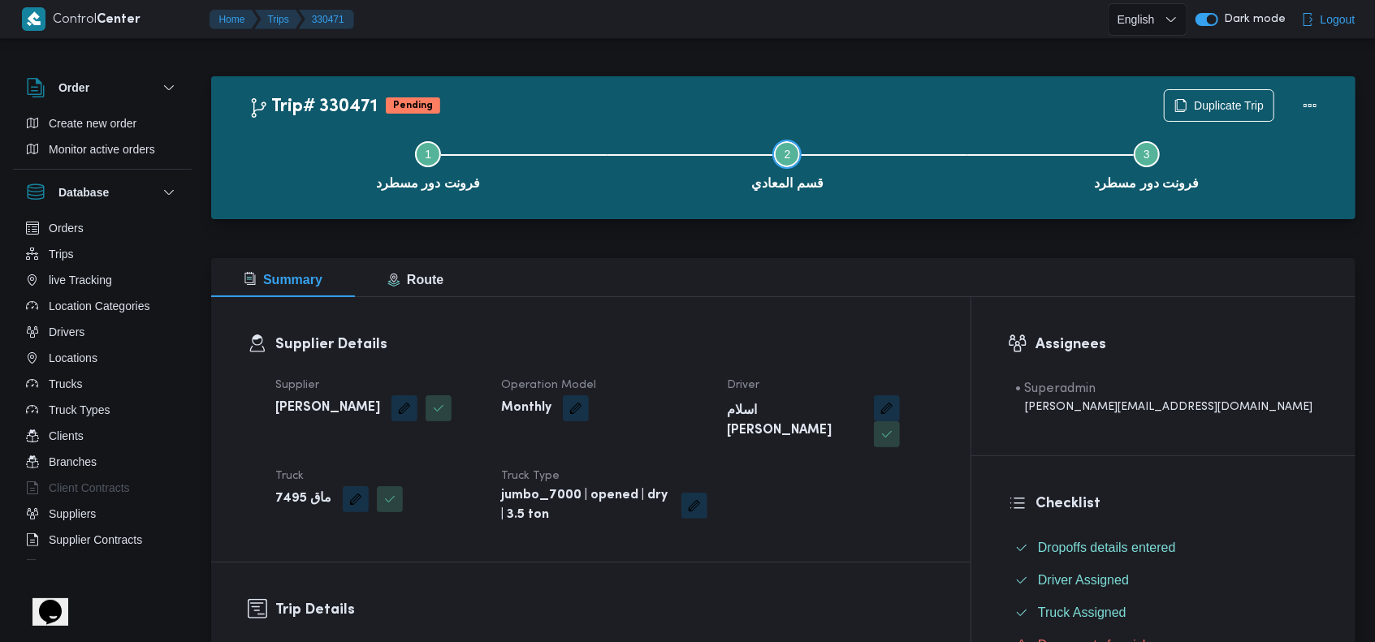
click at [780, 184] on span "قسم المعادي" at bounding box center [786, 183] width 71 height 19
click at [811, 231] on div at bounding box center [783, 228] width 1144 height 19
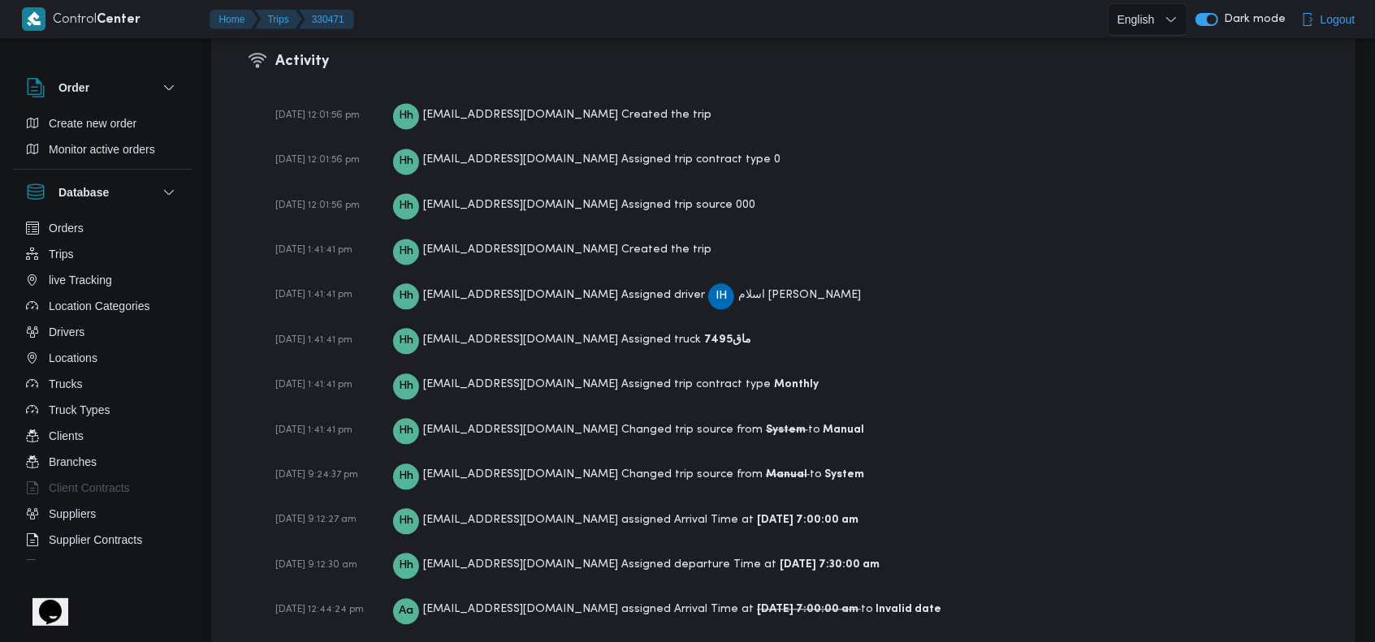
scroll to position [2319, 0]
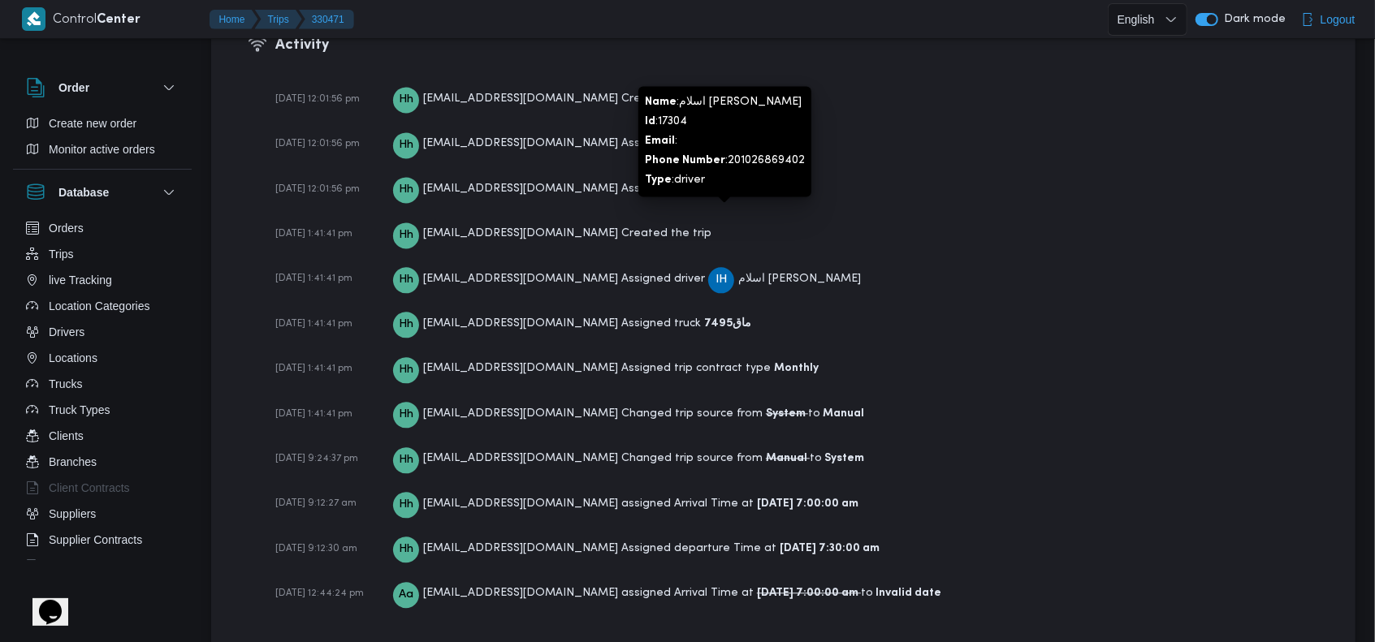
click at [747, 274] on span "اسلام [PERSON_NAME]" at bounding box center [799, 279] width 123 height 11
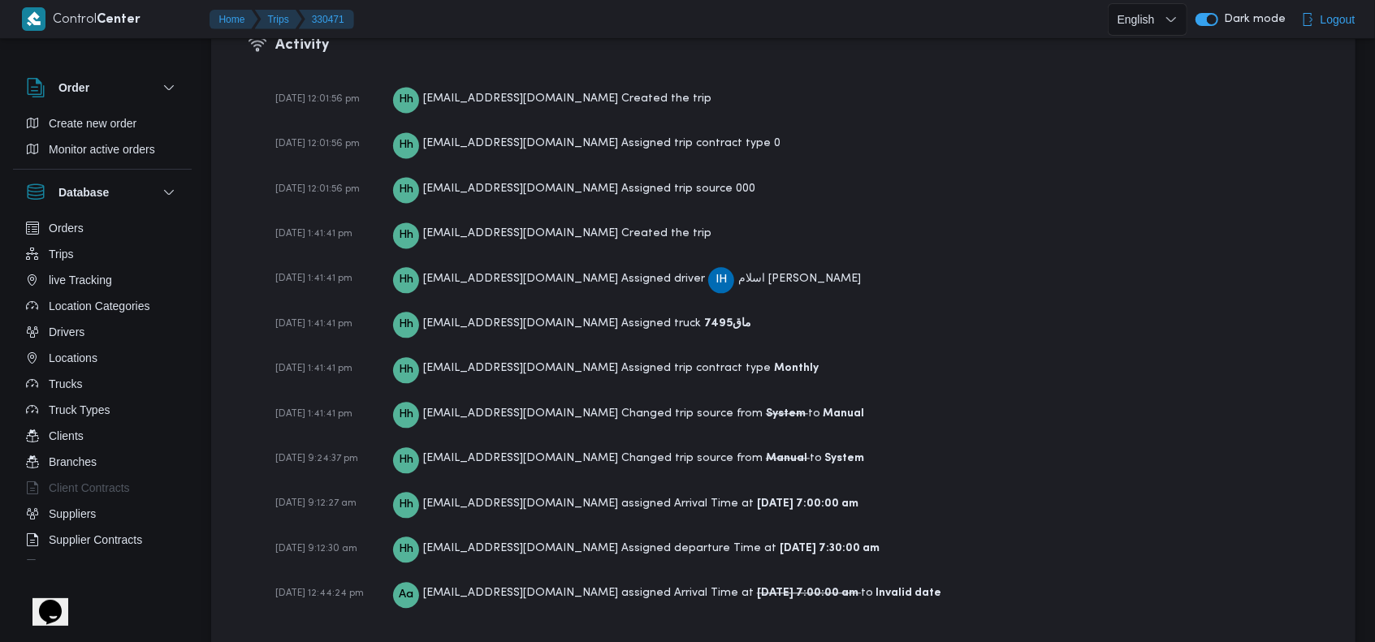
click at [815, 309] on div "[DATE] 1:41:41 pm Hh [EMAIL_ADDRESS][DOMAIN_NAME] Assigned truck ماق7495" at bounding box center [796, 323] width 1043 height 28
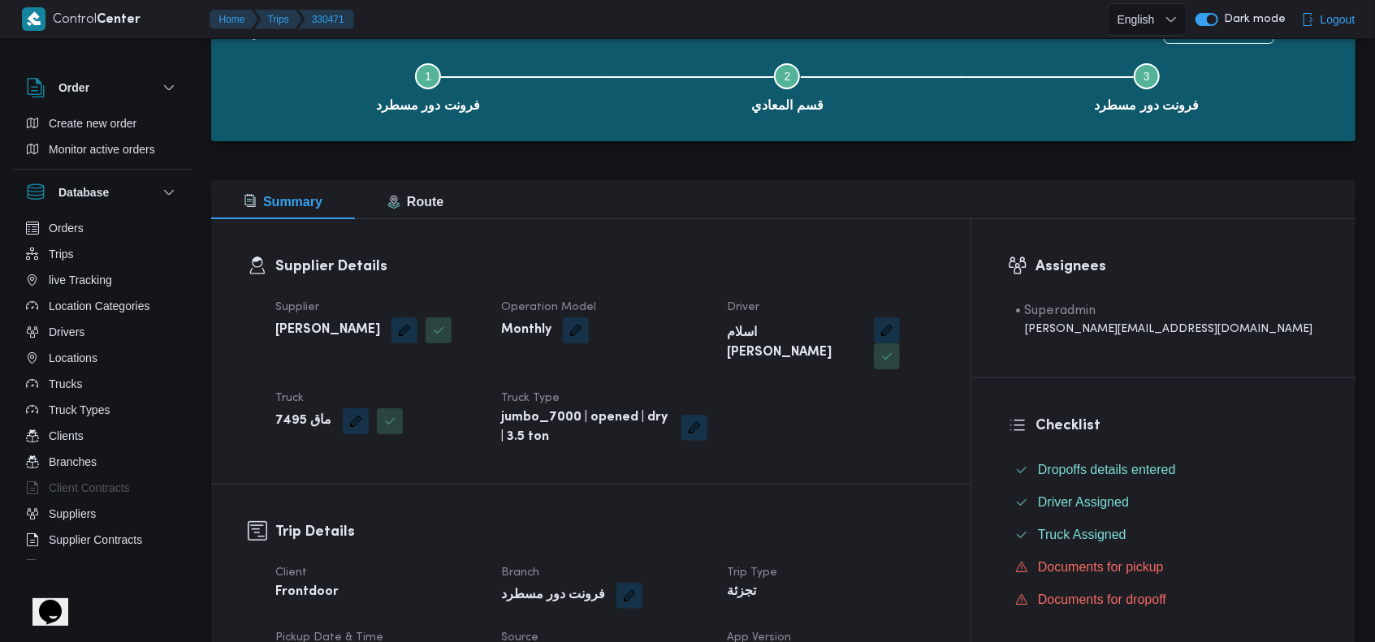
scroll to position [0, 0]
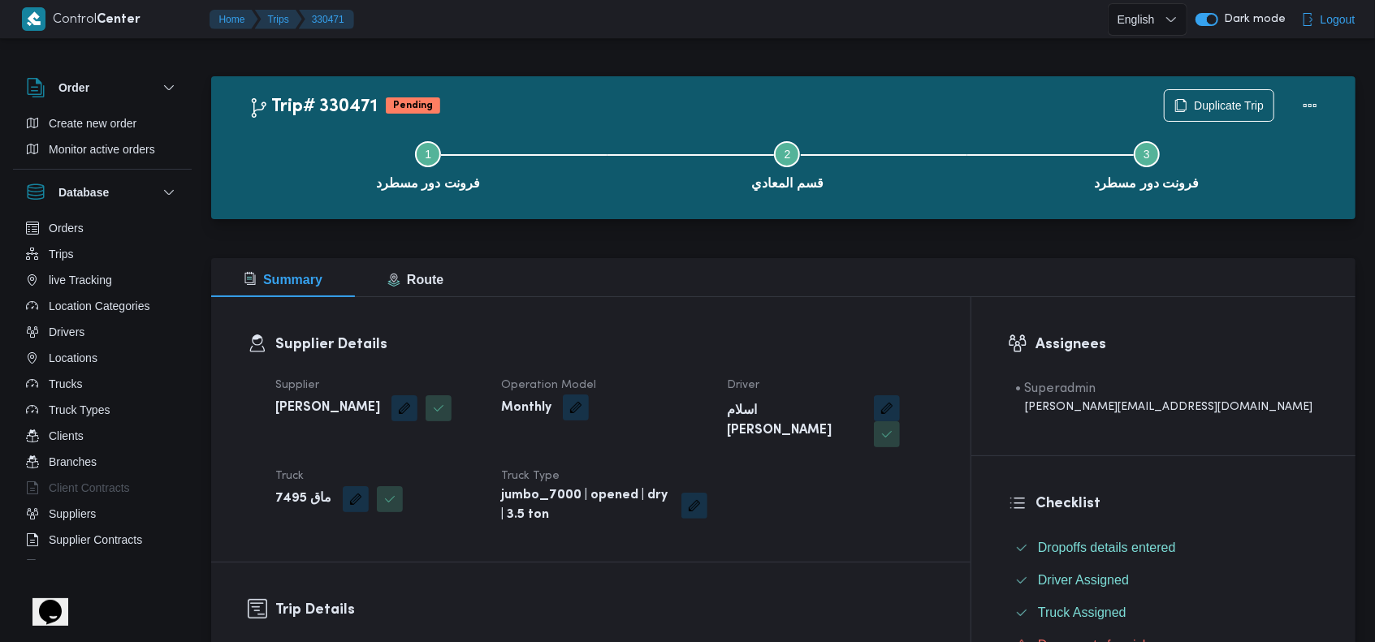
click at [589, 406] on button "button" at bounding box center [576, 408] width 26 height 26
click at [699, 315] on div "Supplier Details Supplier محمد صلاح عبداللطيف الشريف Operation Model Monthly Dr…" at bounding box center [590, 429] width 759 height 265
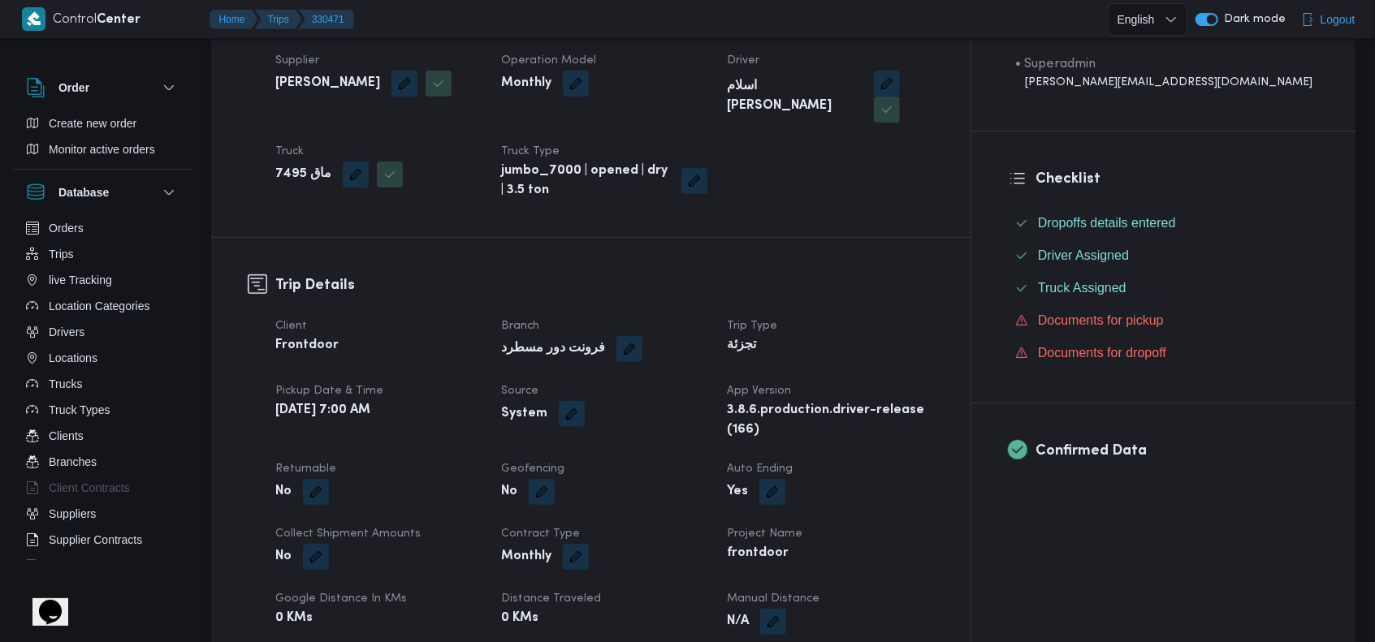
click at [706, 335] on div "فرونت دور مسطرد" at bounding box center [603, 349] width 209 height 29
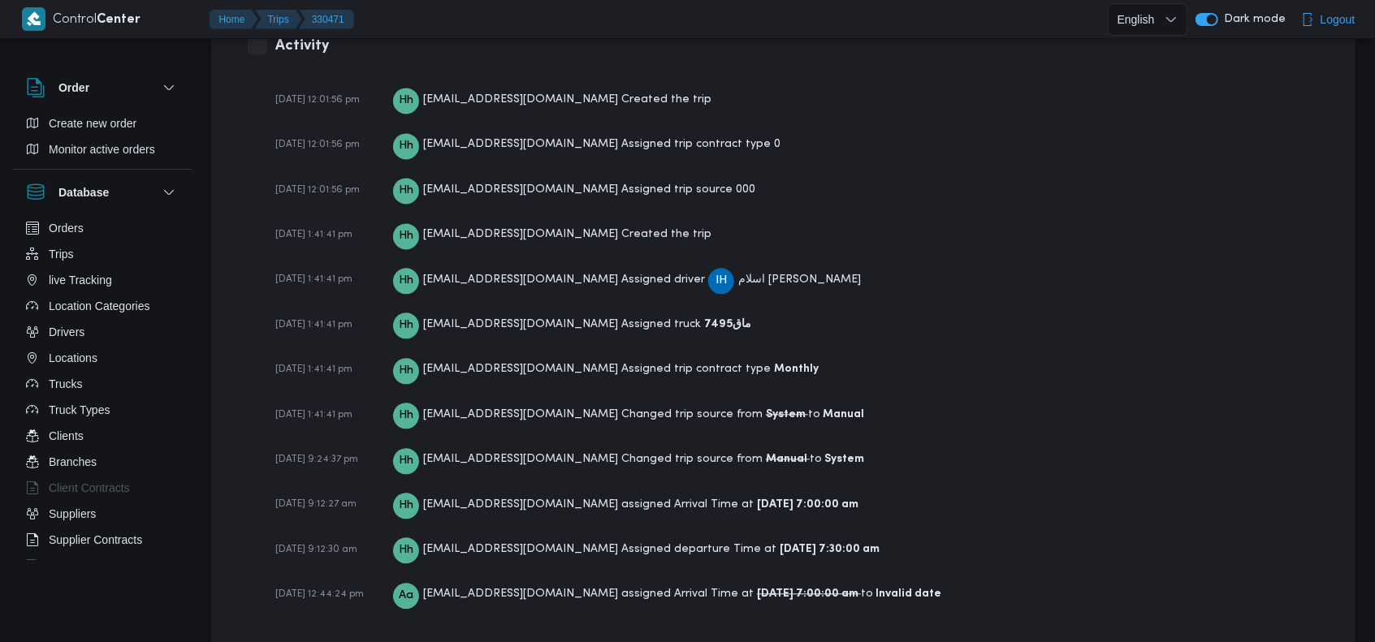
scroll to position [2319, 0]
click at [784, 490] on div "Hh hadeer.hesham@illa.com.eg assigned Arrival Time at 14-08-2025 7:00:00 am" at bounding box center [625, 504] width 465 height 28
click at [786, 499] on b "14-08-2025 7:00:00 am" at bounding box center [807, 504] width 101 height 11
click at [1023, 481] on div "22-01-2025 12:01:56 pm Hh hadeer.hesham@illa.com.eg Created the trip 22-01-2025…" at bounding box center [796, 354] width 1043 height 556
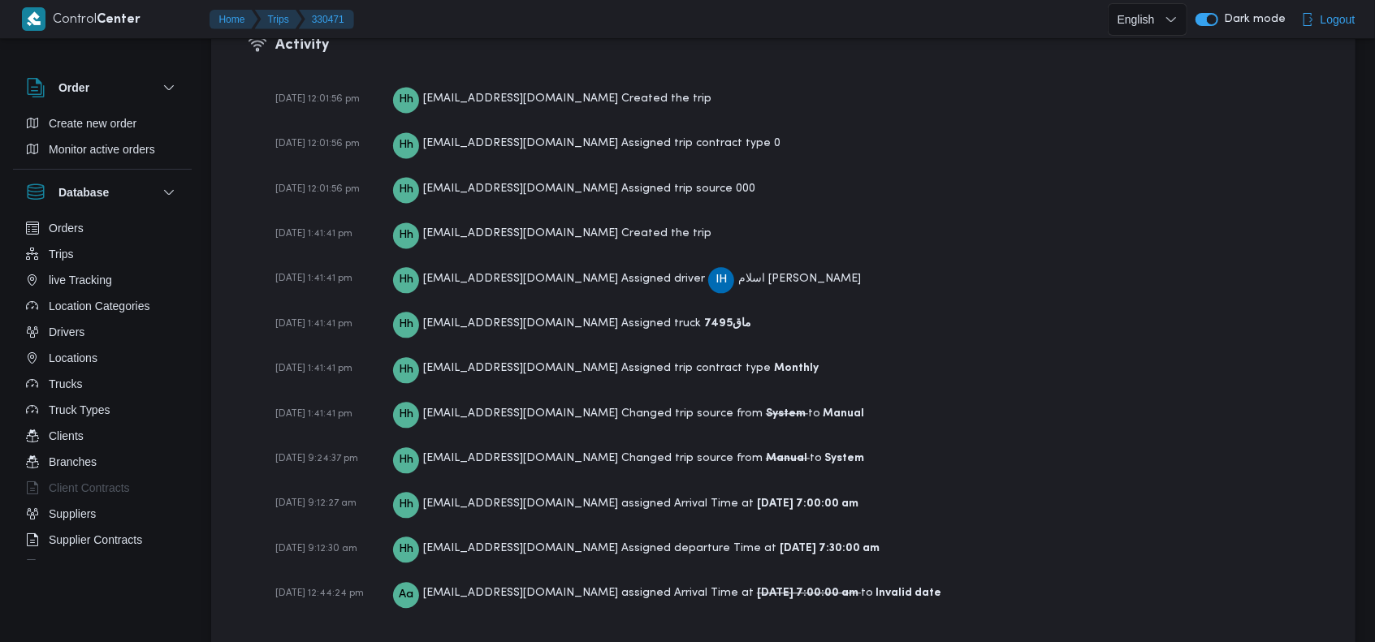
click at [1027, 490] on div "14-08-2025 9:12:27 am Hh hadeer.hesham@illa.com.eg assigned Arrival Time at 14-…" at bounding box center [796, 504] width 1043 height 28
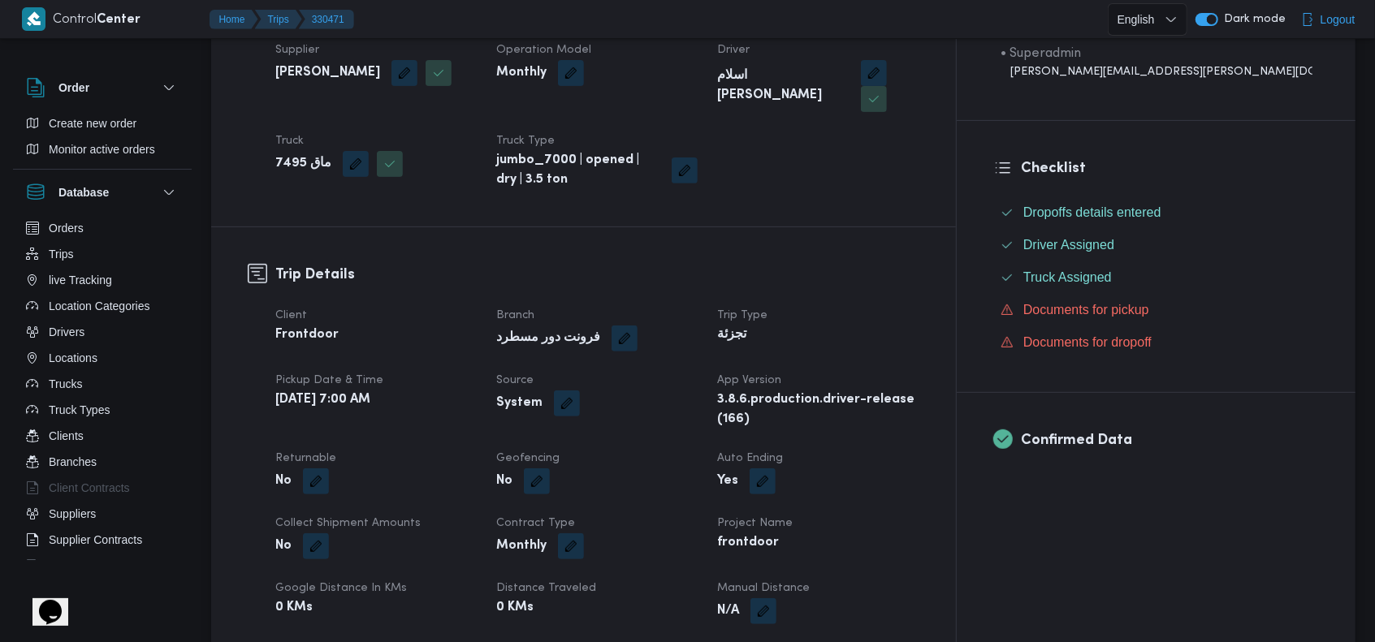
scroll to position [0, 0]
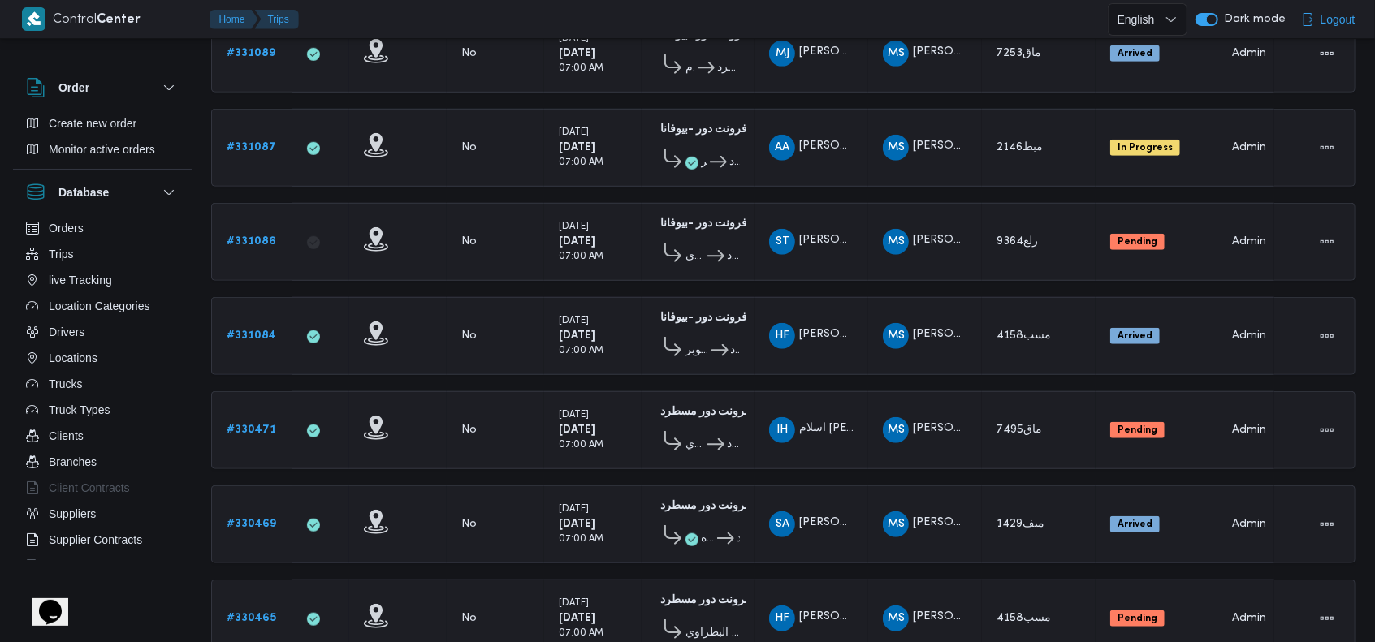
scroll to position [758, 0]
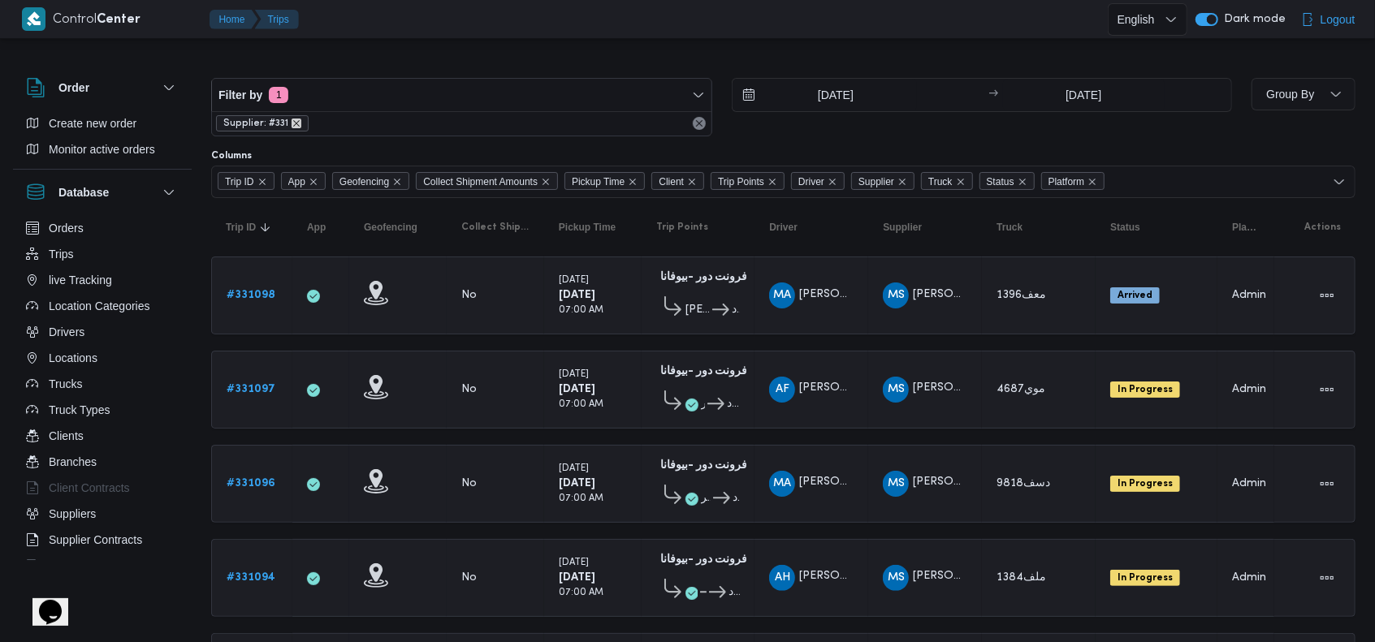
click at [294, 123] on icon "remove selected entity" at bounding box center [297, 124] width 10 height 10
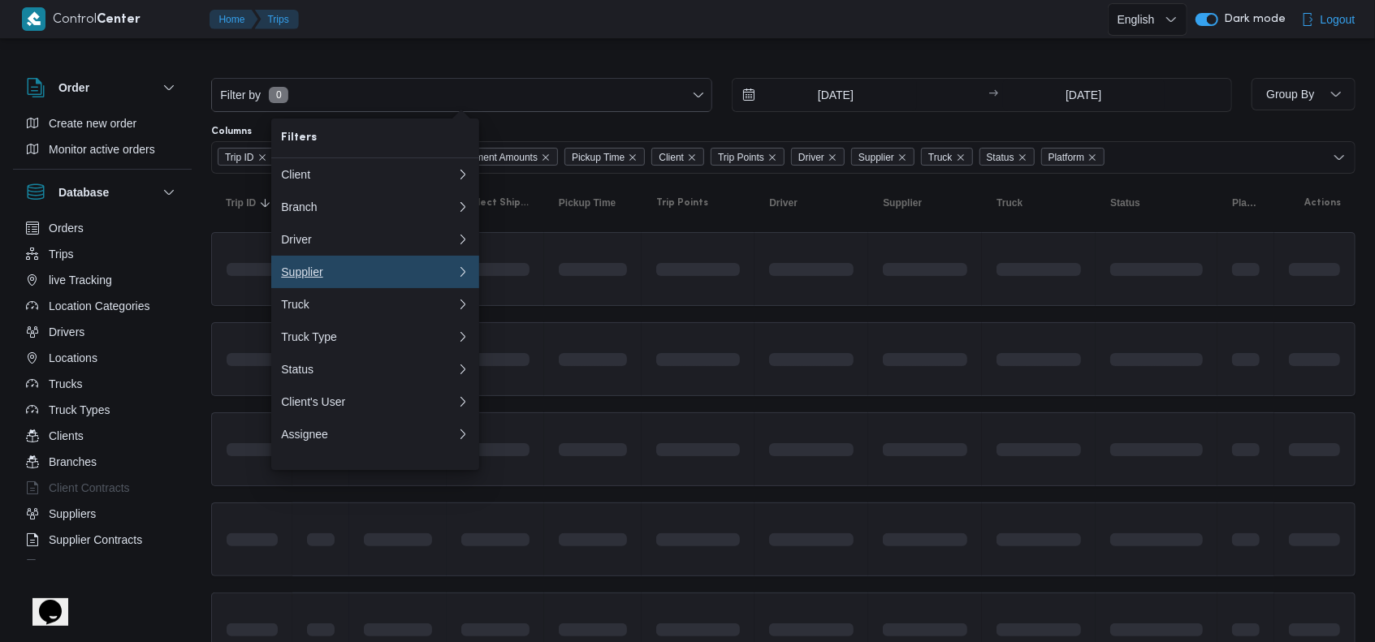
click at [343, 279] on div "Supplier" at bounding box center [365, 272] width 169 height 13
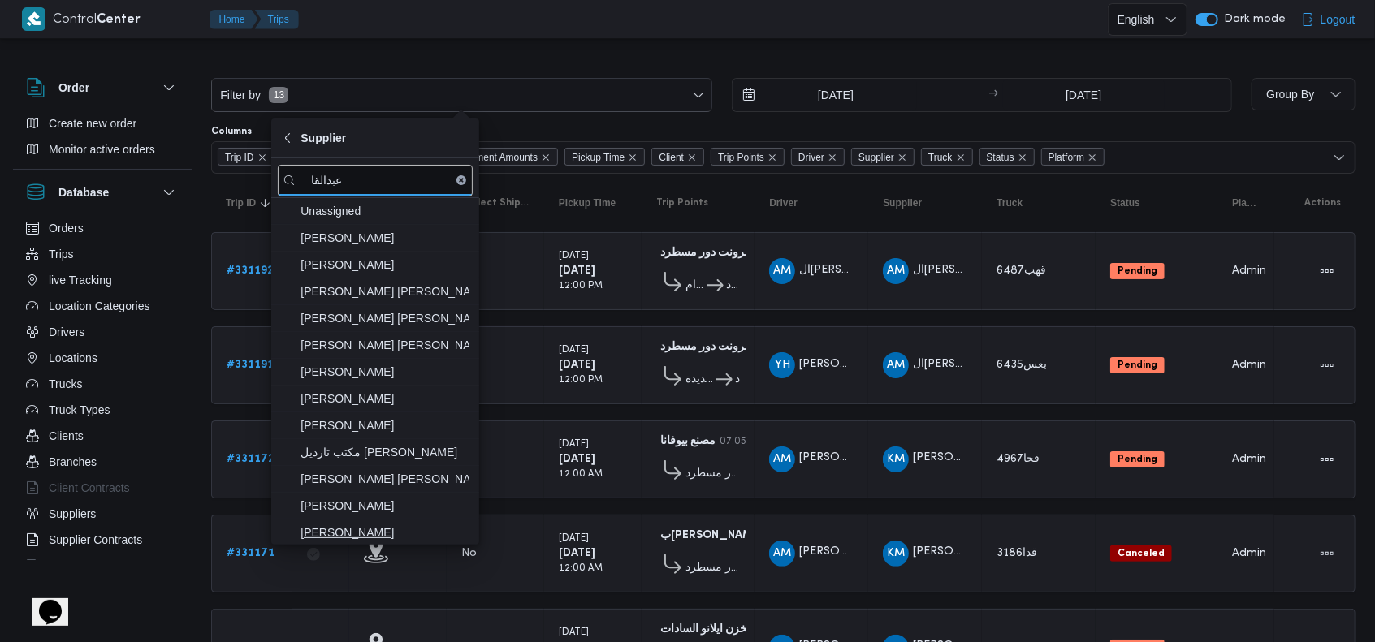
type input "عبدالقا"
click at [427, 530] on span "عبدالقادر عادل عبدالقادر الحسيني" at bounding box center [384, 532] width 169 height 19
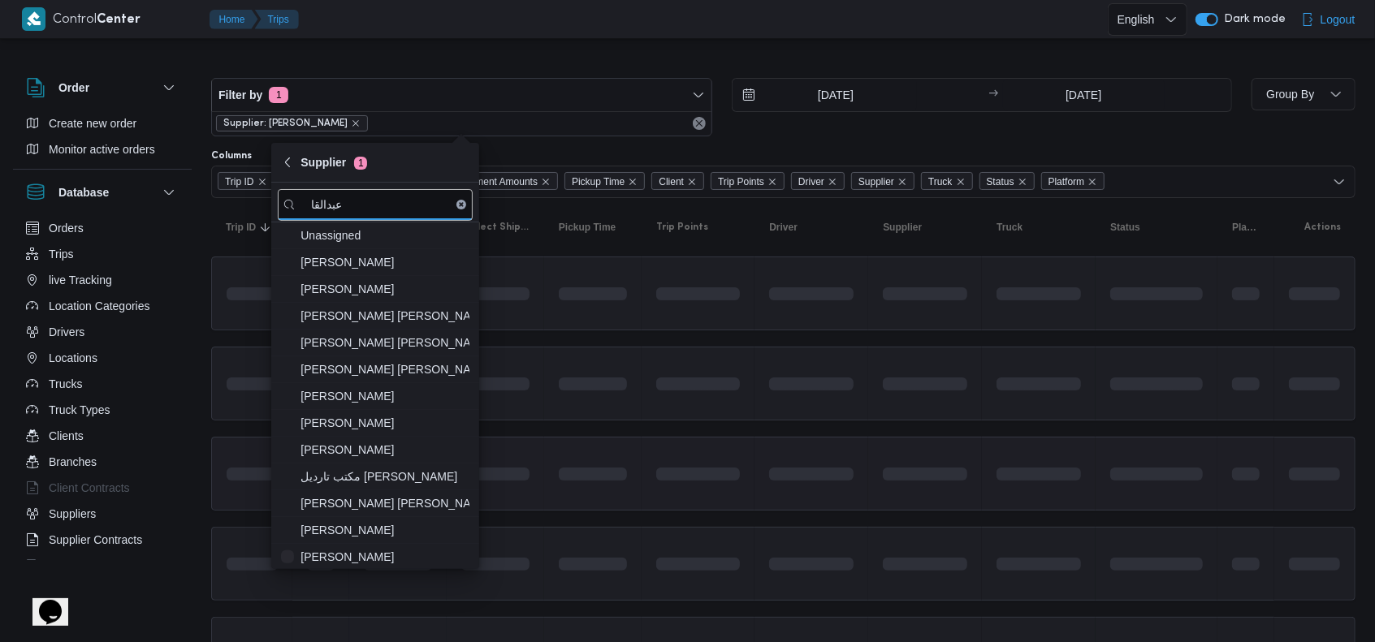
click at [772, 437] on td at bounding box center [811, 474] width 114 height 74
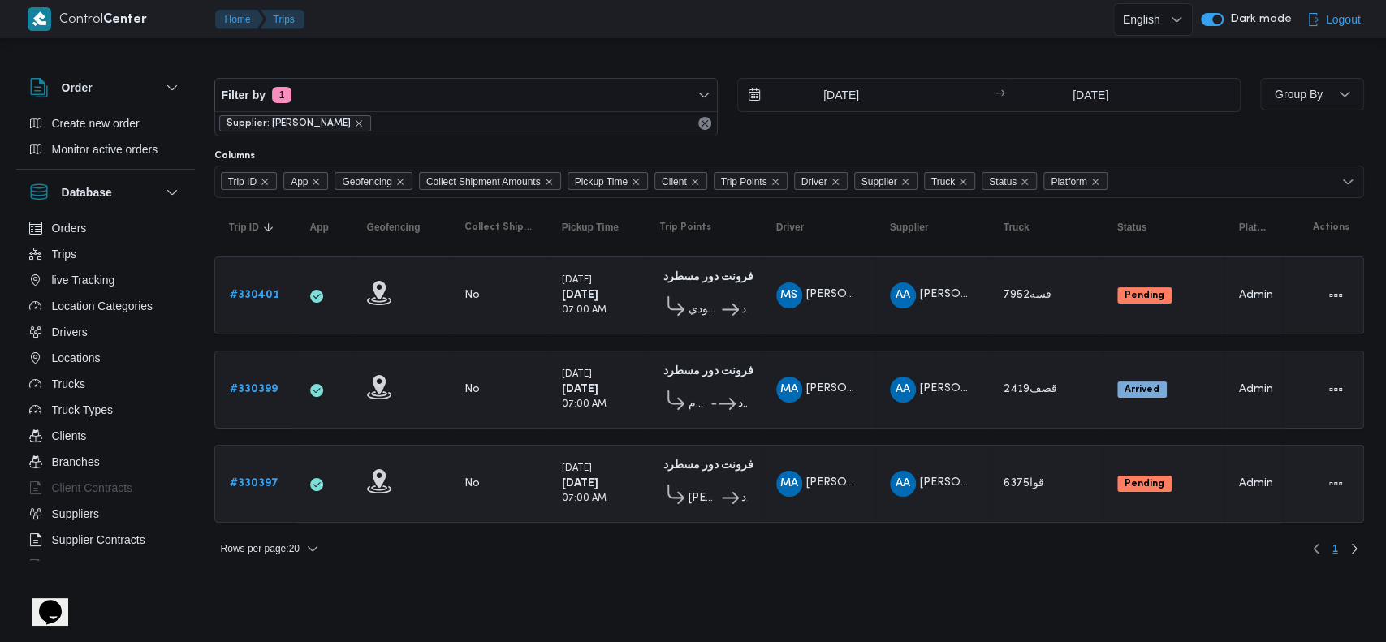
click at [722, 494] on icon at bounding box center [730, 498] width 17 height 12
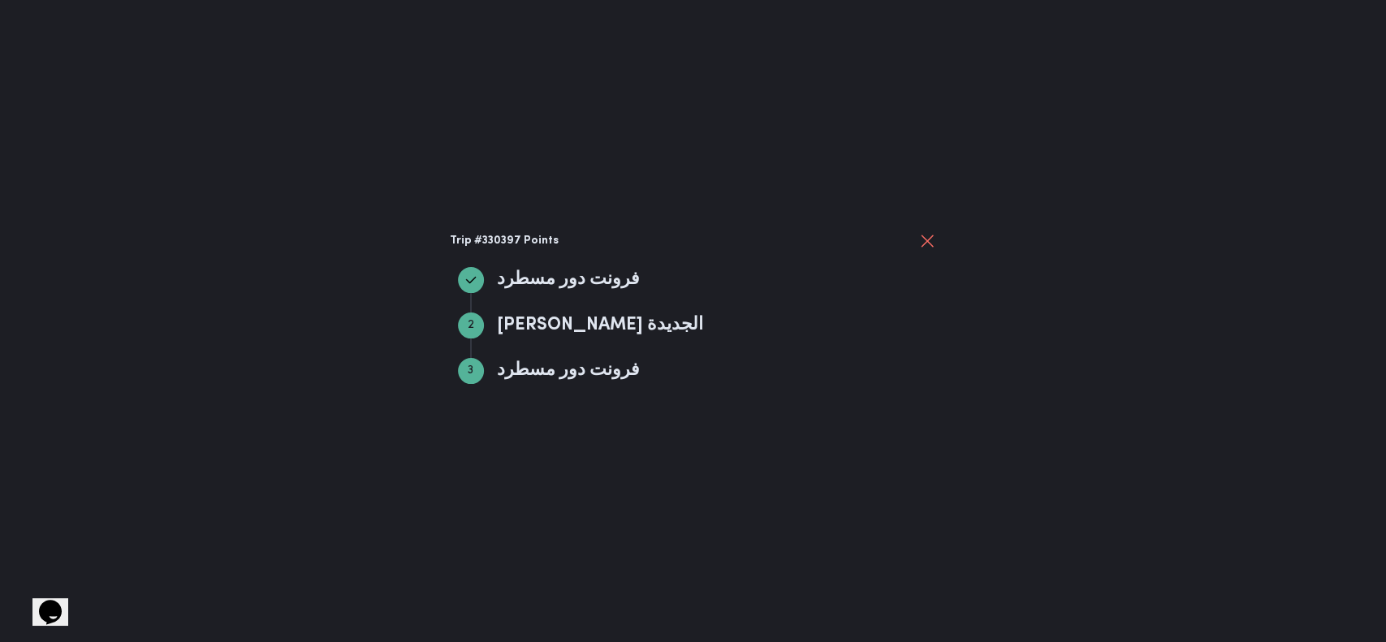
click at [922, 250] on div "Trip #330397 Points فرونت دور مسطرد فرونت دور مسطرد Step 2 2 ثانى القاهرة الجدي…" at bounding box center [693, 321] width 487 height 180
click at [922, 250] on div at bounding box center [927, 240] width 19 height 19
click at [931, 245] on button "close" at bounding box center [927, 240] width 19 height 19
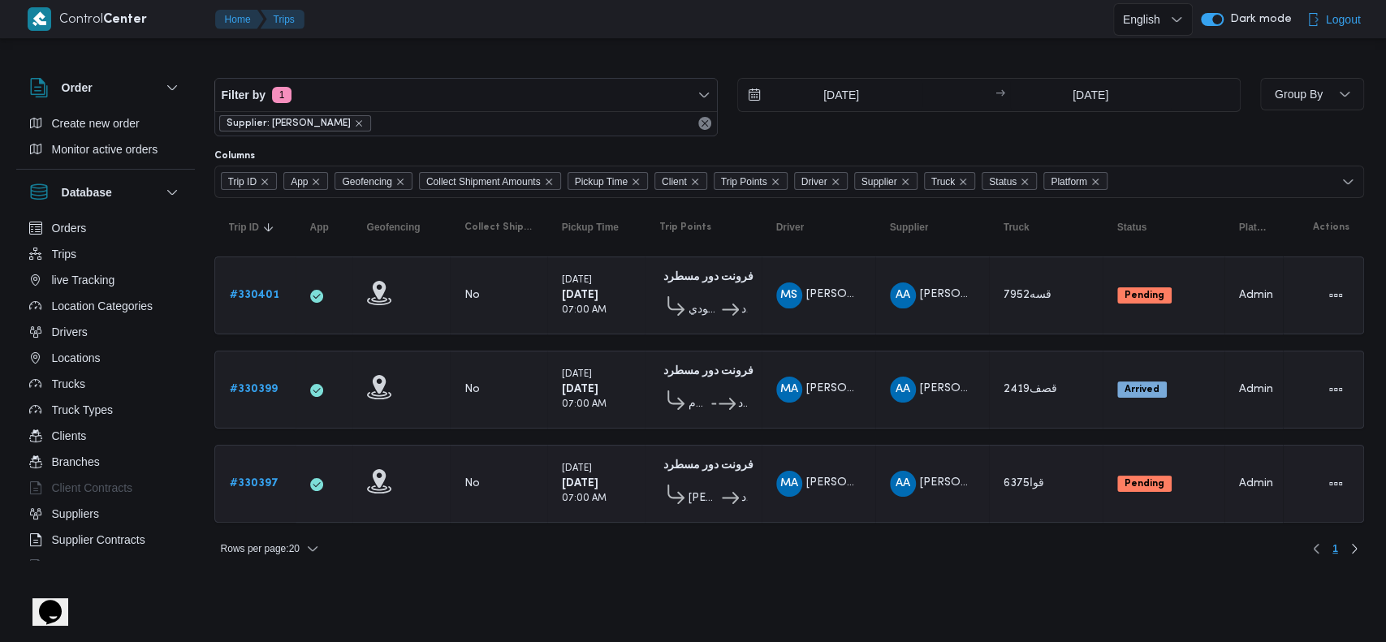
click at [1005, 482] on span "قوا6375" at bounding box center [1024, 483] width 41 height 11
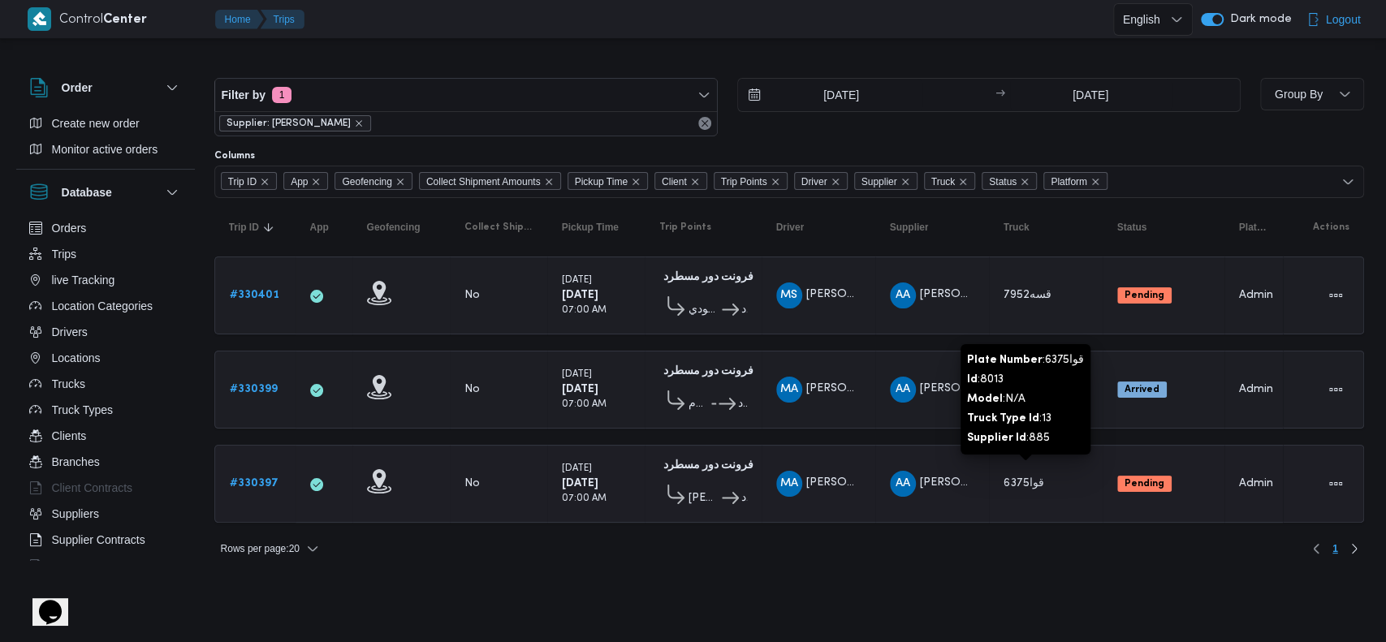
click at [1013, 480] on span "قوا6375" at bounding box center [1024, 483] width 41 height 11
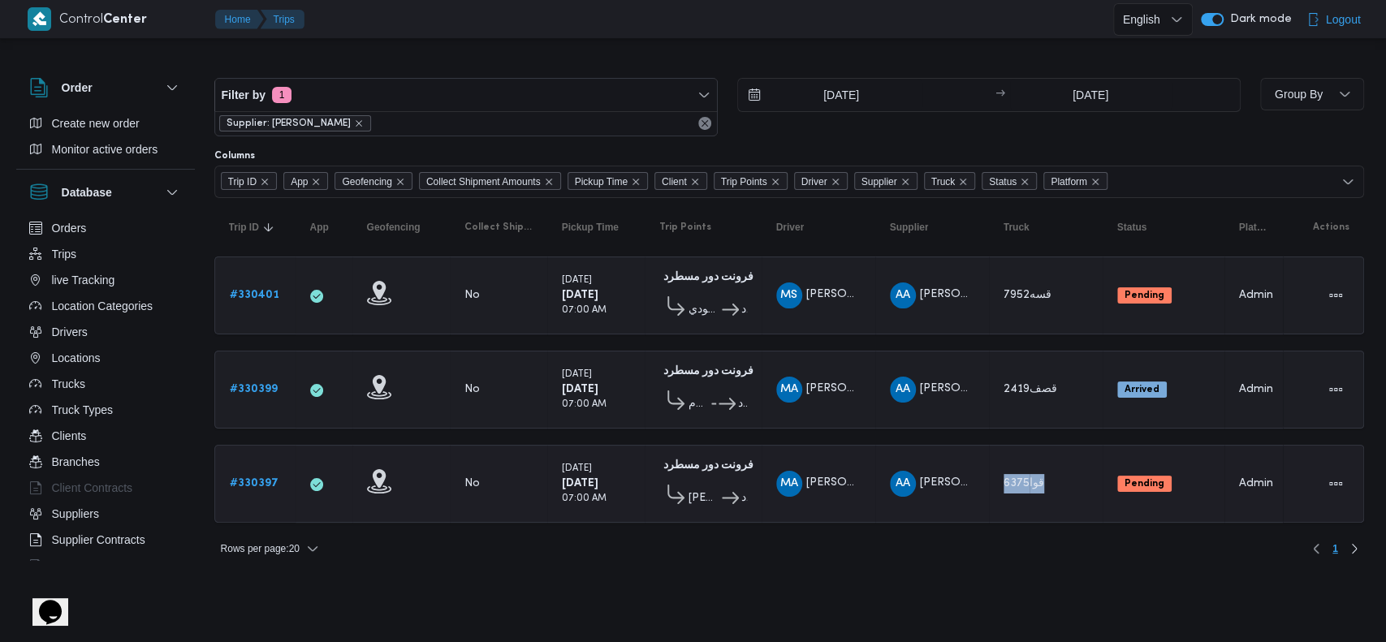
click at [1012, 505] on td "Truck قوا6375" at bounding box center [1046, 484] width 114 height 78
click at [1006, 498] on td "Truck قوا6375" at bounding box center [1046, 484] width 114 height 78
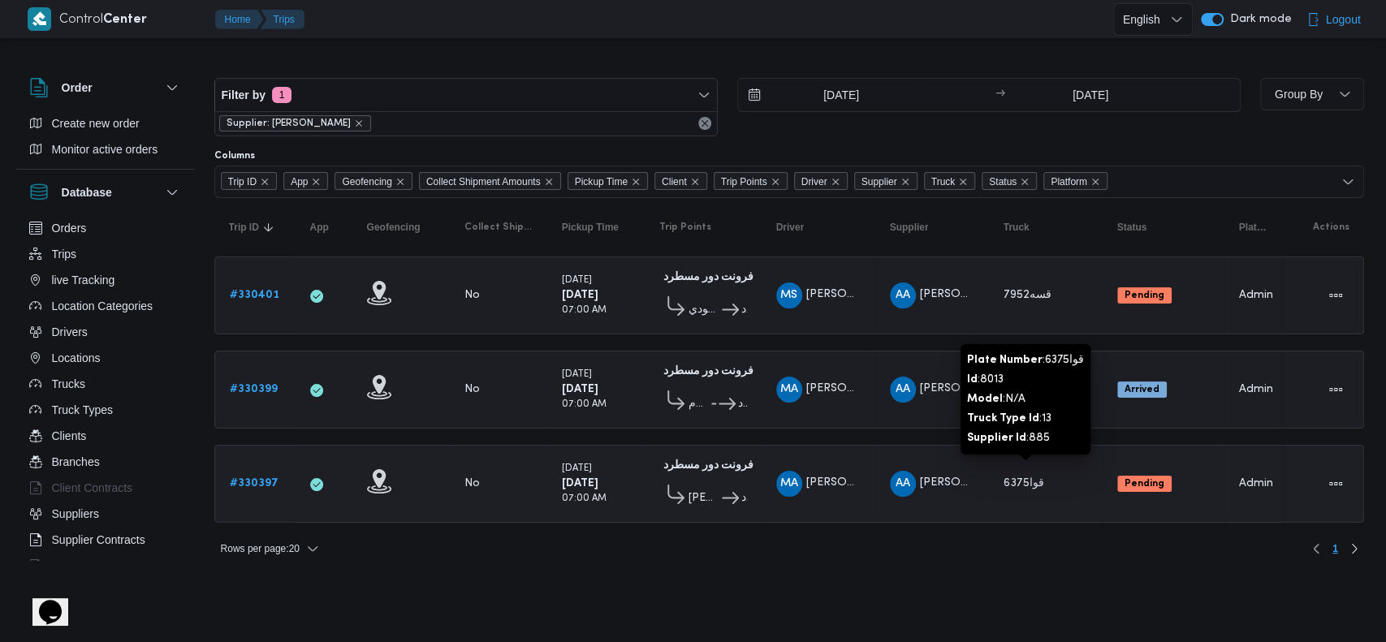
click at [1008, 480] on span "قوا6375" at bounding box center [1024, 483] width 41 height 11
click at [1009, 486] on span "قوا6375" at bounding box center [1026, 483] width 45 height 19
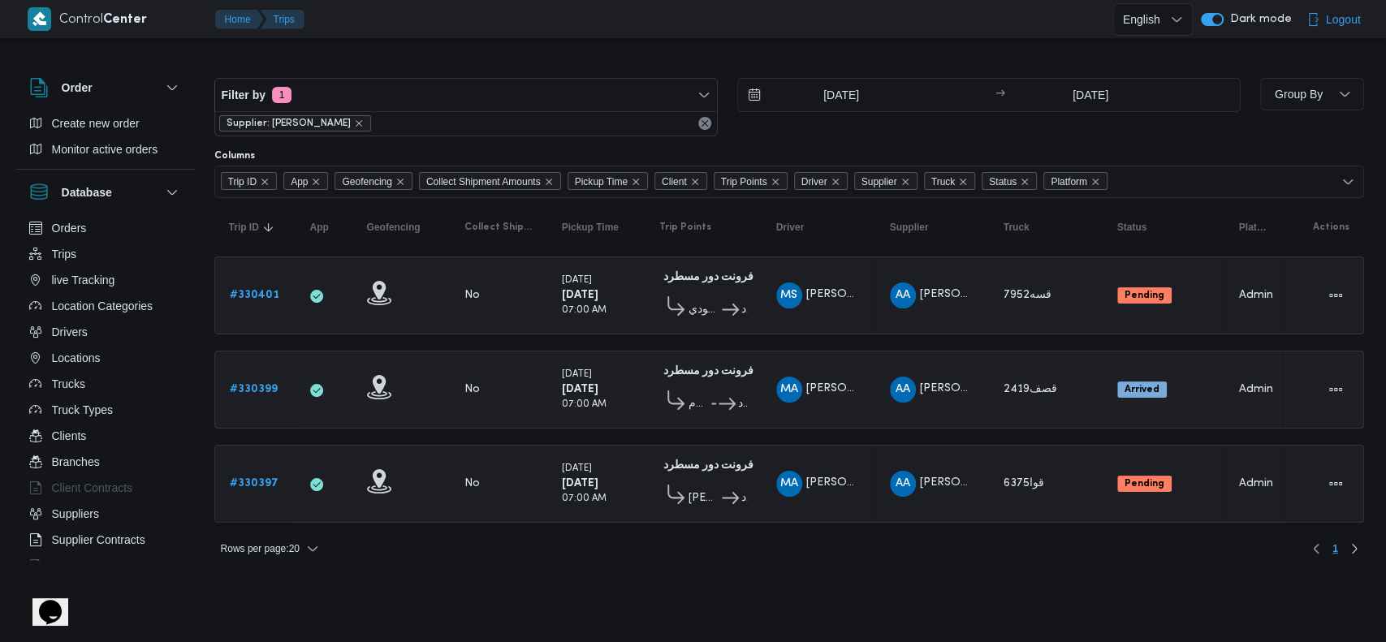
click at [1130, 385] on b "Arrived" at bounding box center [1142, 390] width 35 height 10
click at [1129, 417] on td "Status Arrived" at bounding box center [1164, 390] width 122 height 78
click at [364, 122] on icon "remove selected entity" at bounding box center [359, 124] width 10 height 10
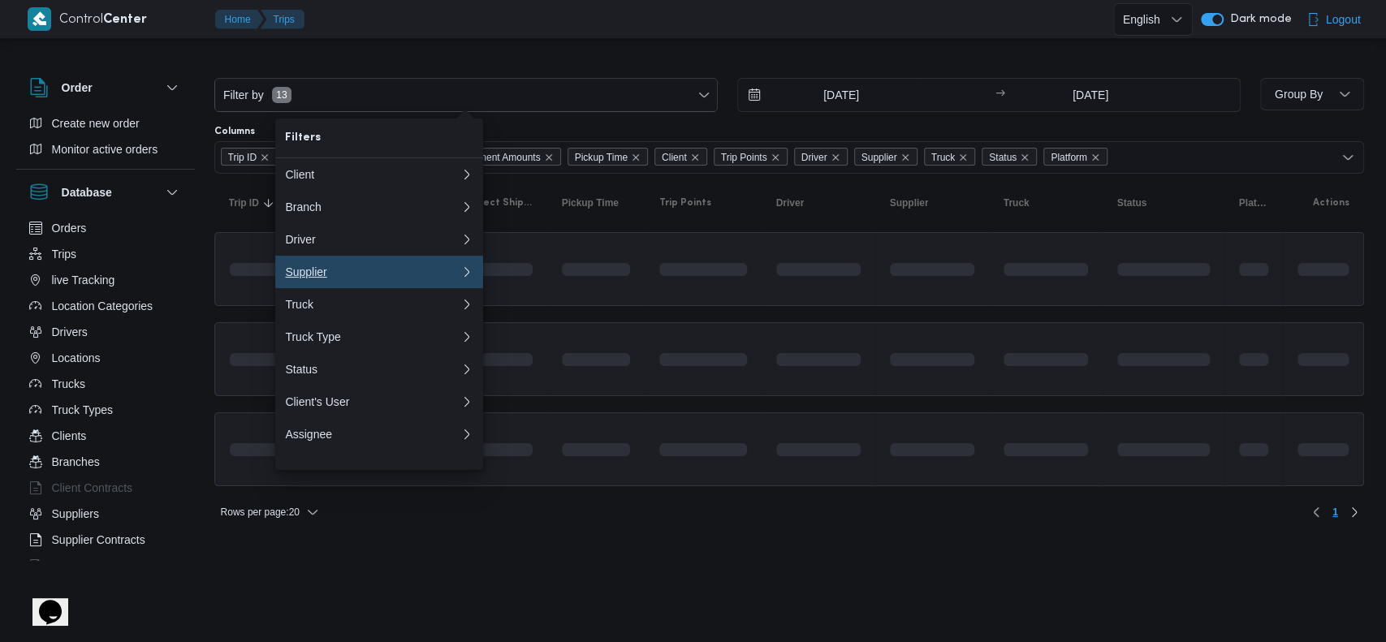
click at [348, 270] on button "Supplier 0" at bounding box center [379, 272] width 208 height 32
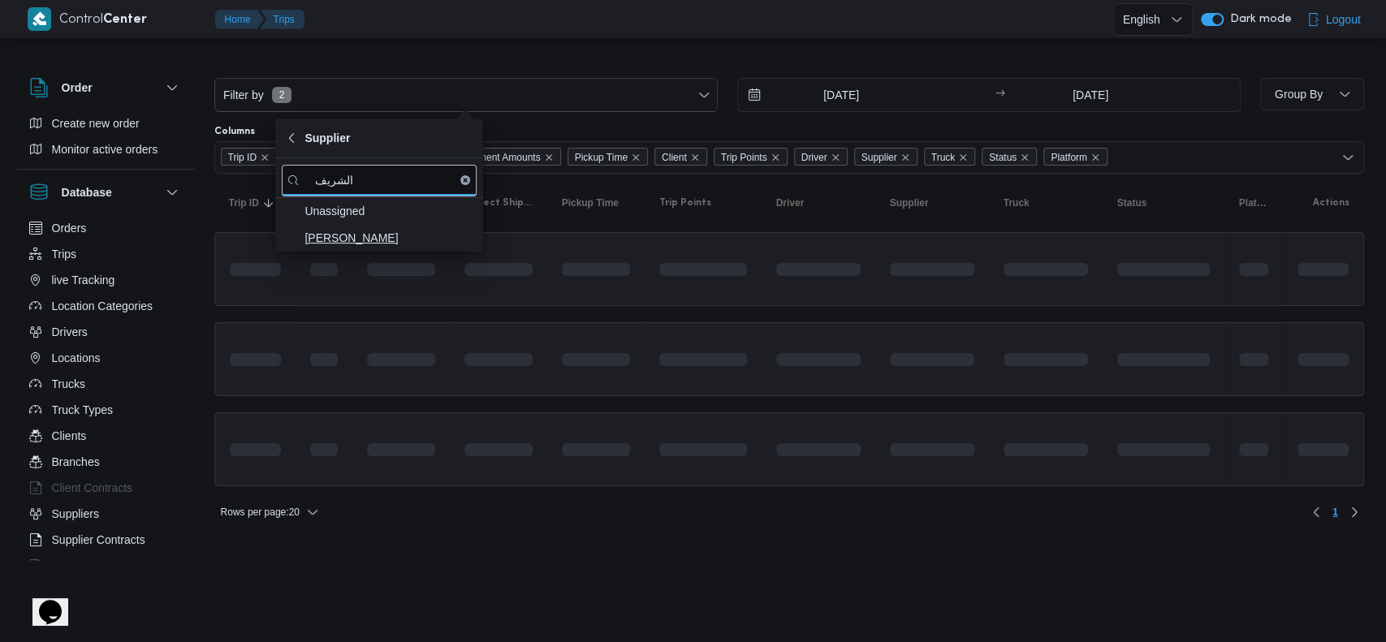
type input "الشريف"
click at [394, 239] on span "محمد صلاح عبداللطيف الشريف" at bounding box center [388, 237] width 169 height 19
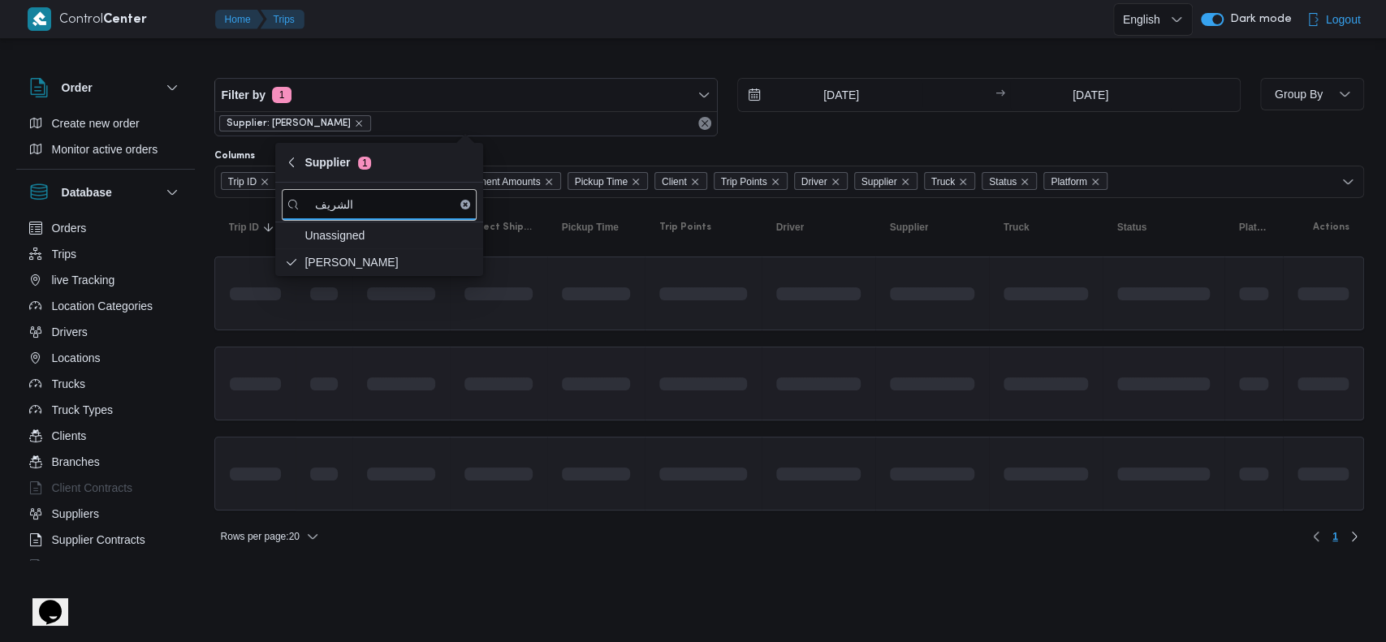
click at [633, 373] on div at bounding box center [595, 384] width 81 height 26
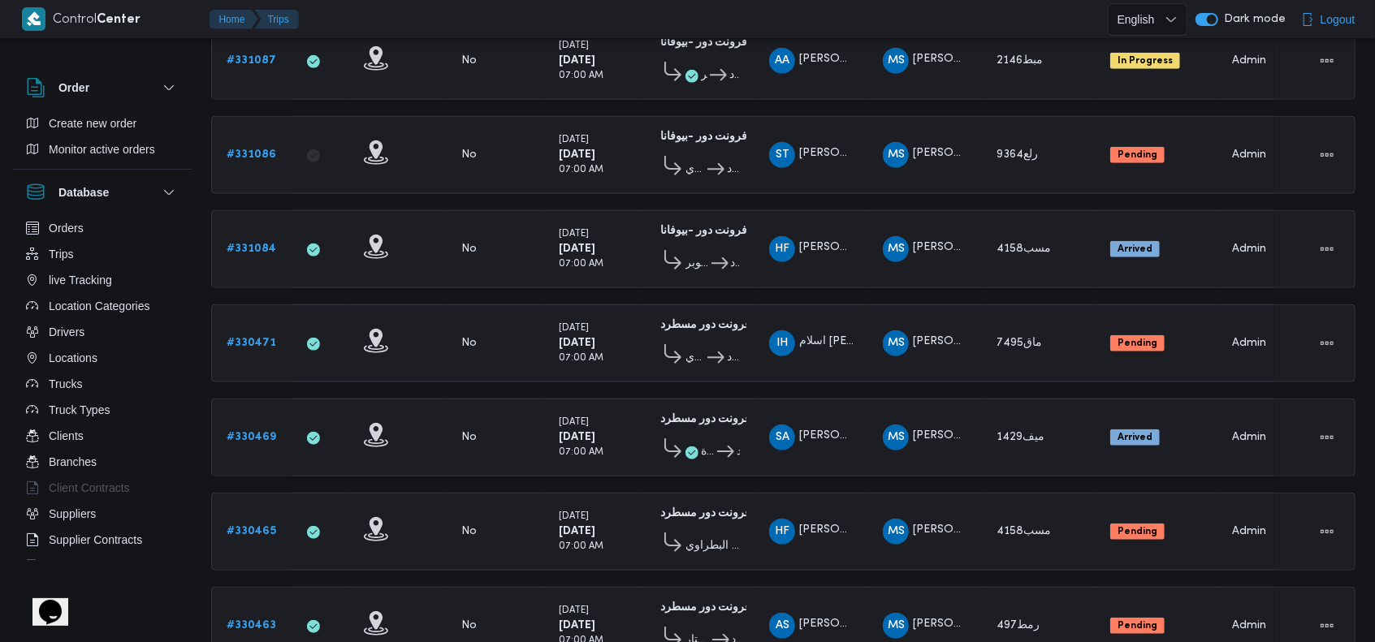
scroll to position [784, 0]
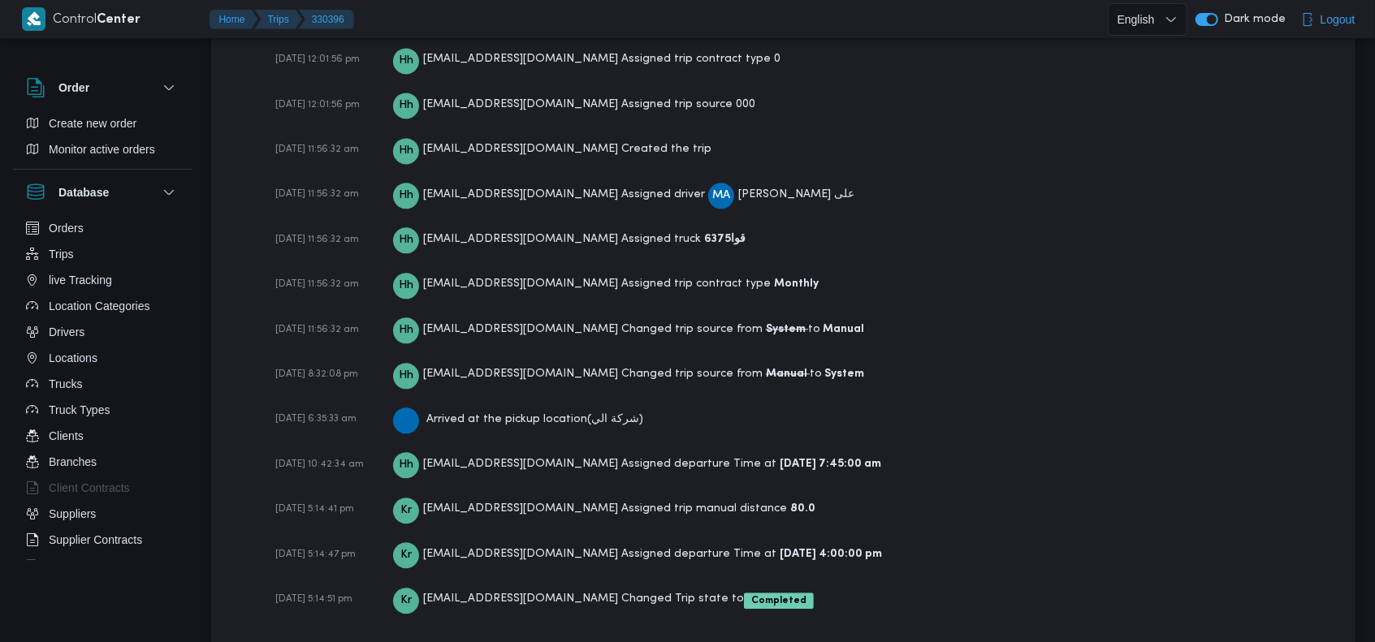
scroll to position [2404, 0]
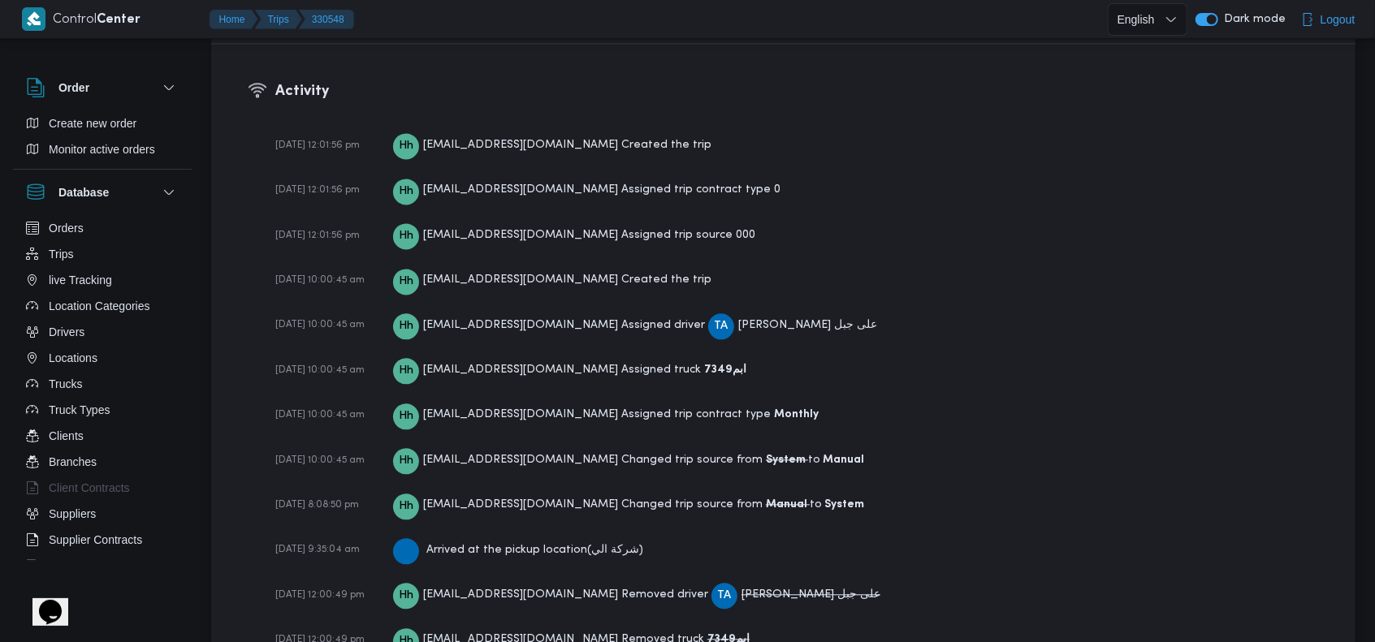
scroll to position [2261, 0]
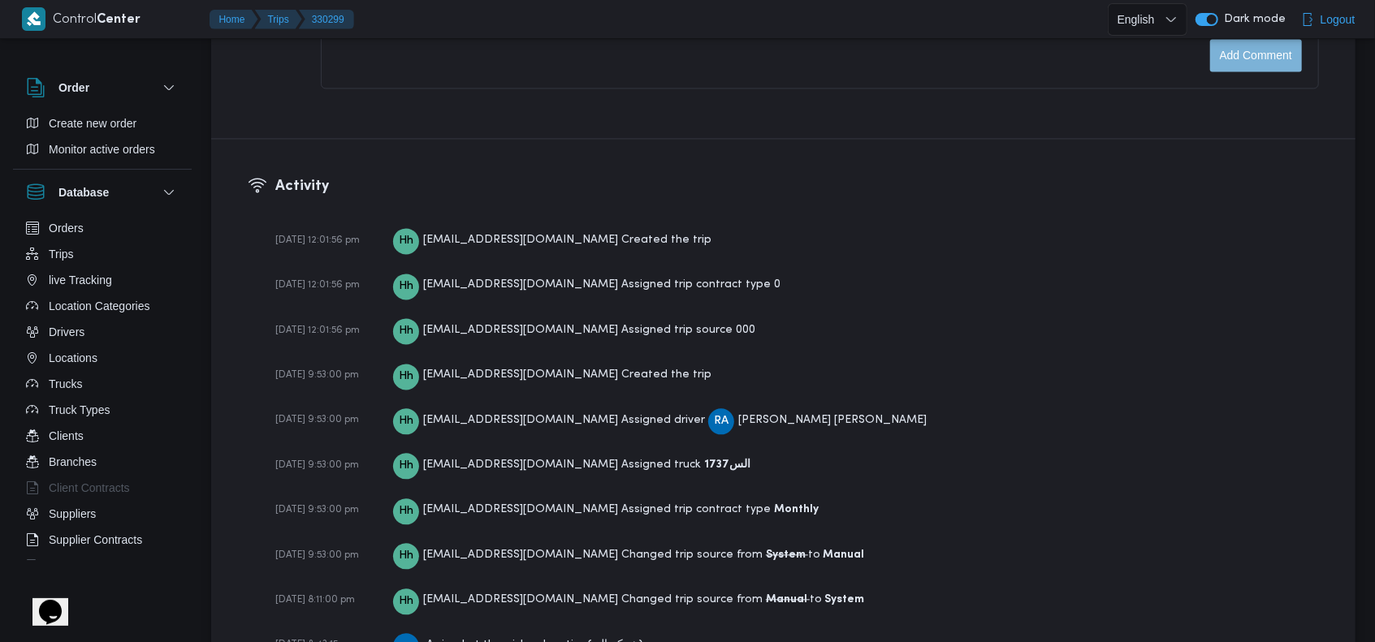
scroll to position [2165, 0]
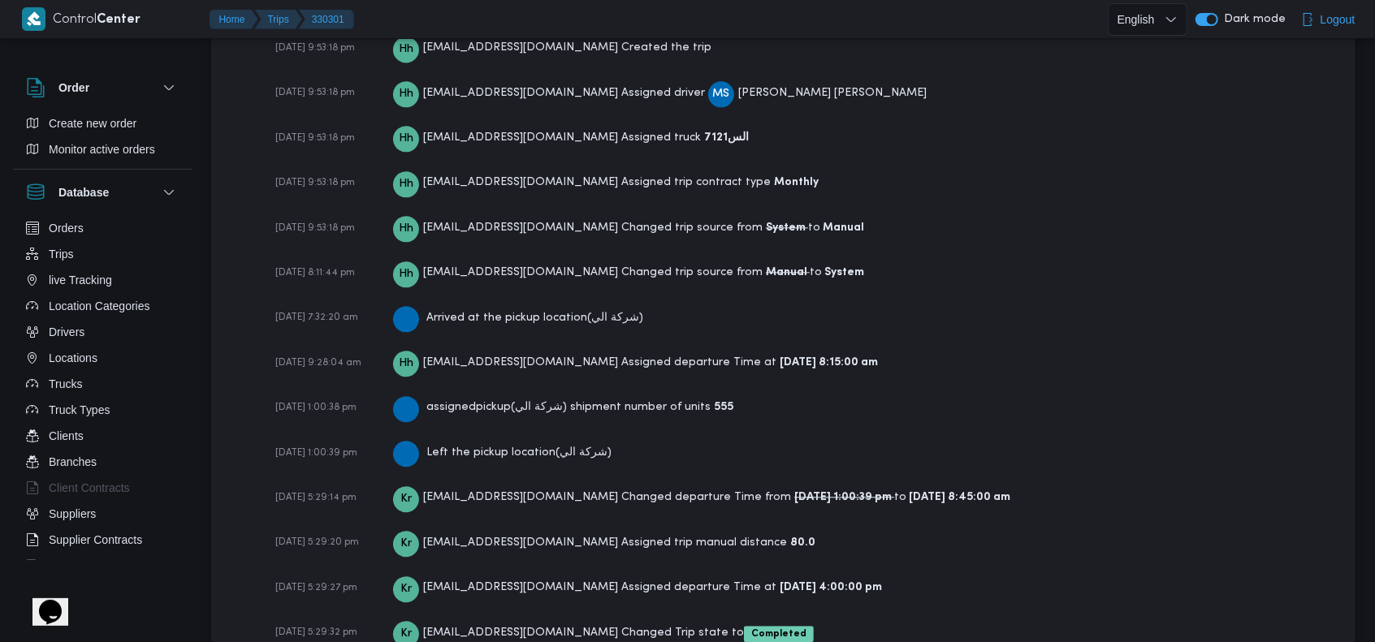
scroll to position [2542, 0]
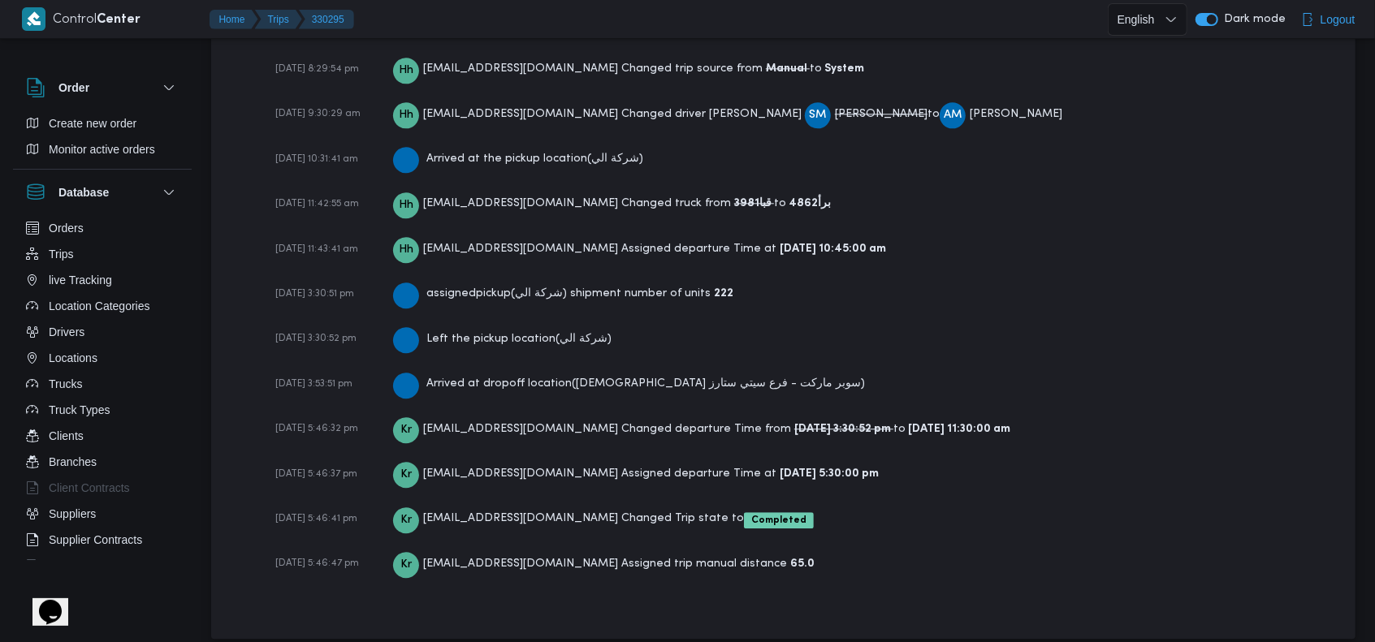
scroll to position [2680, 0]
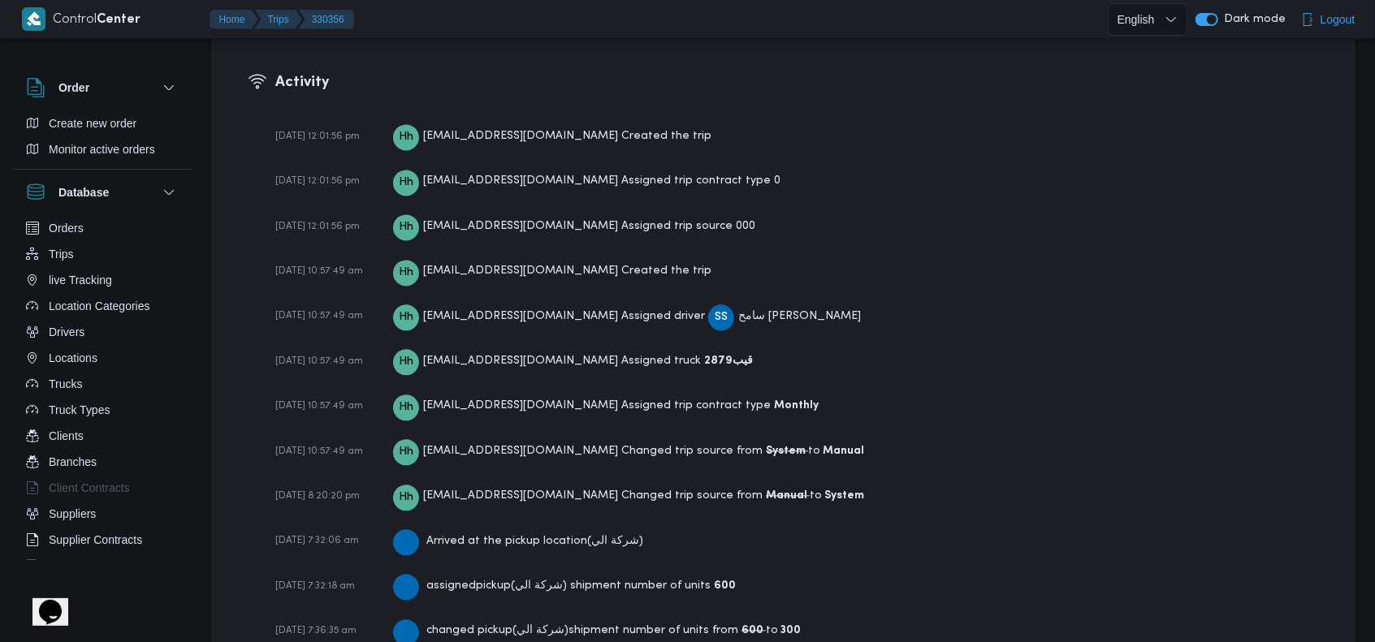
scroll to position [2588, 0]
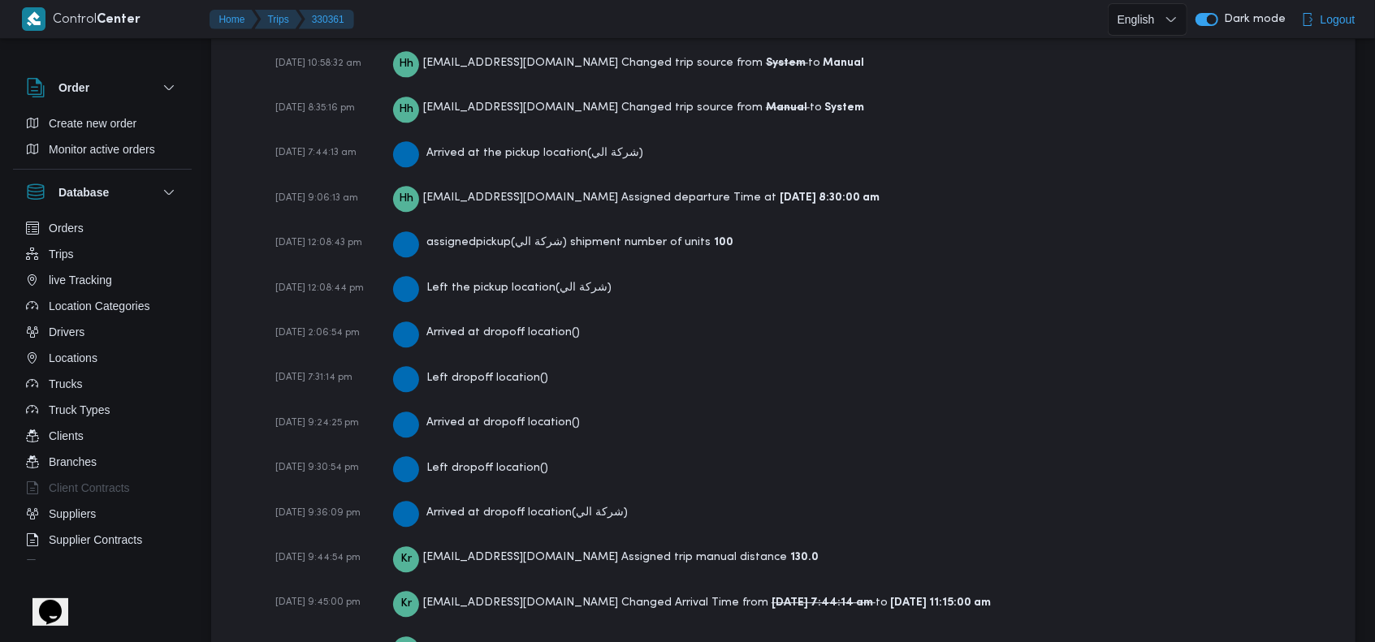
scroll to position [2815, 0]
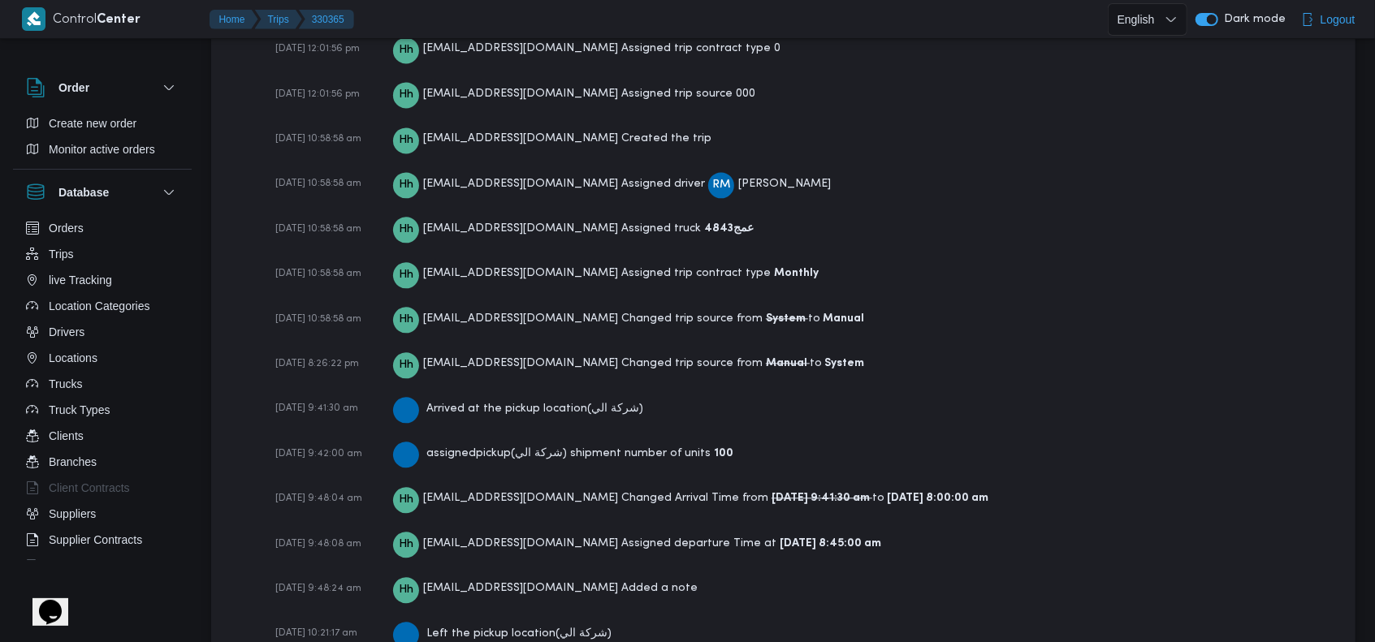
scroll to position [2706, 0]
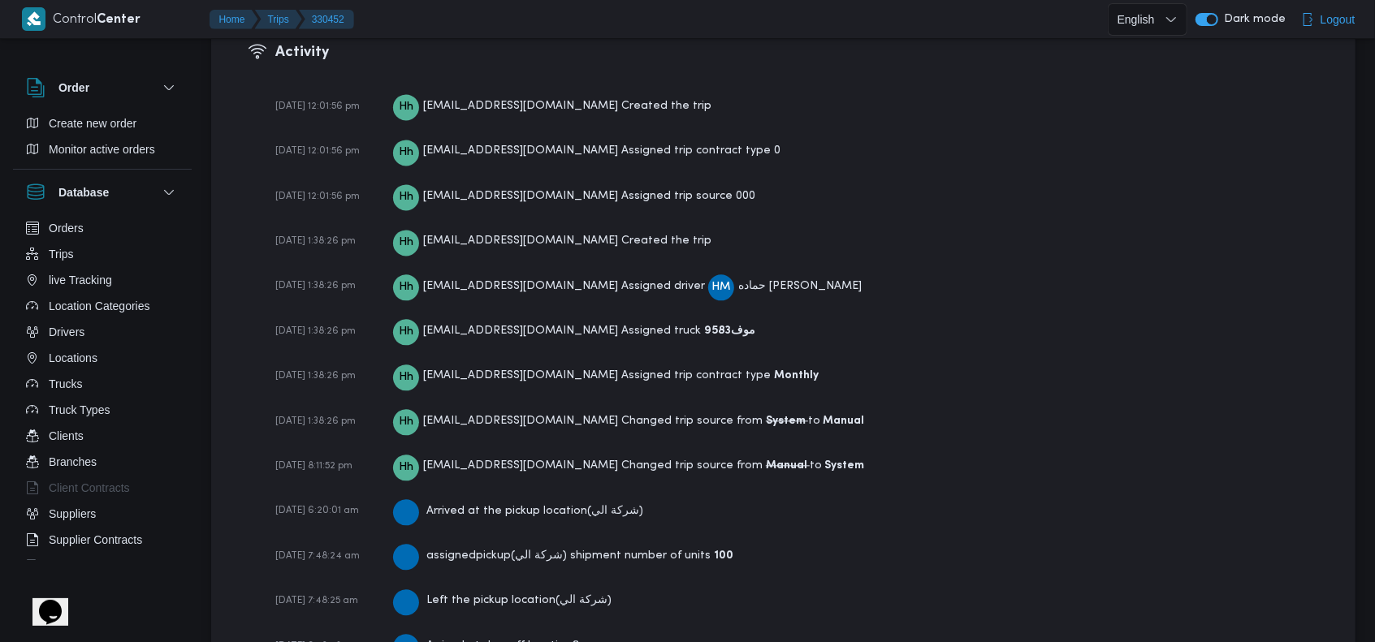
scroll to position [2588, 0]
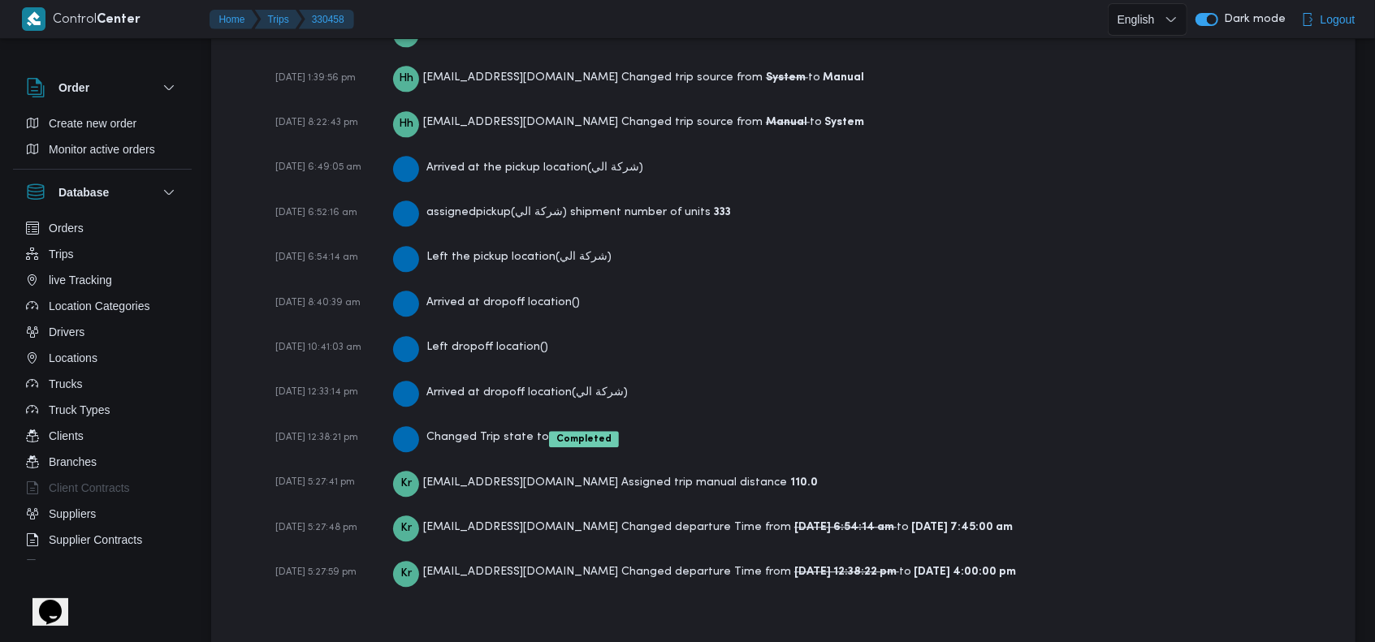
scroll to position [2634, 0]
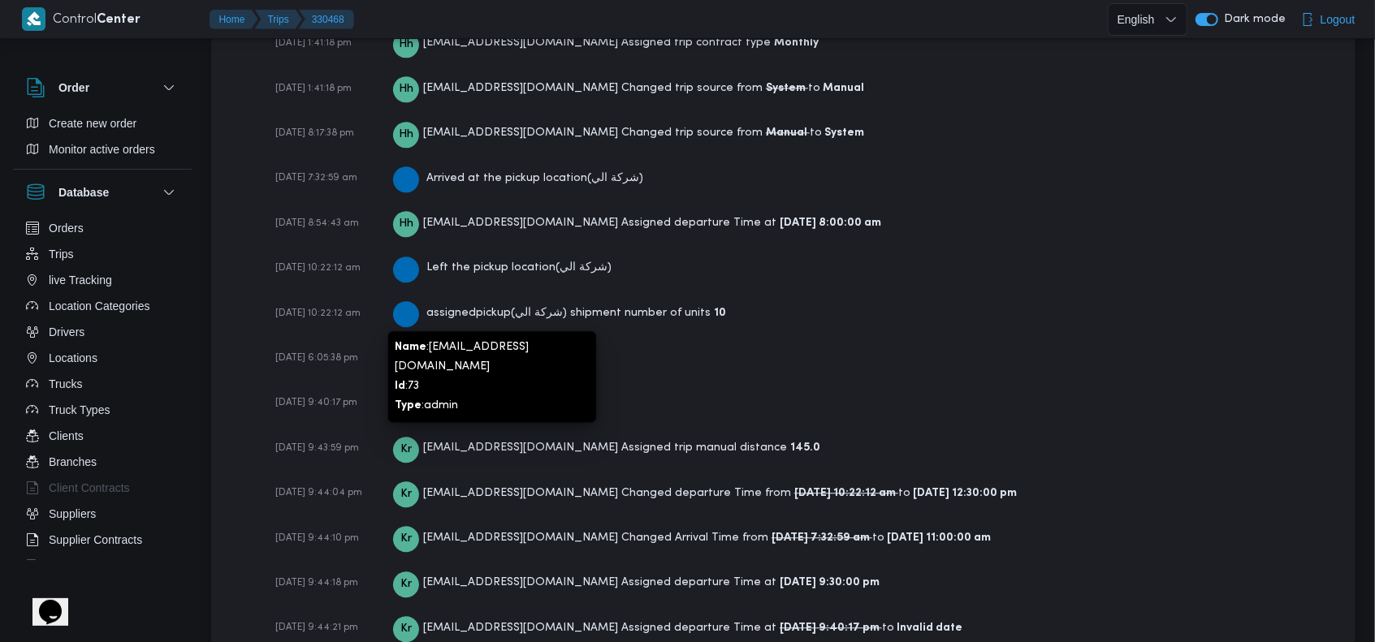
scroll to position [2727, 0]
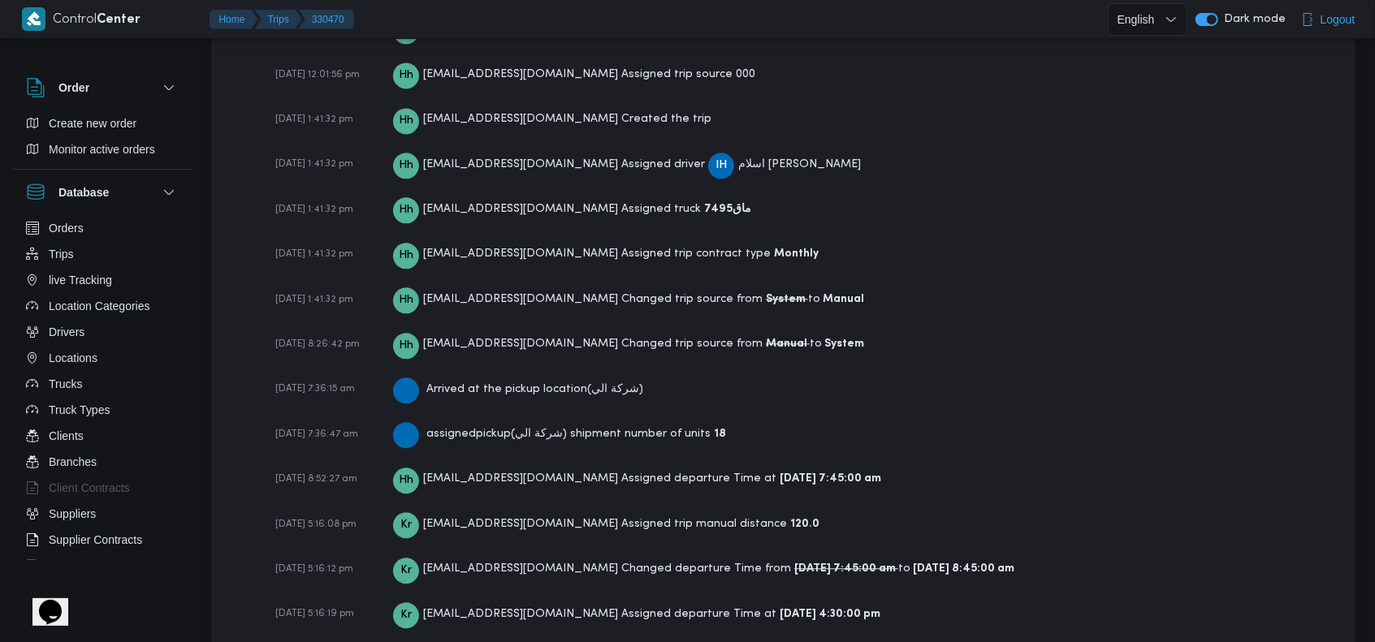
scroll to position [2496, 0]
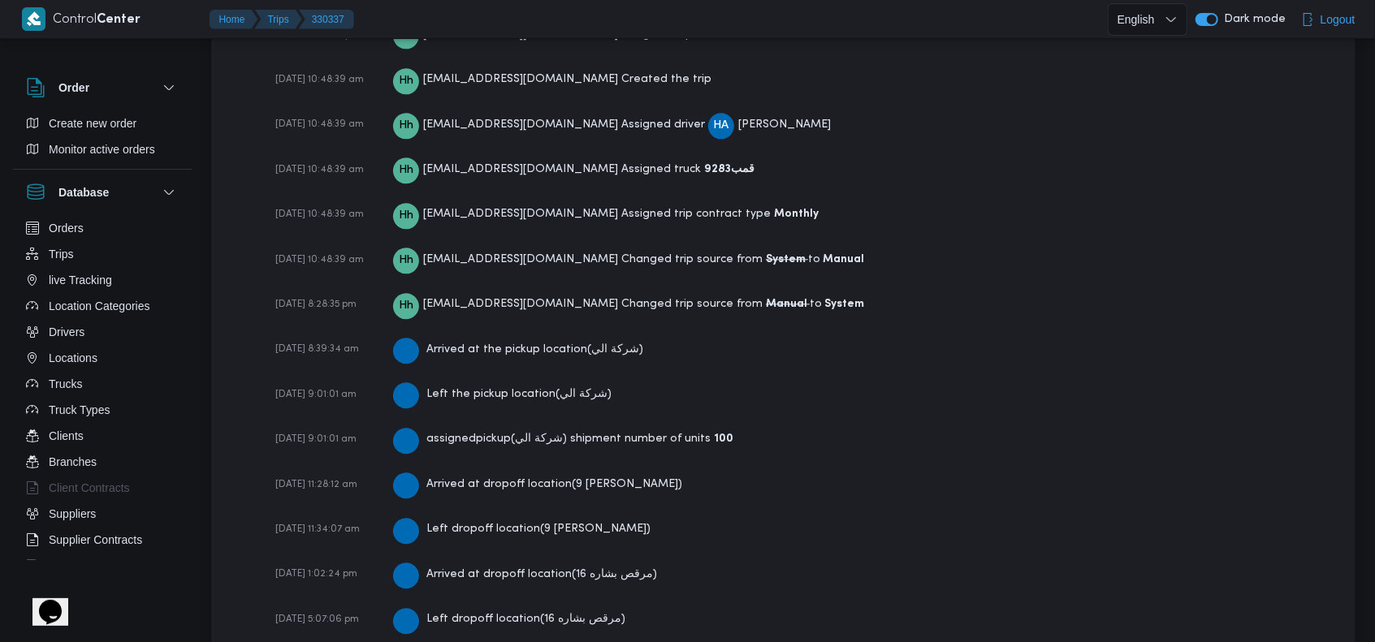
scroll to position [2706, 0]
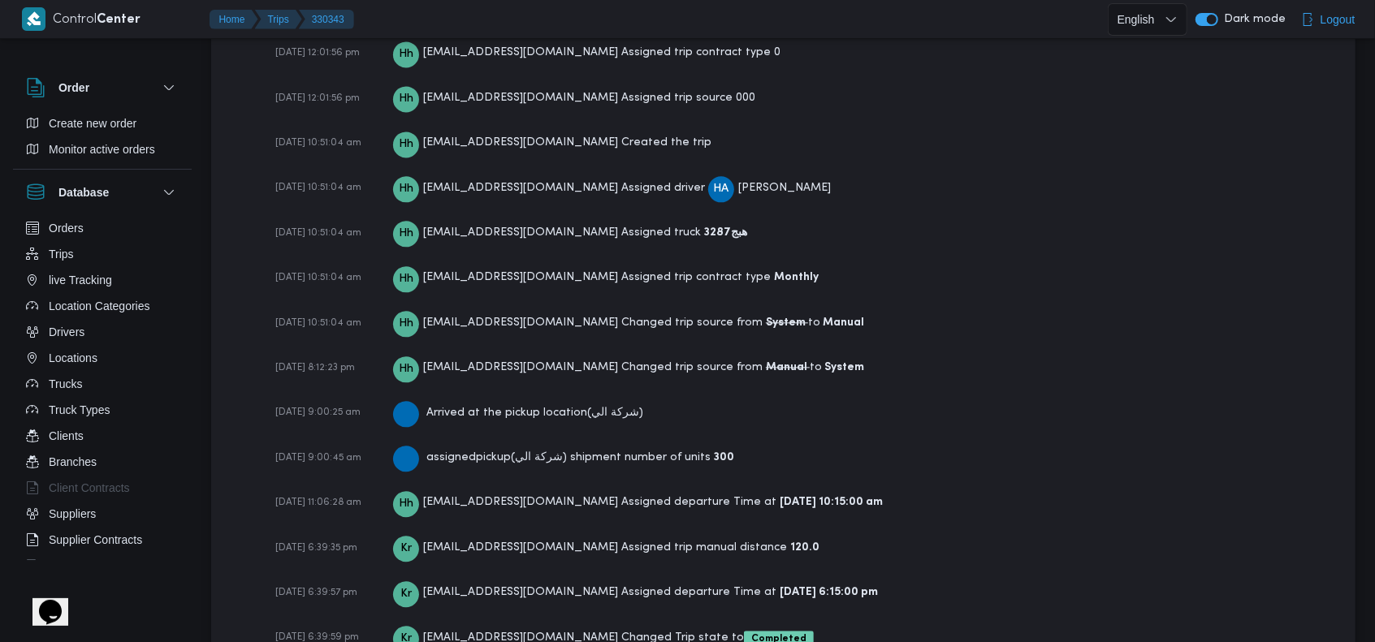
scroll to position [2450, 0]
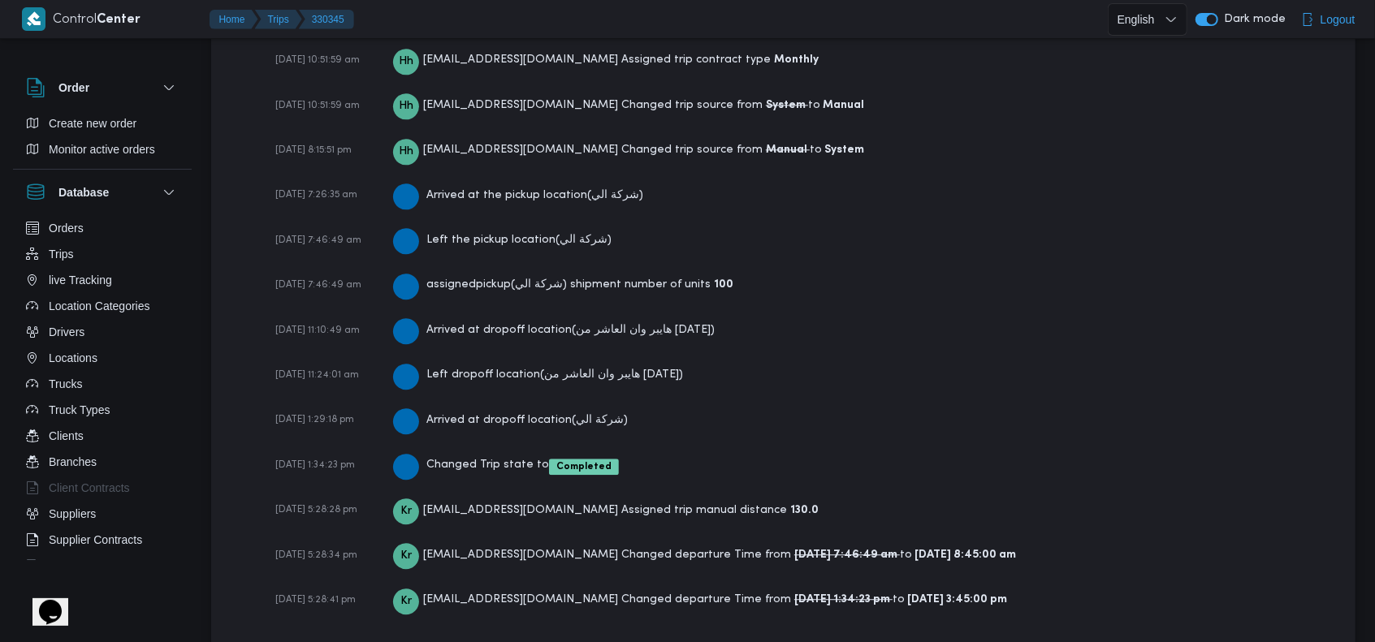
scroll to position [2634, 0]
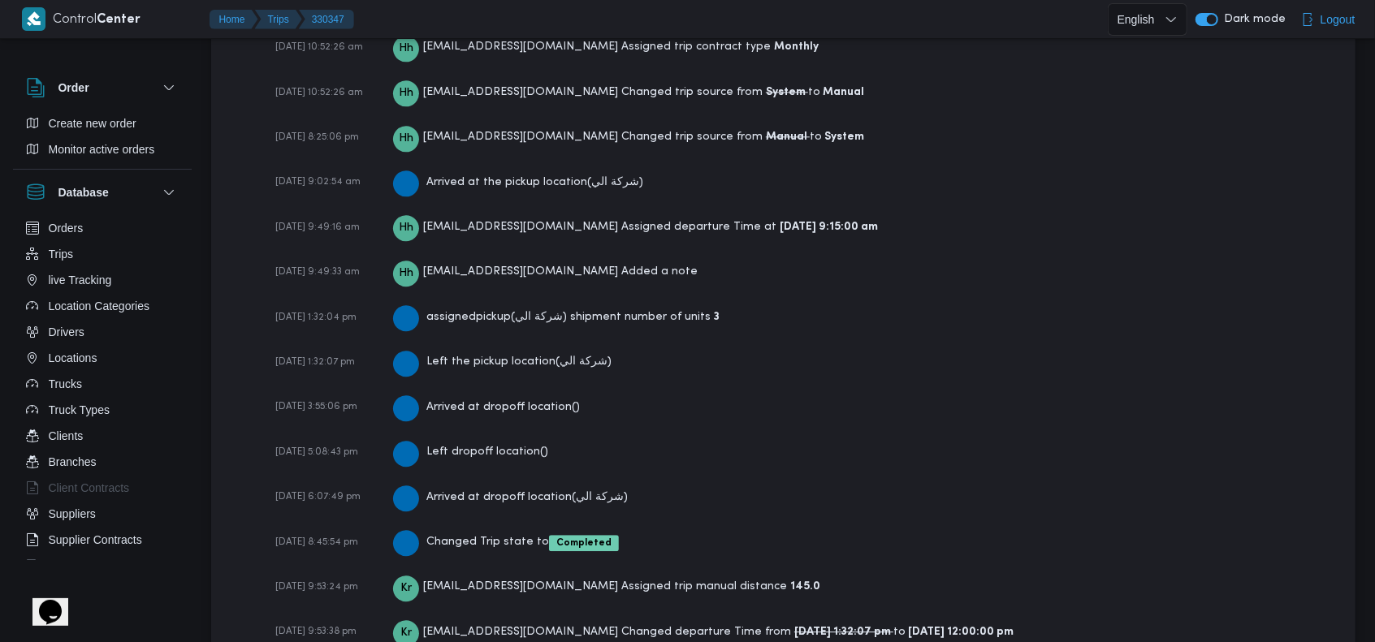
scroll to position [2727, 0]
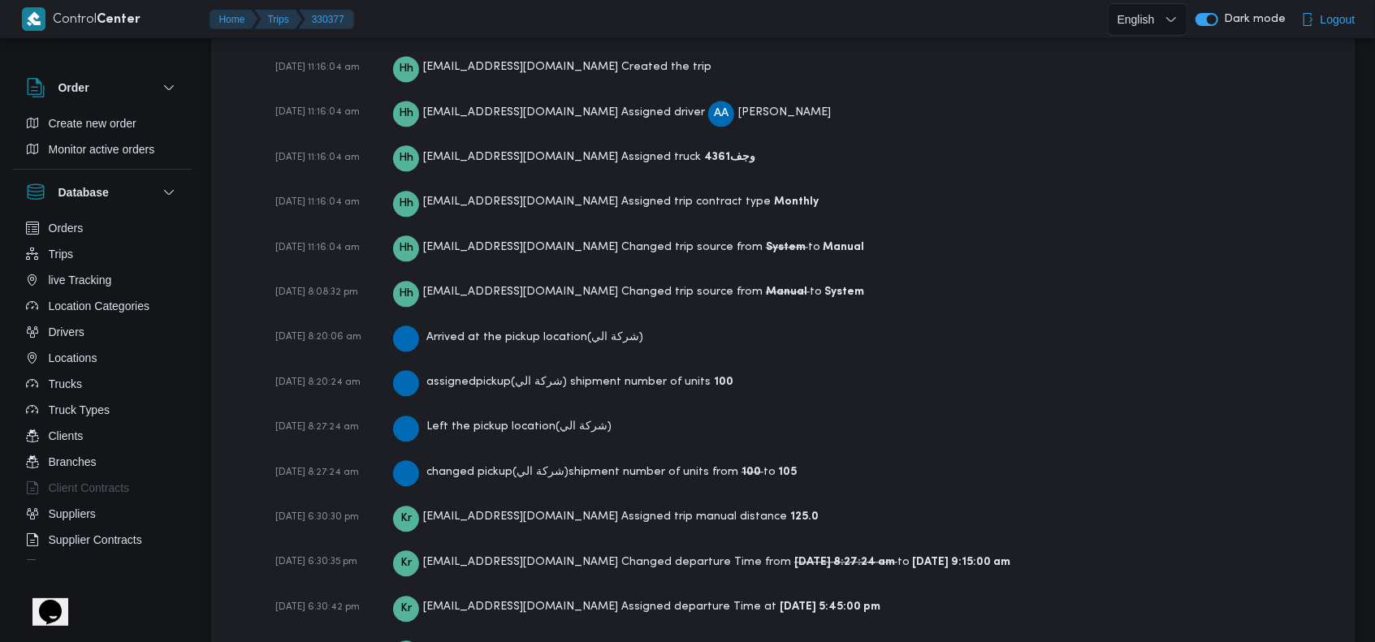
scroll to position [2542, 0]
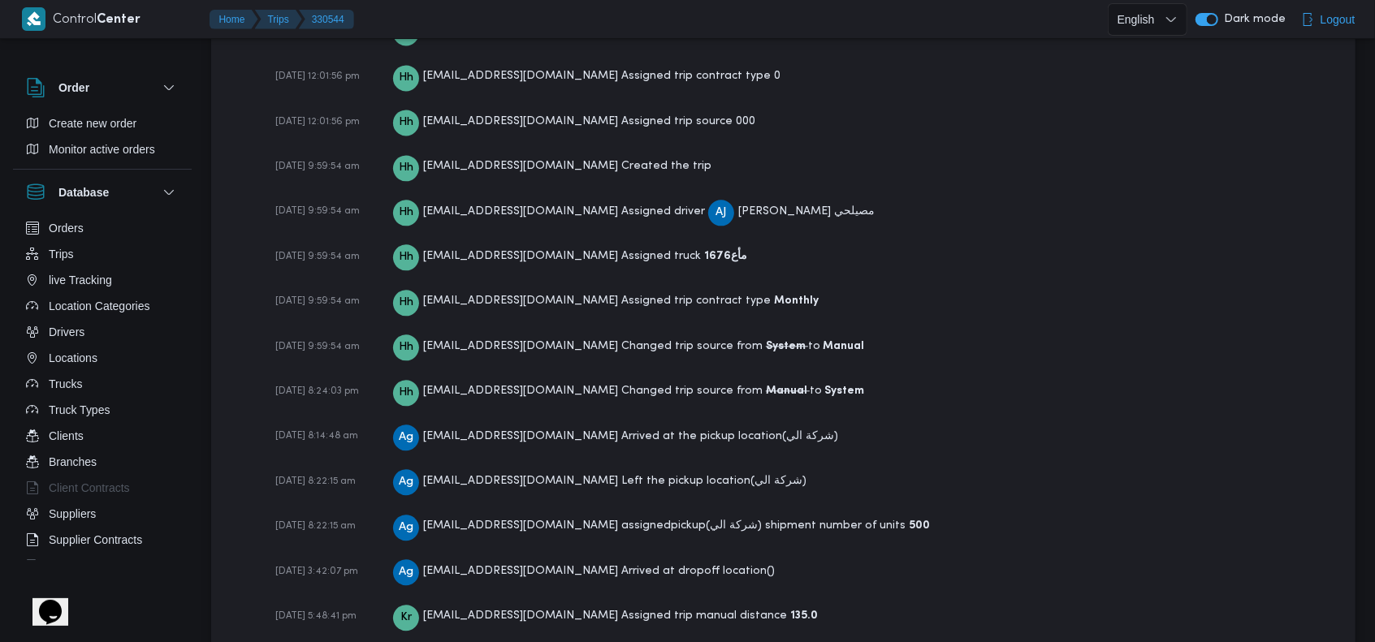
scroll to position [2585, 0]
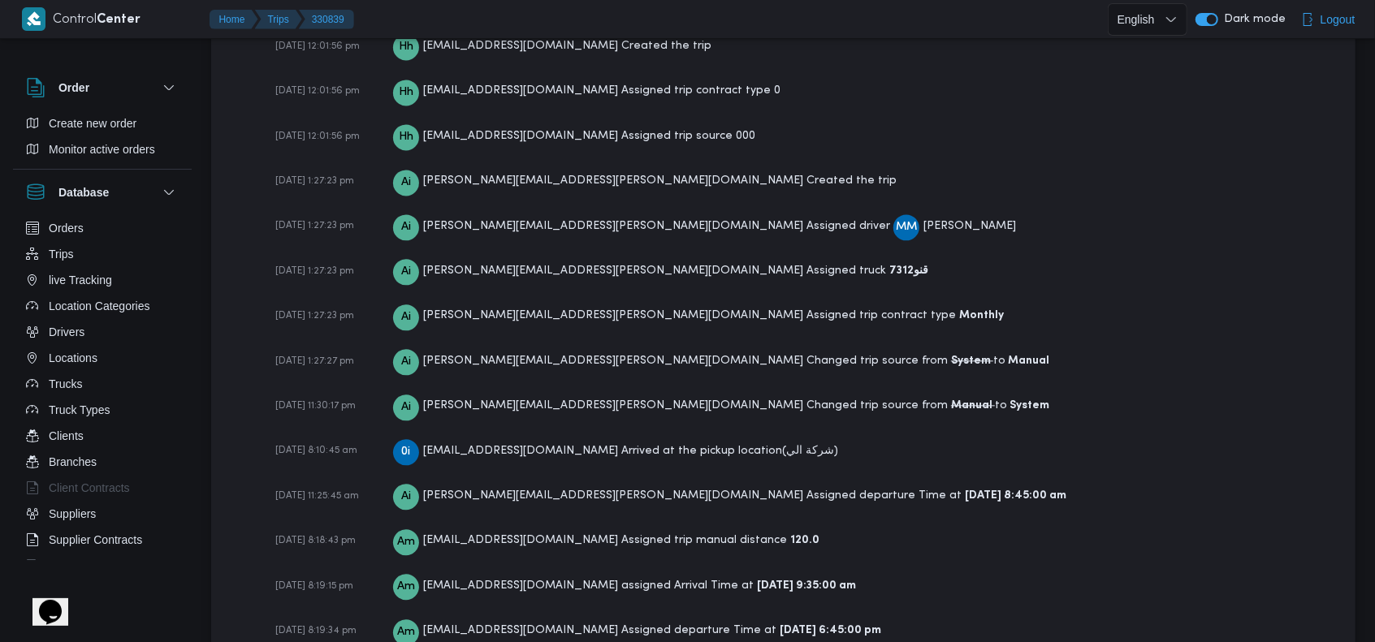
scroll to position [2382, 0]
